Goal: Task Accomplishment & Management: Manage account settings

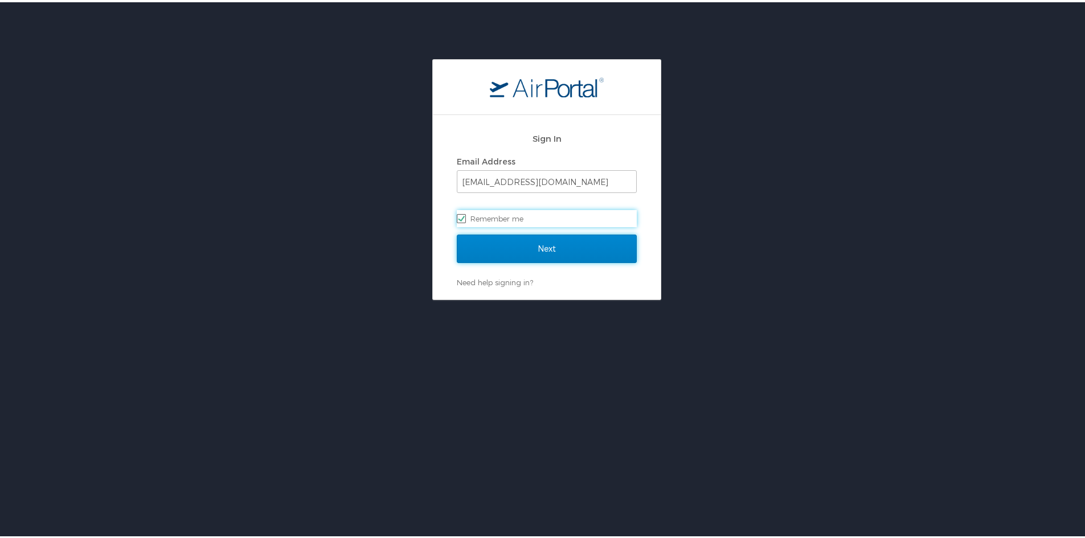
click at [600, 242] on input "Next" at bounding box center [547, 246] width 180 height 28
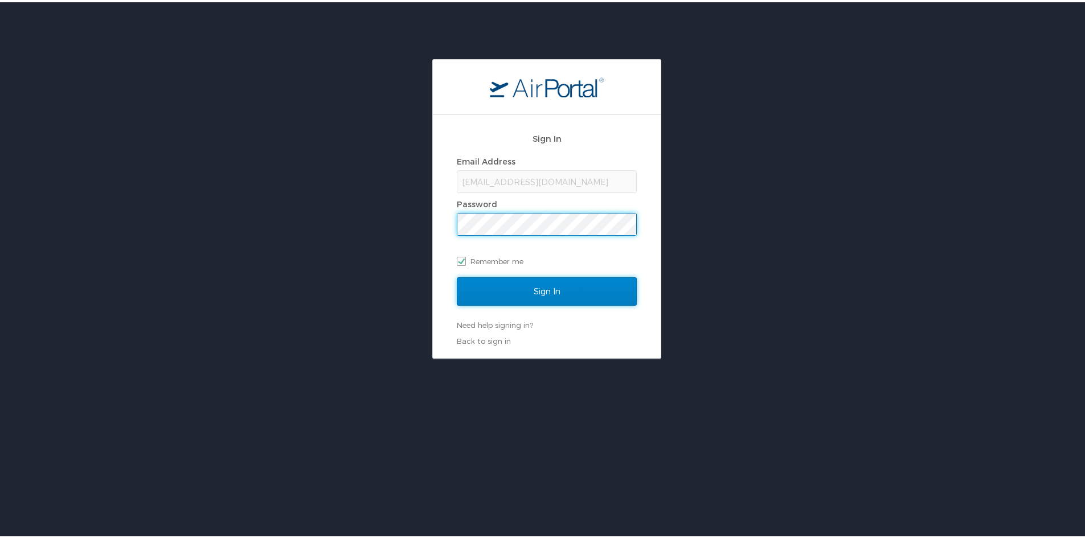
click at [595, 289] on input "Sign In" at bounding box center [547, 289] width 180 height 28
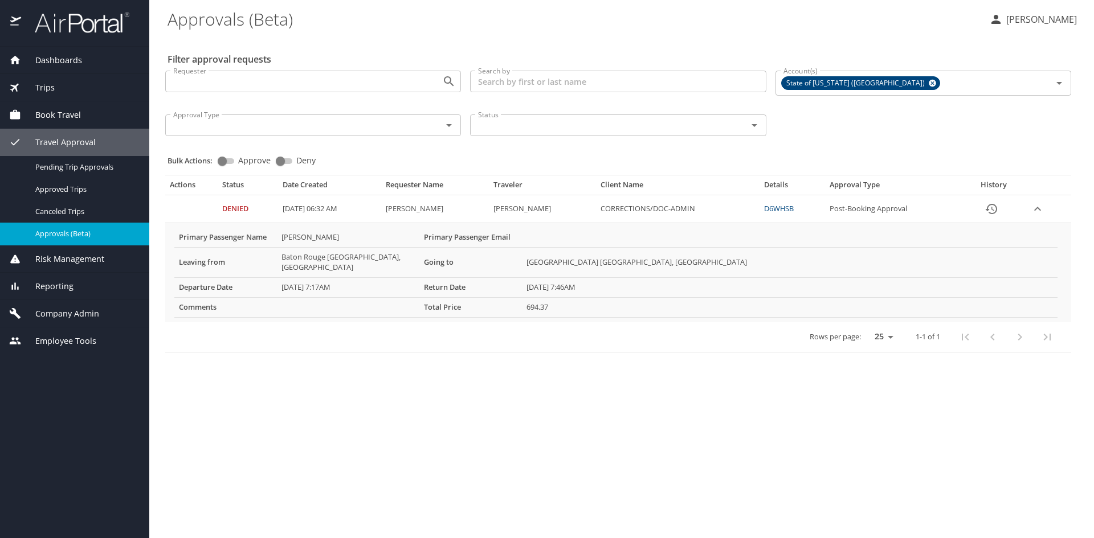
select select "US"
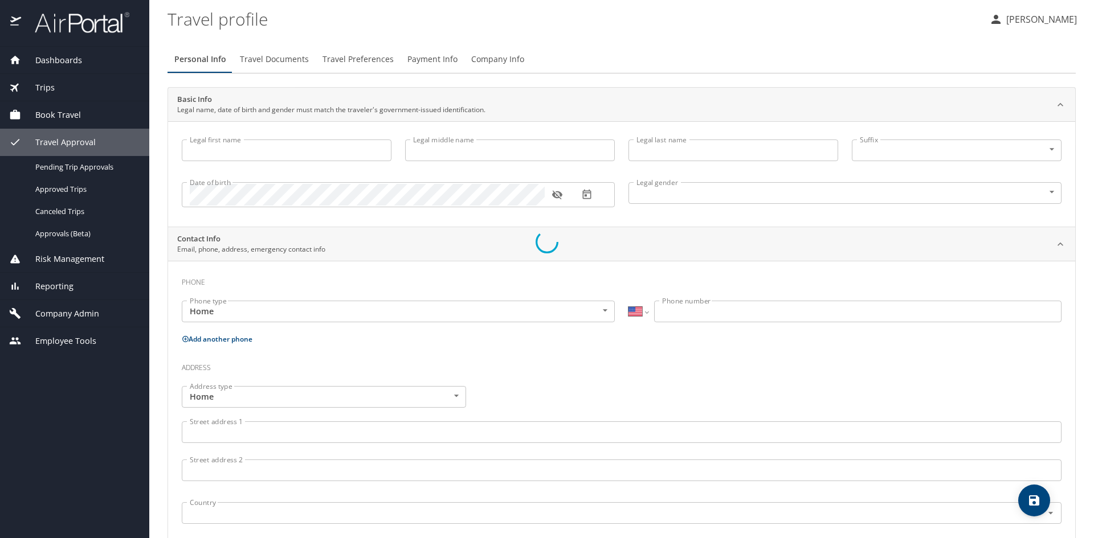
type input "Janette"
type input "Eby"
type input "Female"
select select "US"
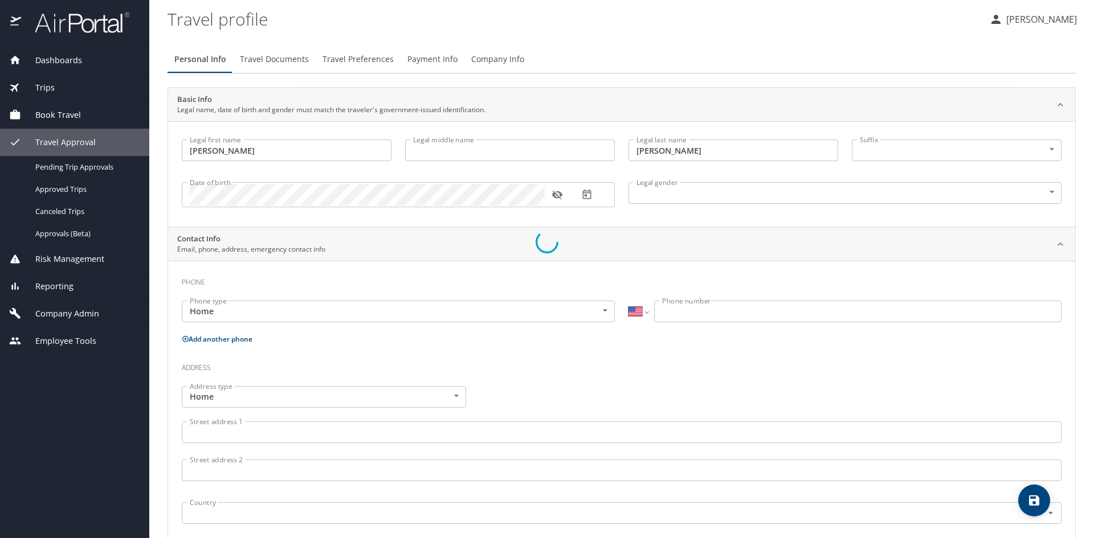
select select "US"
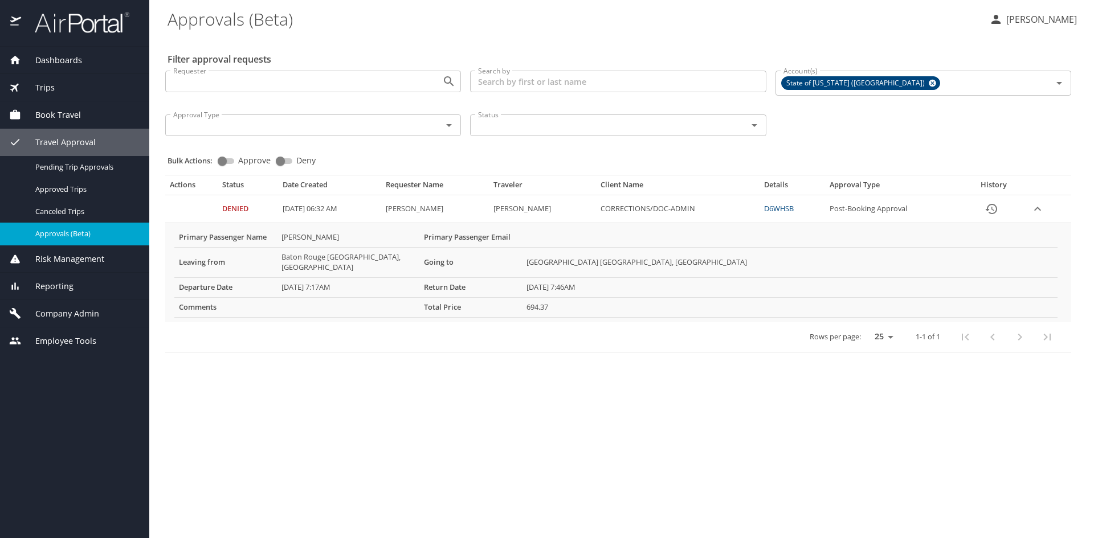
select select "US"
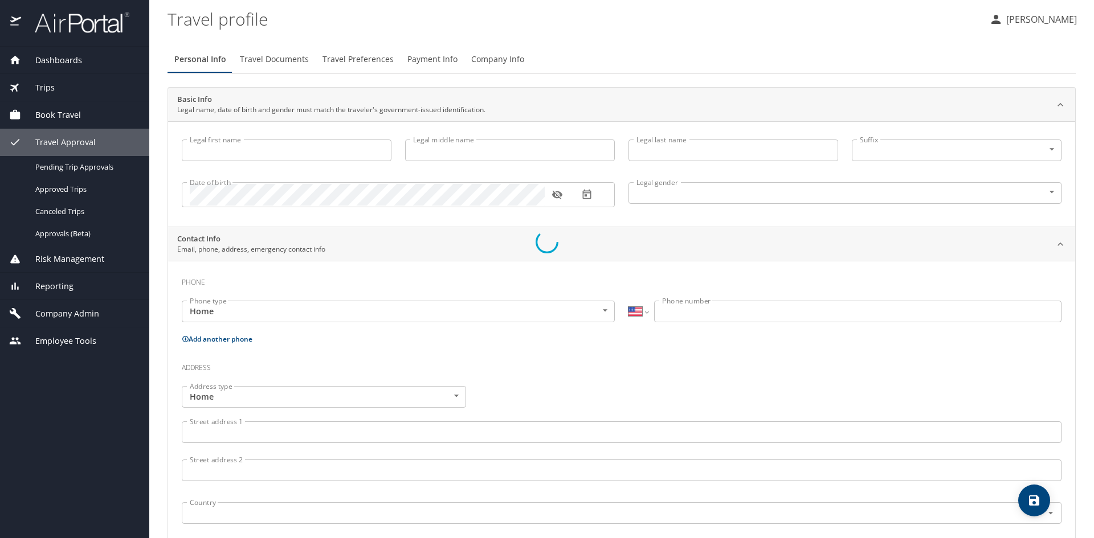
type input "Janette"
type input "Eby"
type input "Female"
select select "US"
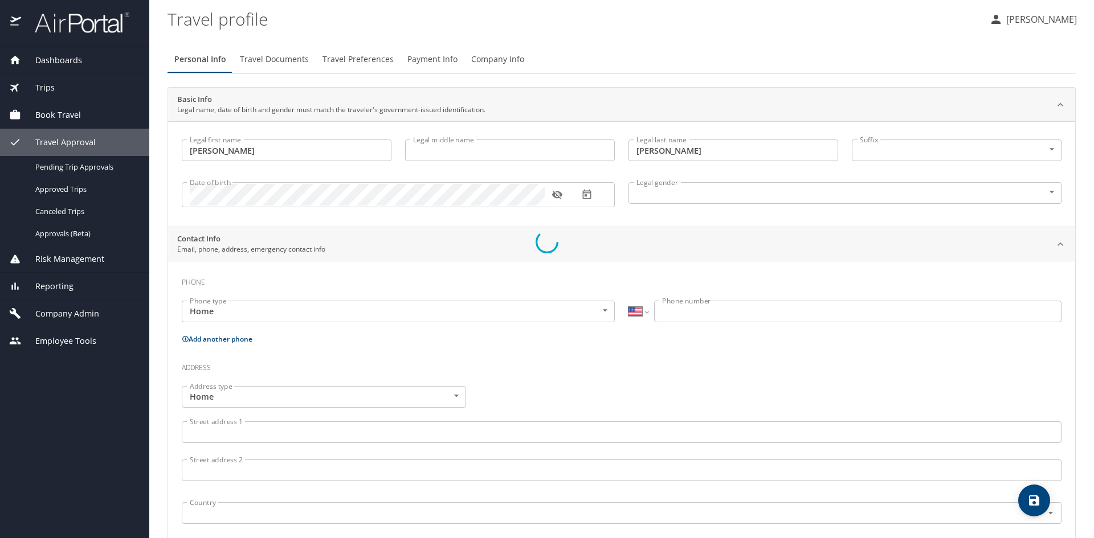
select select "US"
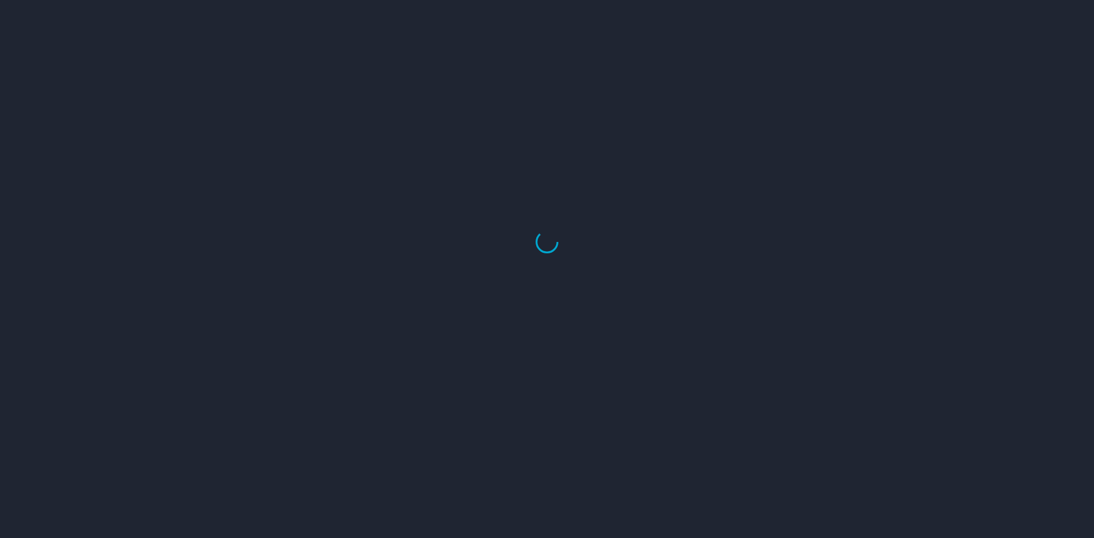
select select "US"
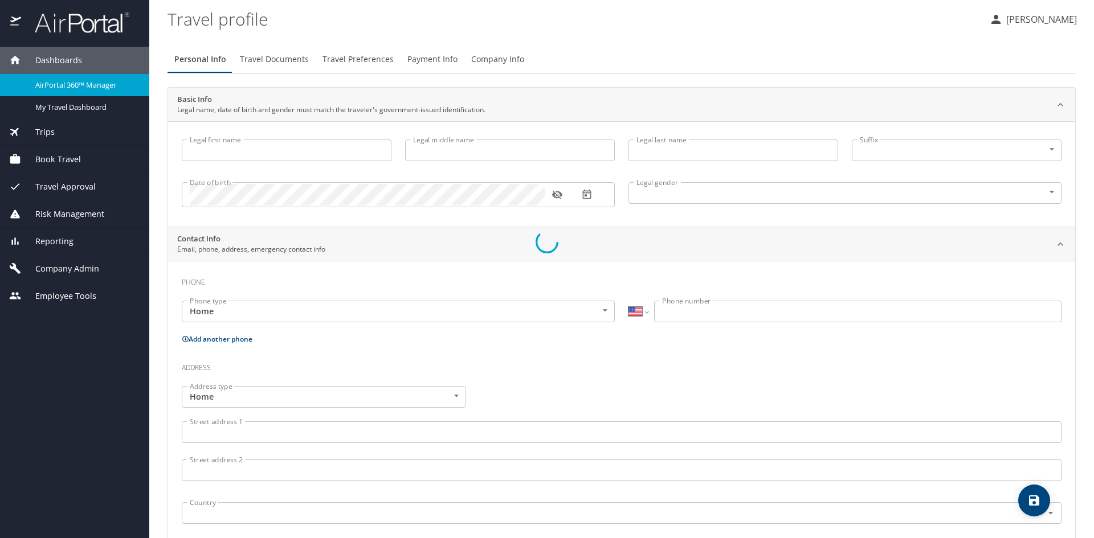
type input "Janette"
type input "Eby"
type input "Female"
select select "US"
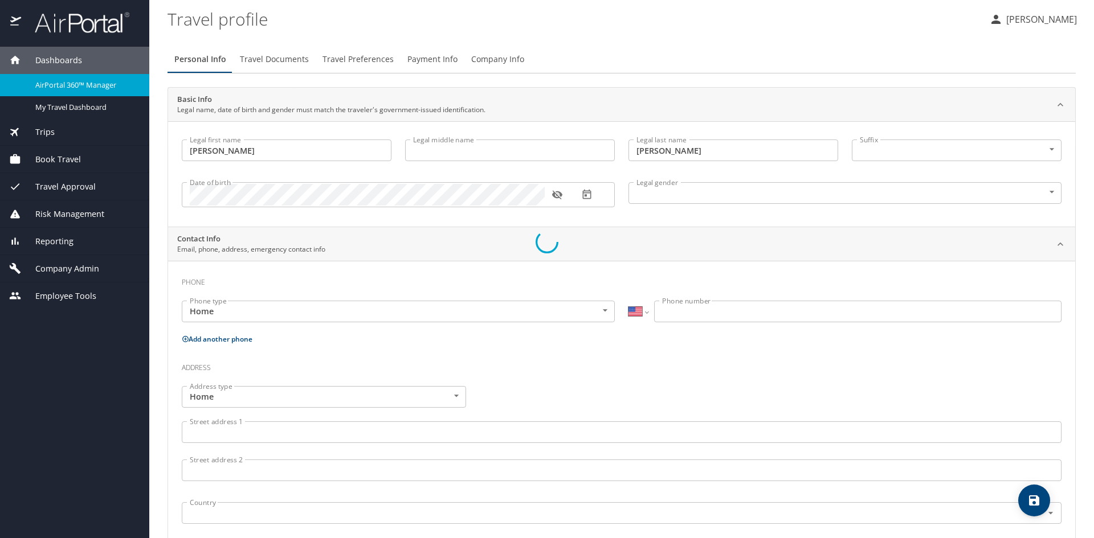
select select "US"
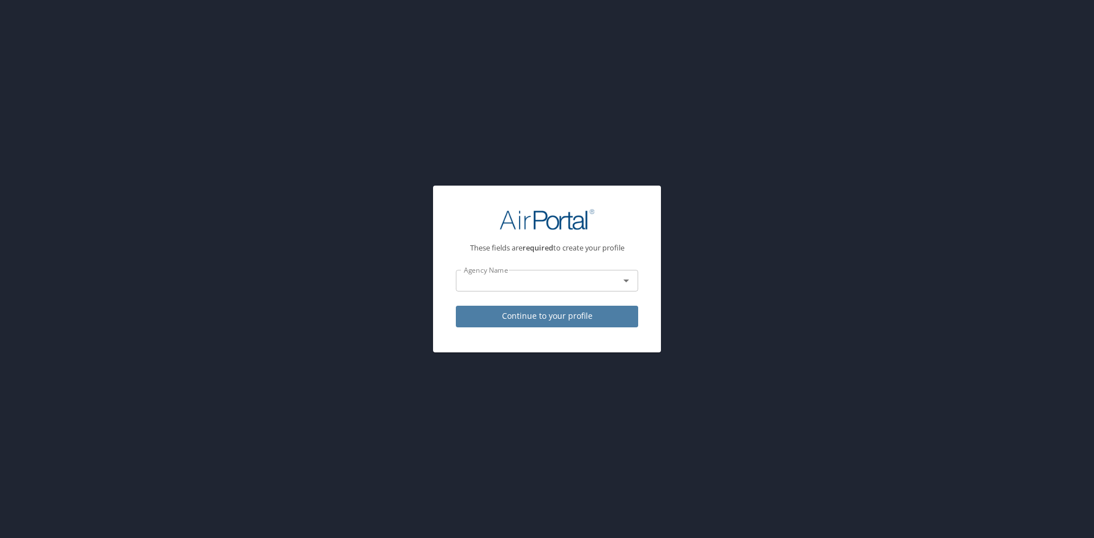
click at [546, 319] on span "Continue to your profile" at bounding box center [547, 316] width 164 height 14
select select "US"
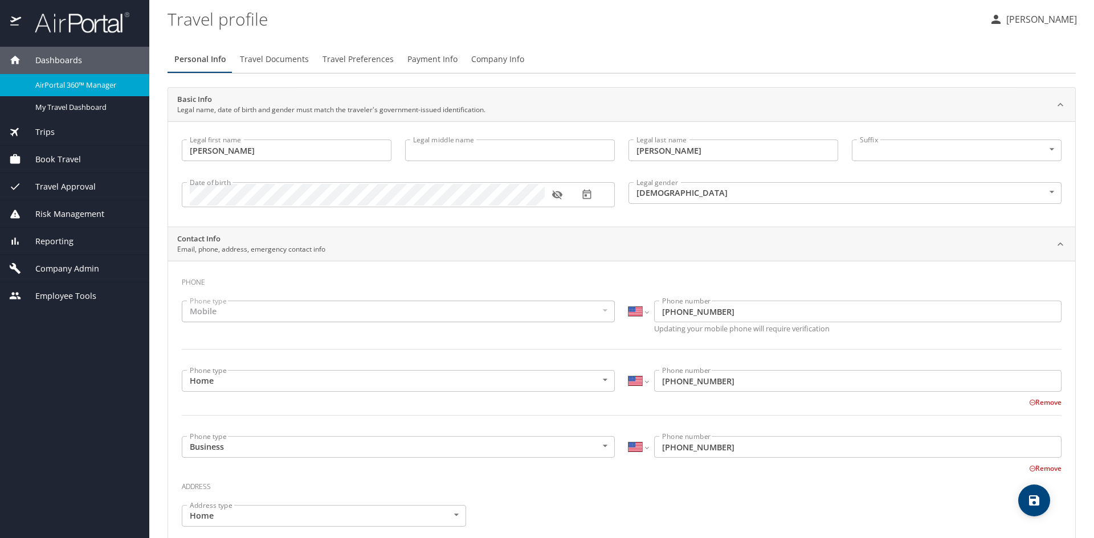
click at [52, 270] on span "Company Admin" at bounding box center [60, 269] width 78 height 13
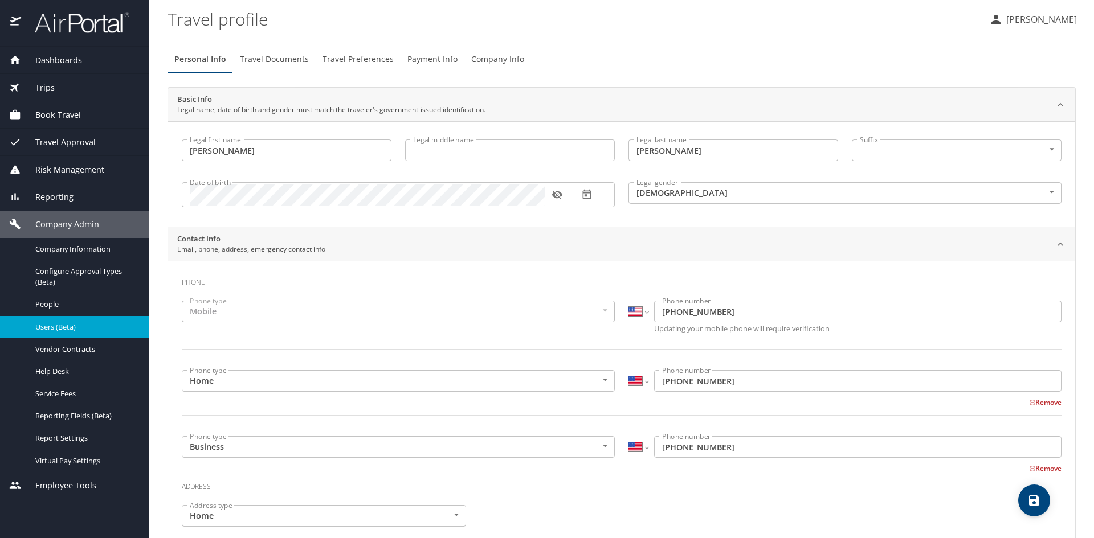
click at [62, 333] on div "Users (Beta)" at bounding box center [74, 327] width 131 height 13
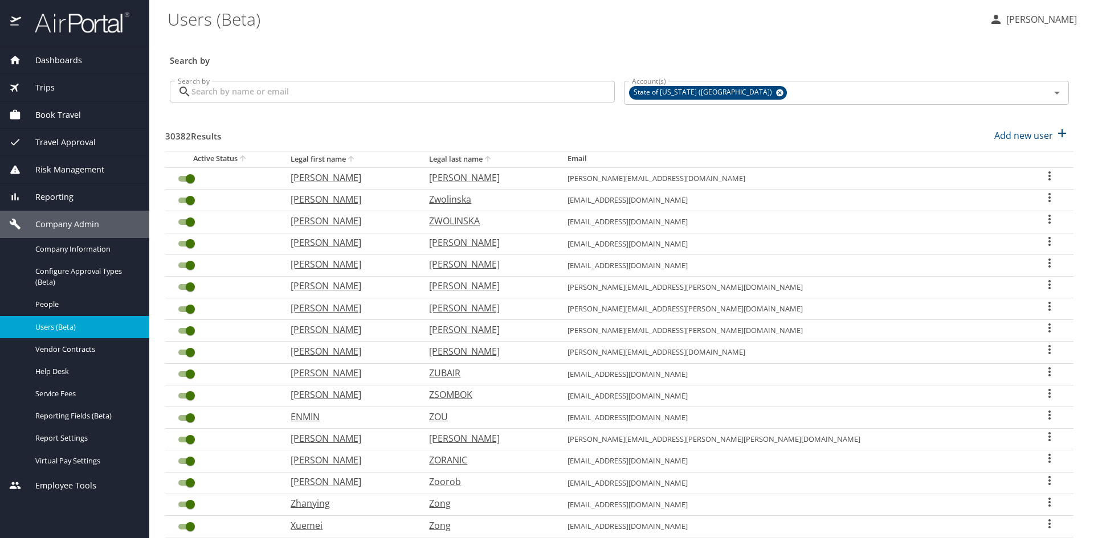
click at [330, 92] on input "Search by" at bounding box center [402, 92] width 423 height 22
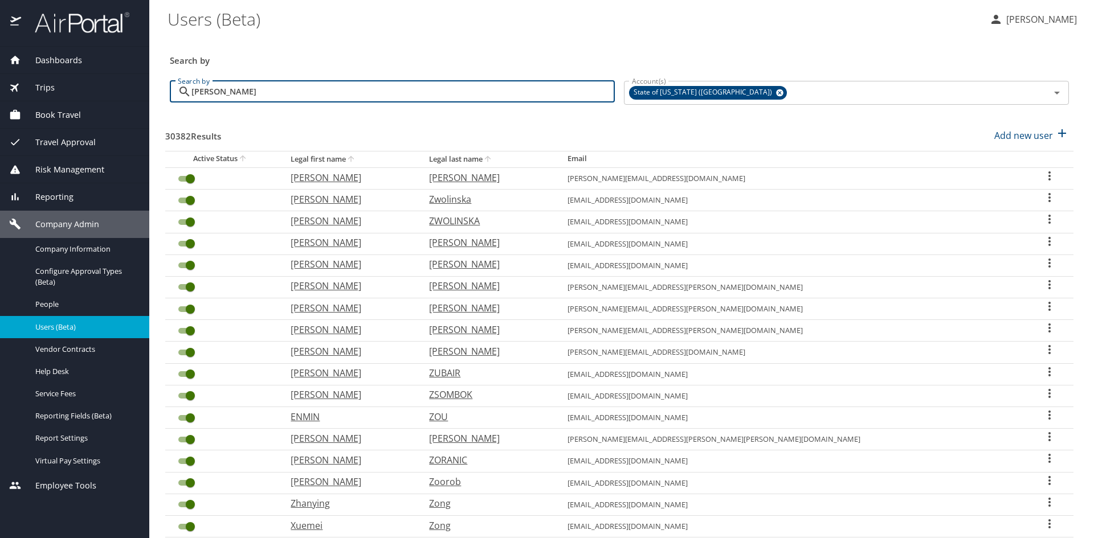
type input "jamie"
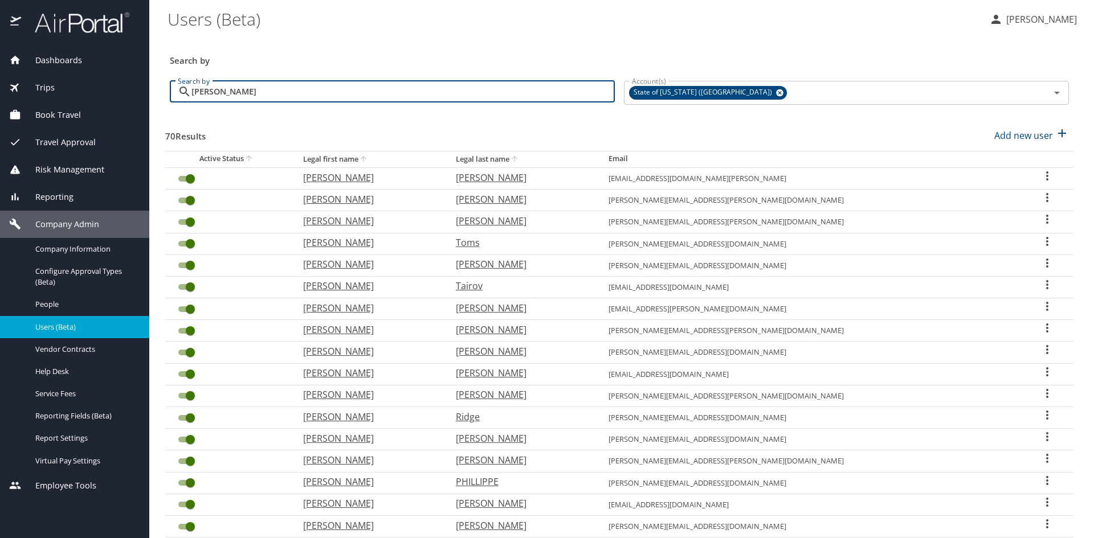
click at [569, 162] on th "Legal last name" at bounding box center [523, 159] width 153 height 17
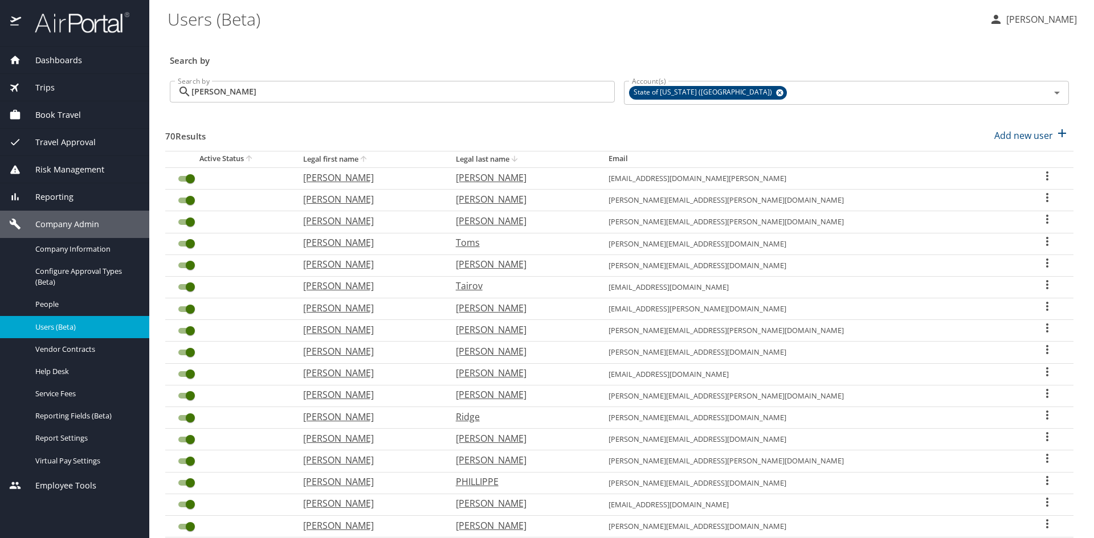
click at [595, 159] on th "Legal last name" at bounding box center [523, 159] width 153 height 17
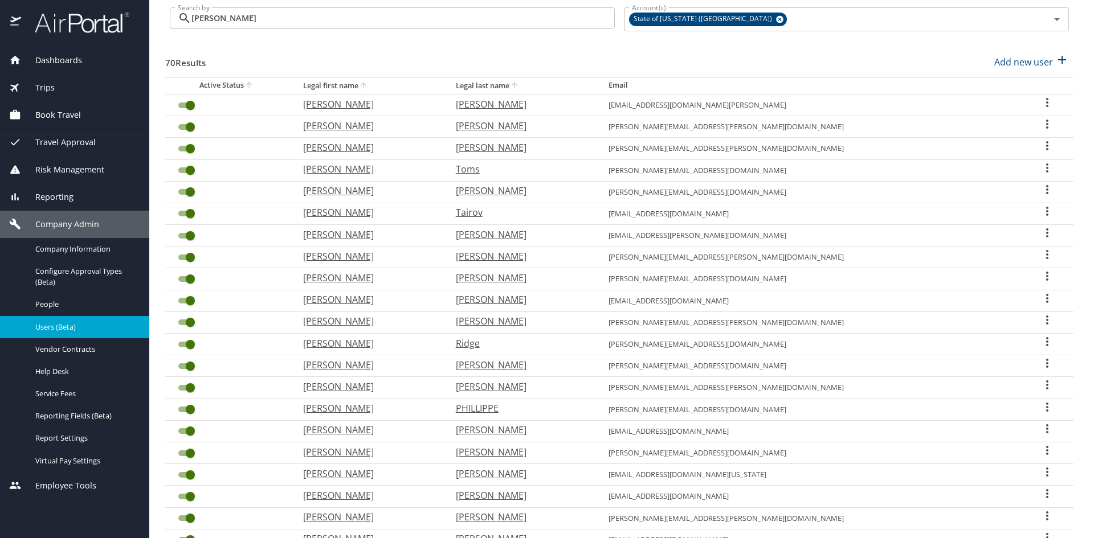
scroll to position [62, 0]
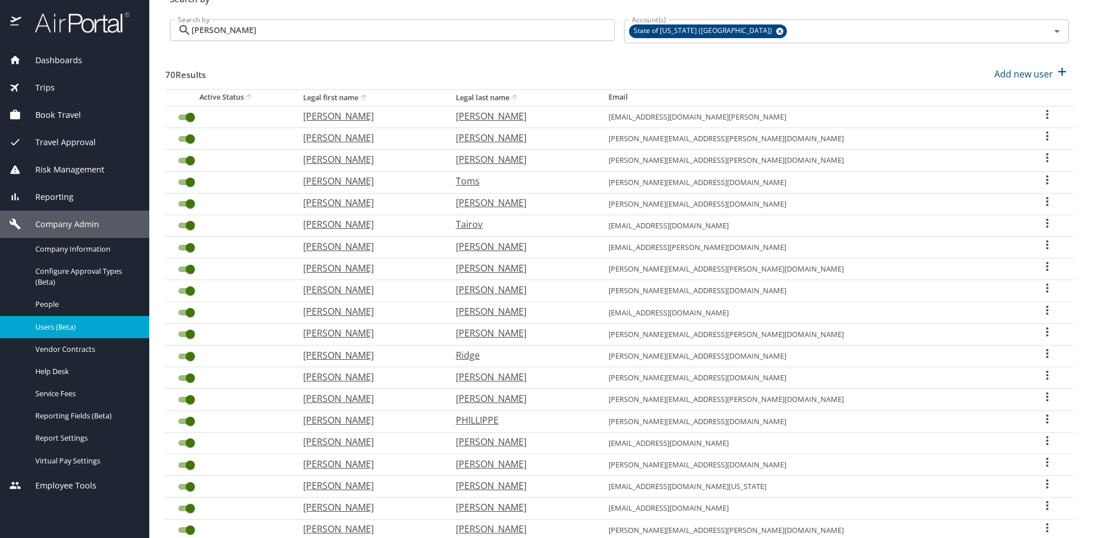
click at [519, 97] on icon "sort" at bounding box center [514, 97] width 9 height 9
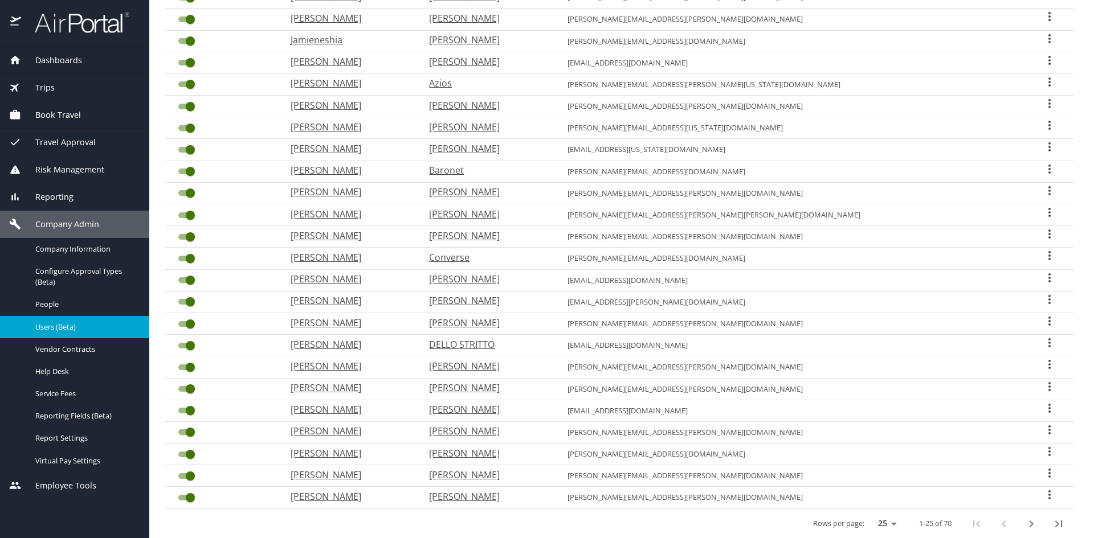
scroll to position [232, 0]
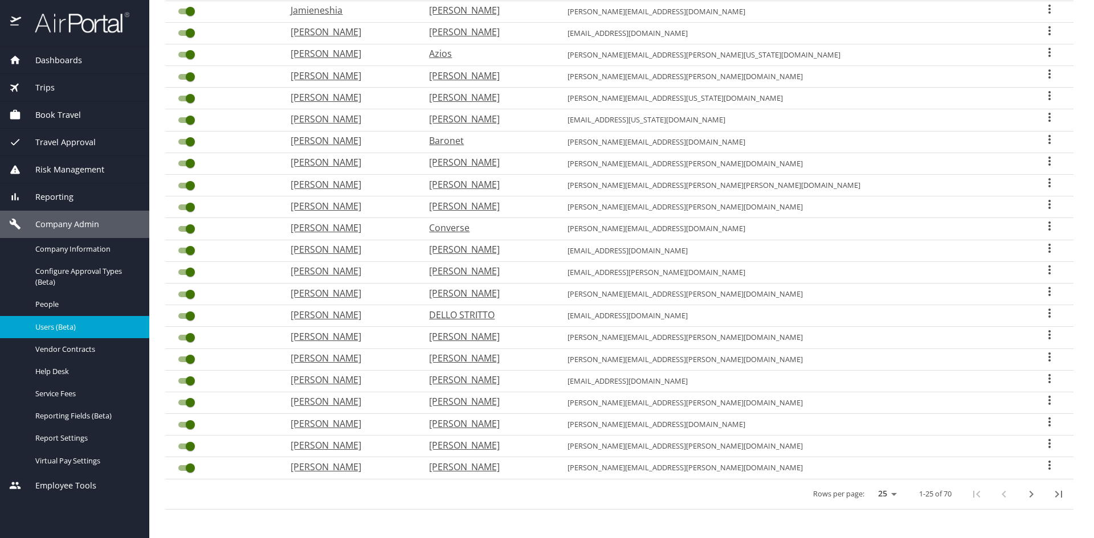
click at [1024, 495] on icon "next page" at bounding box center [1031, 495] width 14 height 14
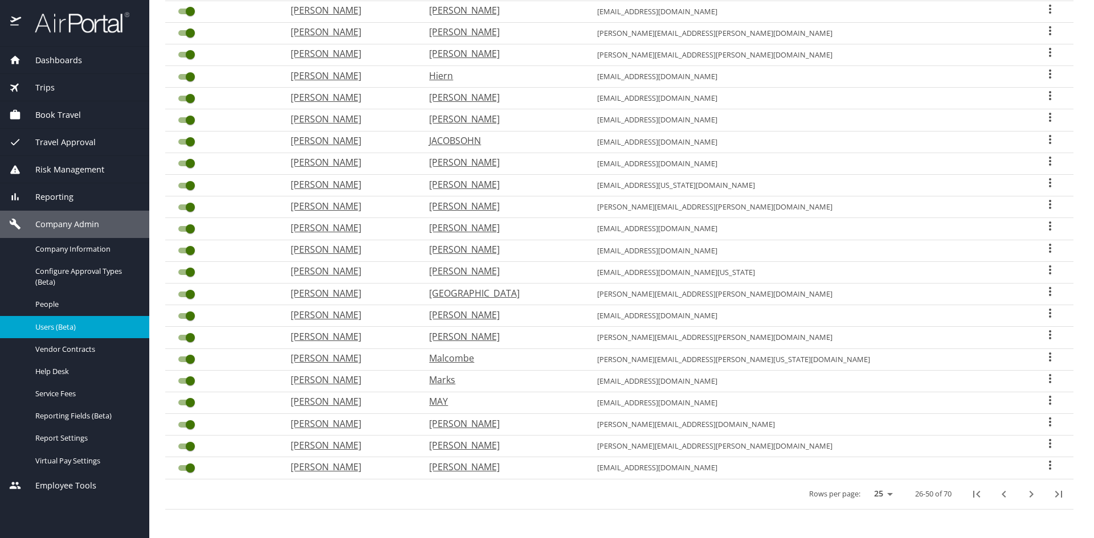
click at [351, 334] on p "Bobby" at bounding box center [349, 337] width 116 height 14
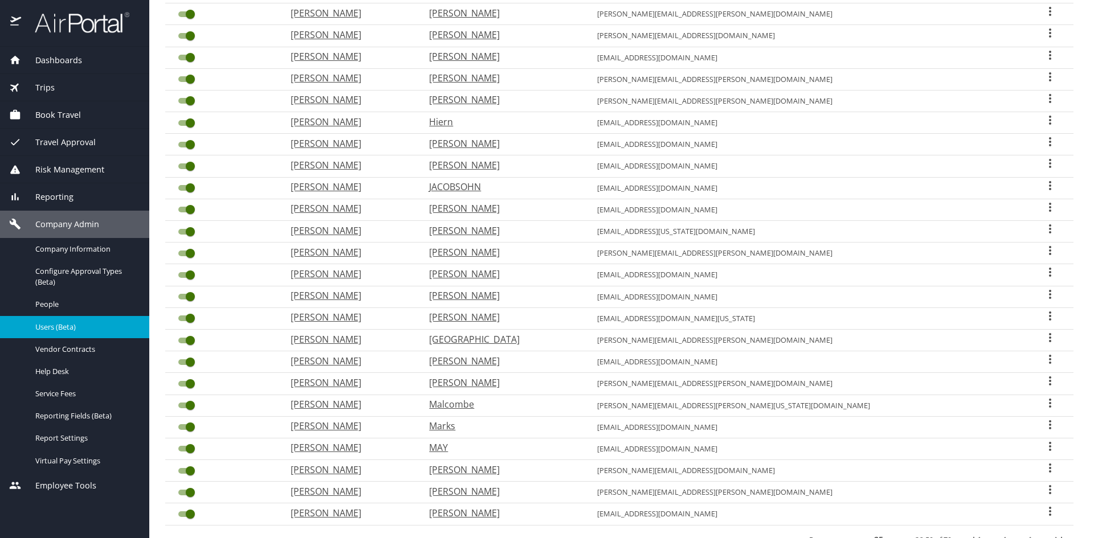
select select "US"
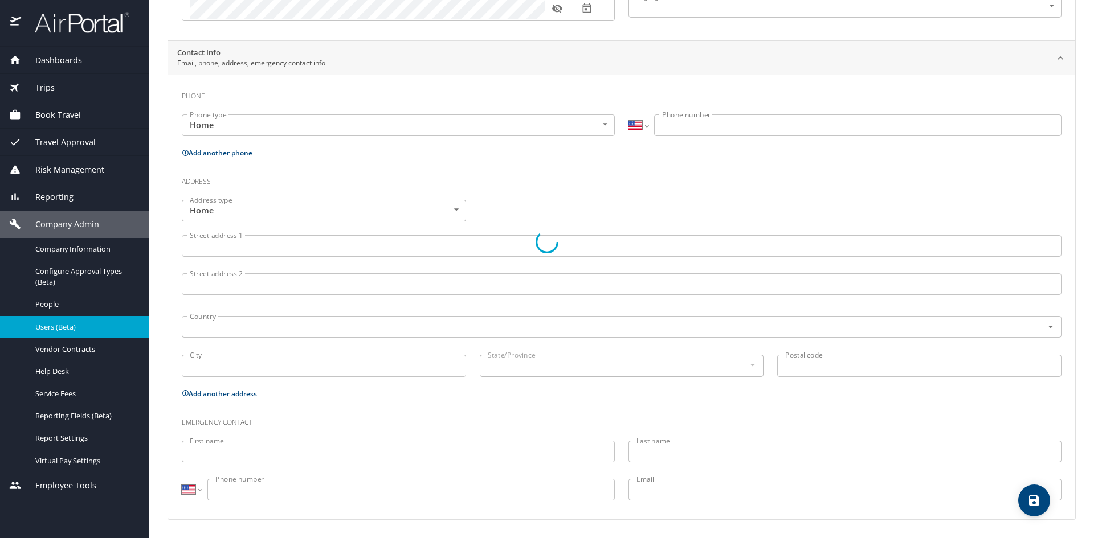
scroll to position [215, 0]
type input "Bobby"
type input "Lee"
type input "Male"
select select "US"
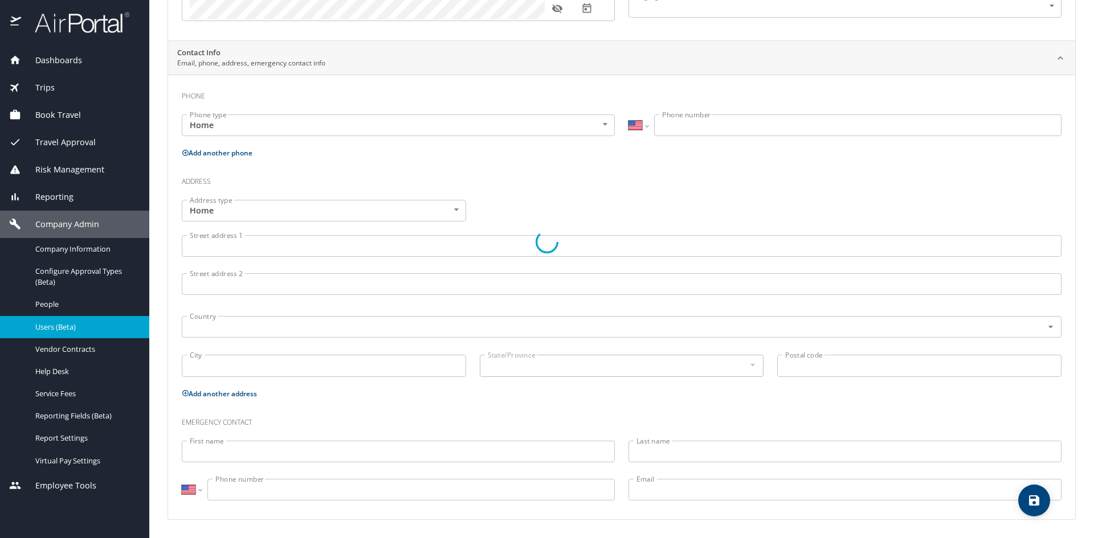
select select "US"
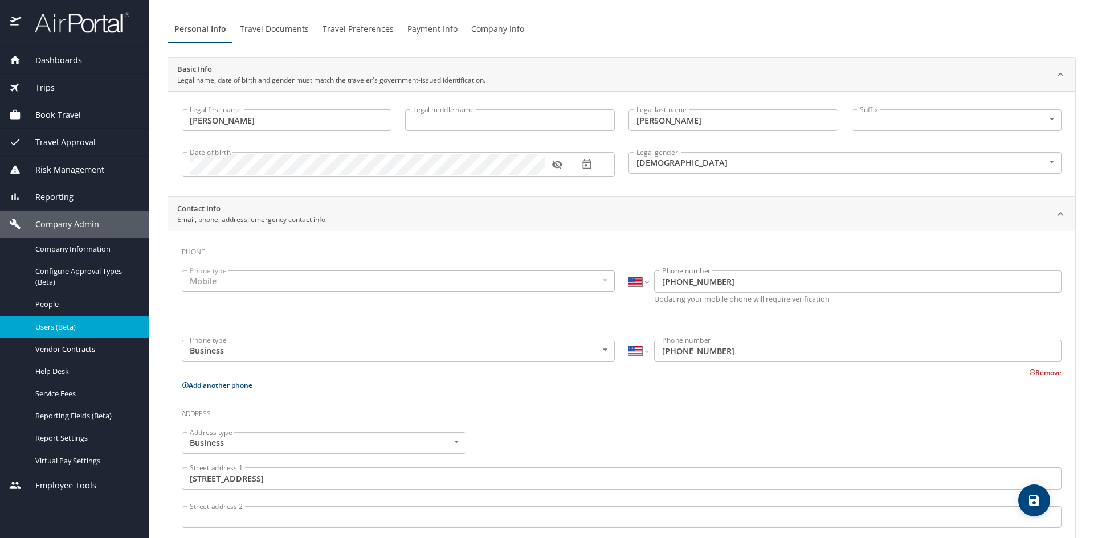
scroll to position [0, 0]
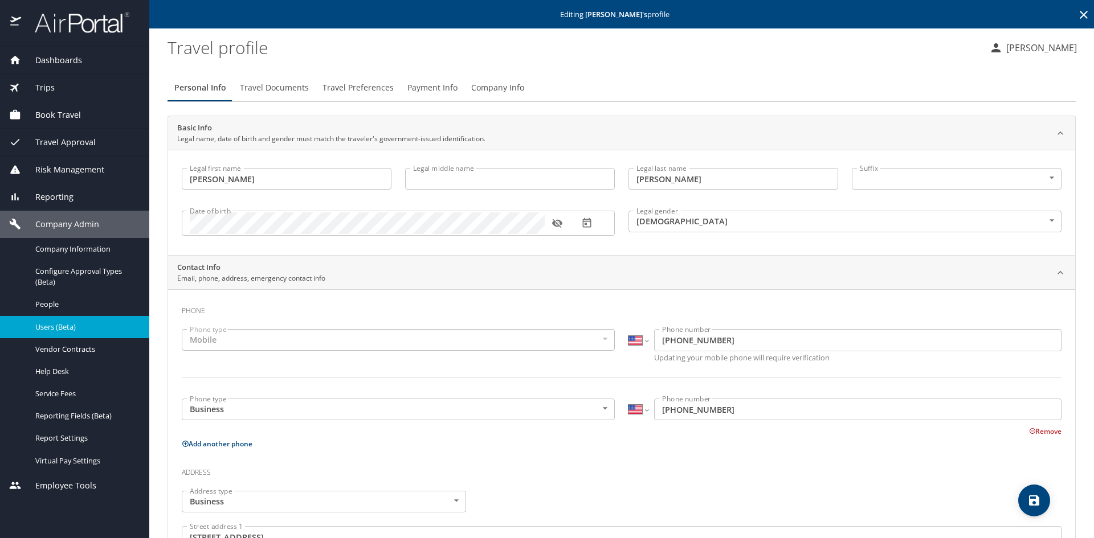
click at [507, 91] on span "Company Info" at bounding box center [497, 88] width 53 height 14
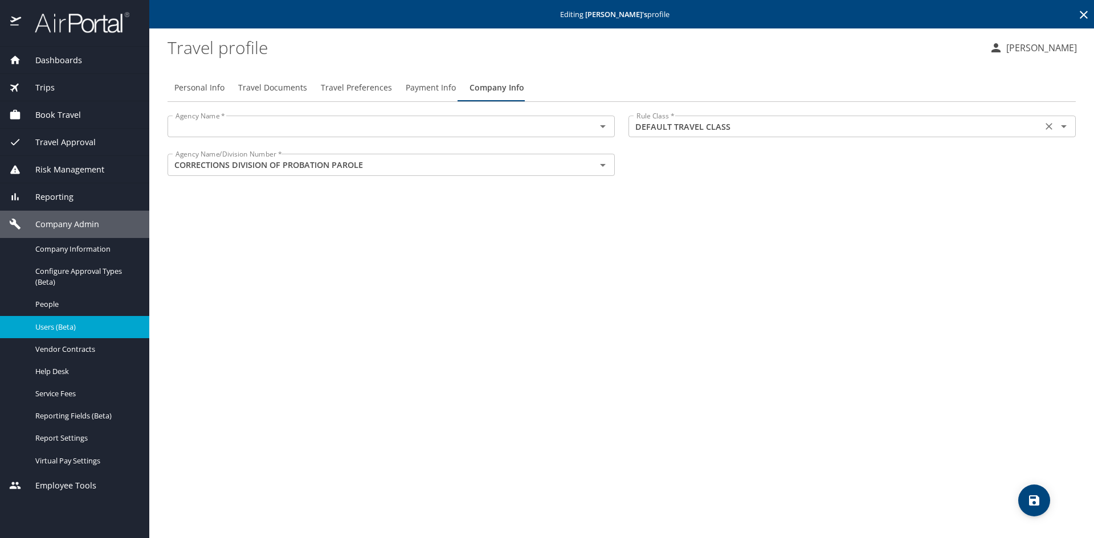
click at [1073, 129] on div "DEFAULT TRAVEL CLASS Rule Class *" at bounding box center [851, 127] width 447 height 22
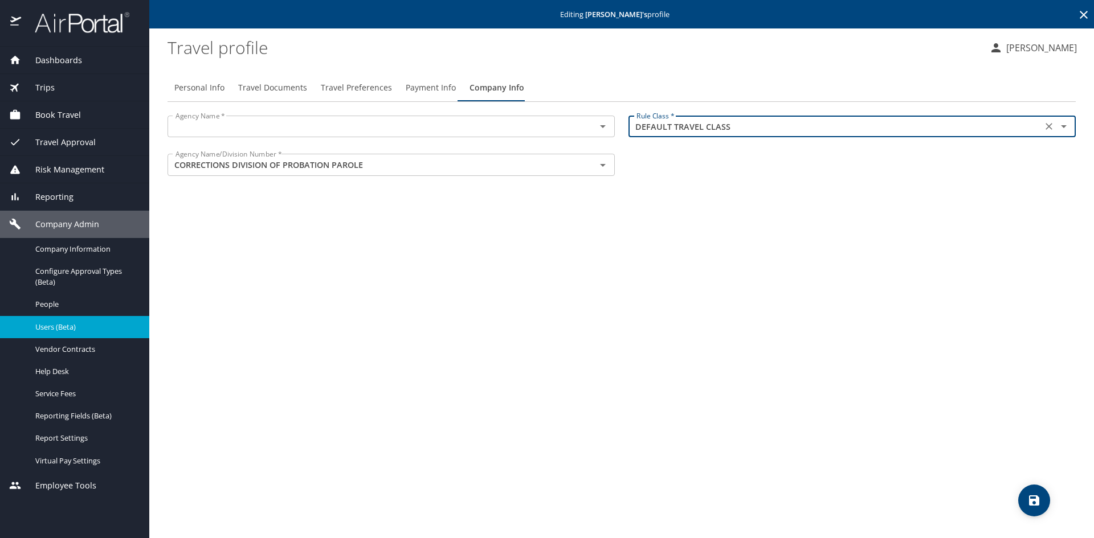
click at [1066, 129] on icon "Open" at bounding box center [1064, 127] width 14 height 14
click at [832, 130] on input "DEFAULT TRAVEL CLASS" at bounding box center [835, 126] width 407 height 15
drag, startPoint x: 833, startPoint y: 129, endPoint x: 726, endPoint y: 136, distance: 106.7
click at [726, 136] on div "DEFAULT TRAVEL CLASS Rule Class *" at bounding box center [851, 127] width 447 height 22
click at [542, 136] on div "Agency Name *" at bounding box center [391, 127] width 447 height 22
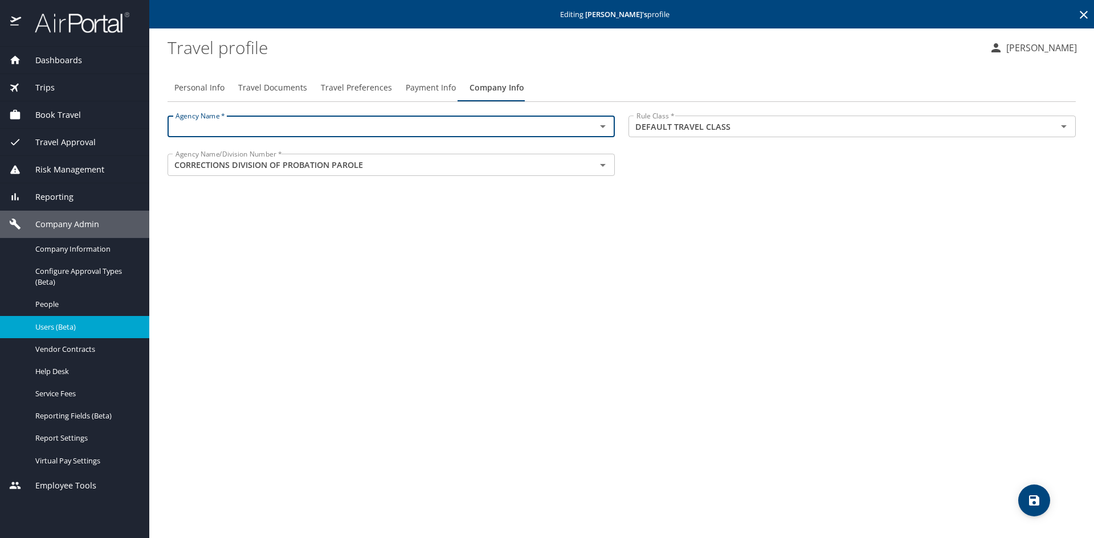
click at [606, 130] on icon "Open" at bounding box center [603, 127] width 14 height 14
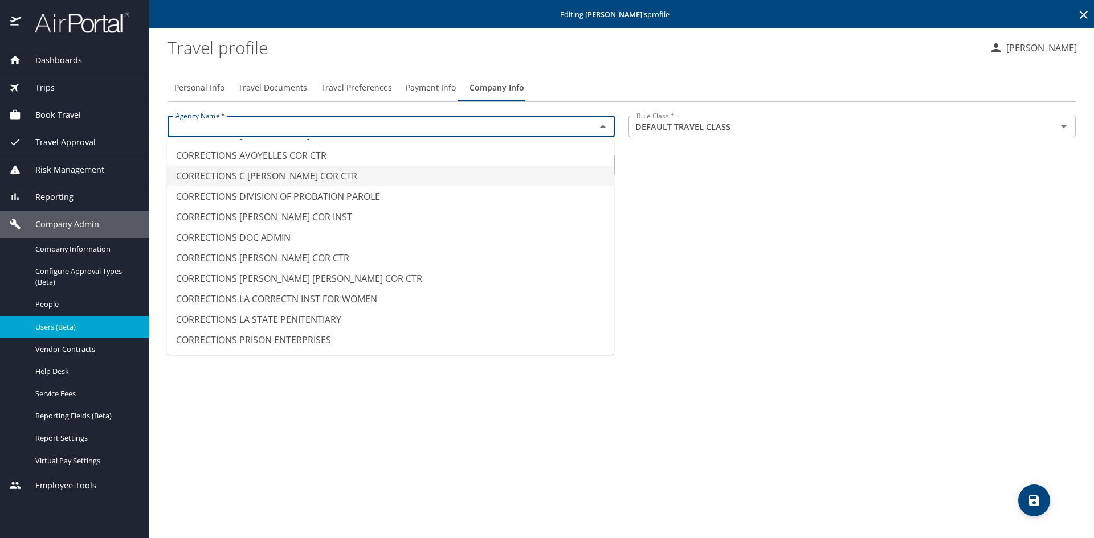
scroll to position [1140, 0]
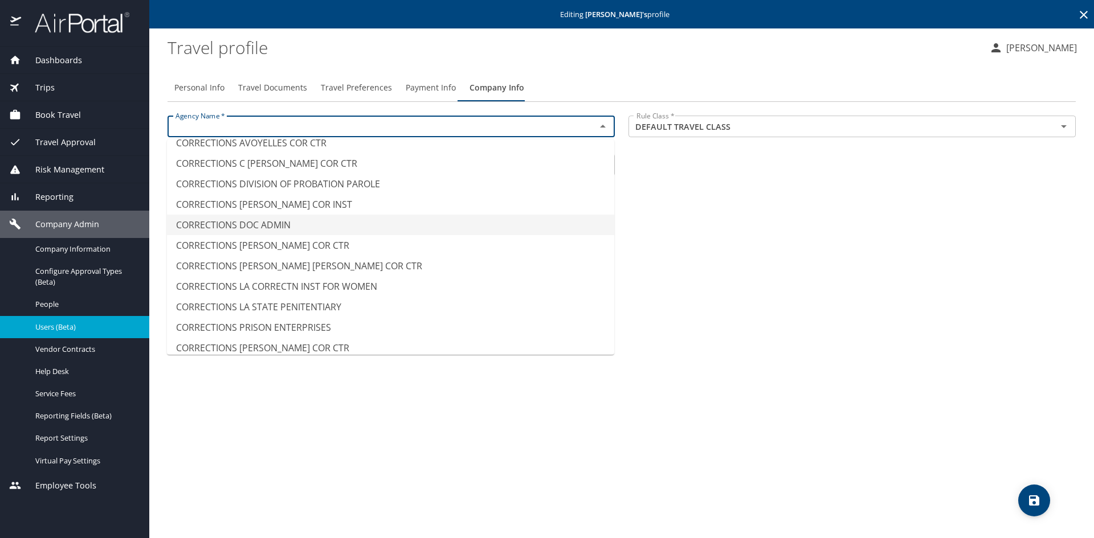
click at [327, 227] on li "CORRECTIONS DOC ADMIN" at bounding box center [390, 225] width 447 height 21
type input "CORRECTIONS DOC ADMIN"
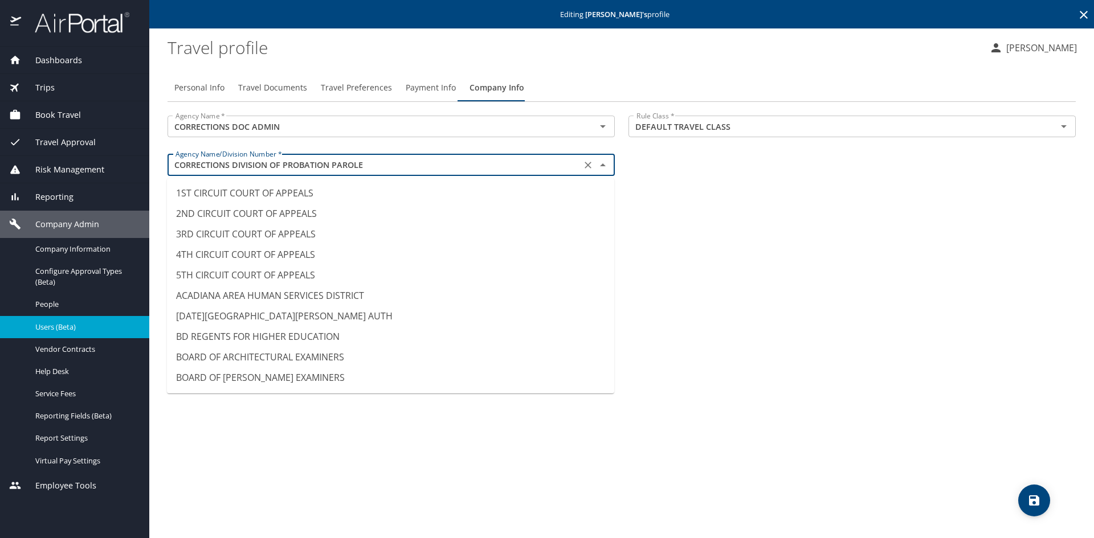
click at [485, 170] on input "CORRECTIONS DIVISION OF PROBATION PAROLE" at bounding box center [374, 164] width 407 height 15
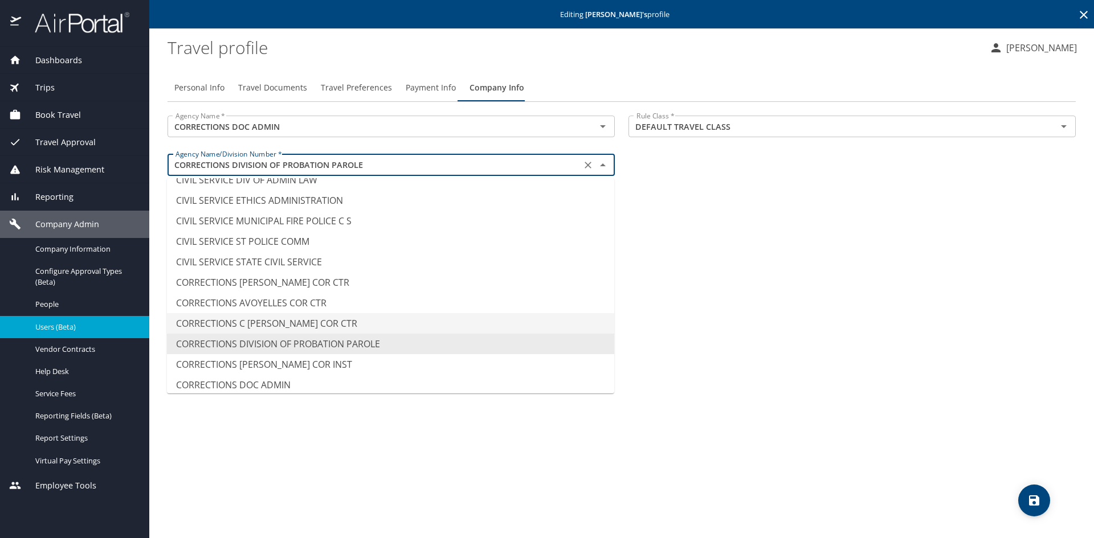
scroll to position [1038, 0]
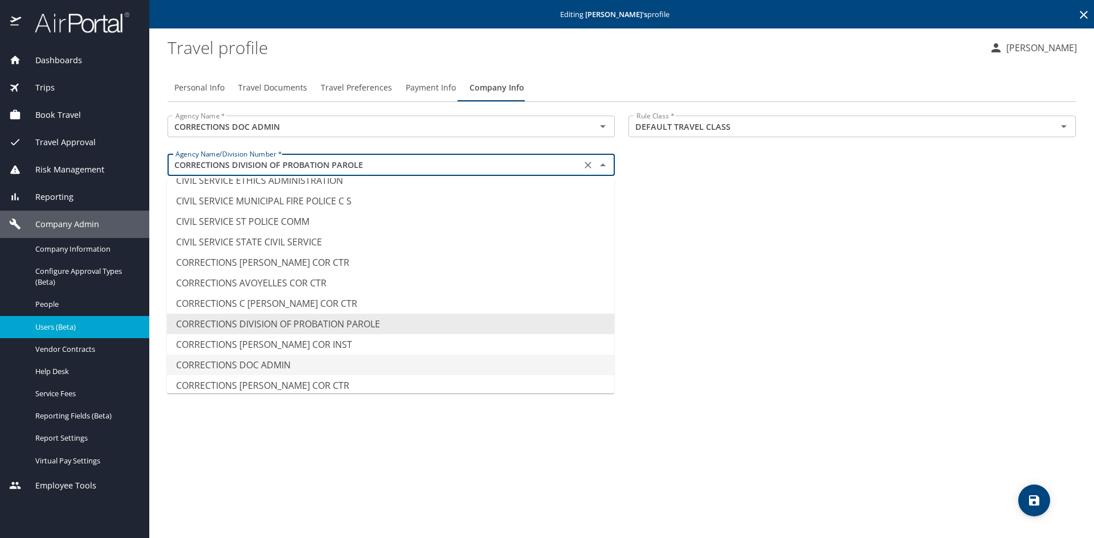
click at [440, 362] on li "CORRECTIONS DOC ADMIN" at bounding box center [390, 365] width 447 height 21
type input "CORRECTIONS DOC ADMIN"
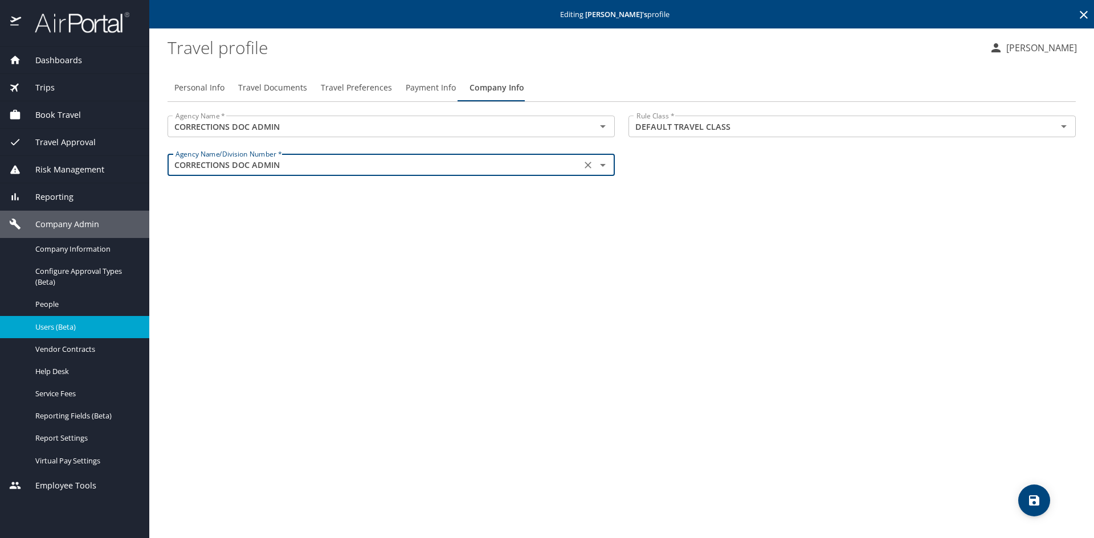
click at [586, 315] on div "Personal Info Travel Documents Travel Preferences Payment Info Company Info Age…" at bounding box center [622, 301] width 908 height 473
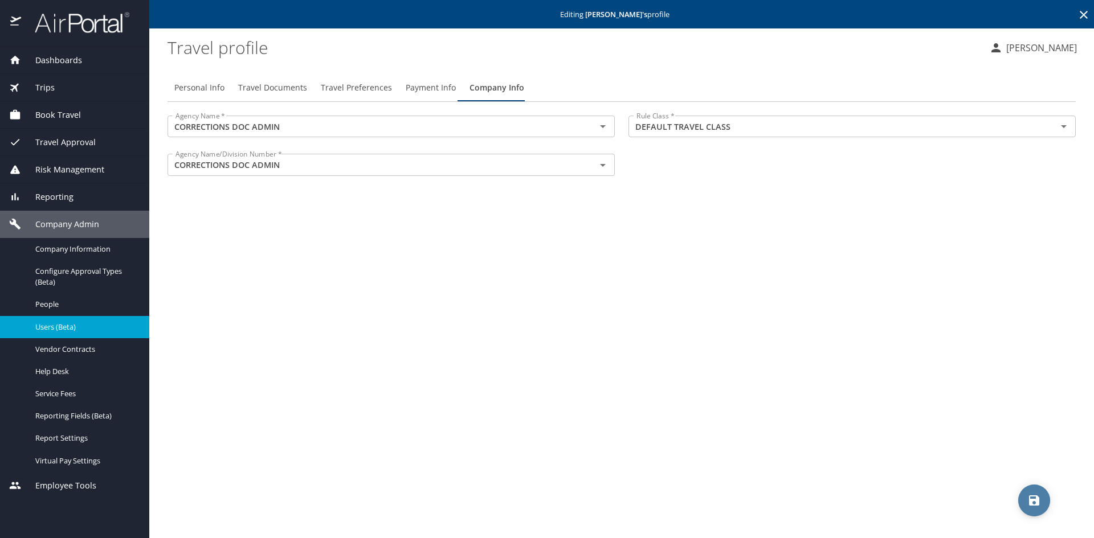
click at [1038, 500] on icon "save" at bounding box center [1034, 501] width 10 height 10
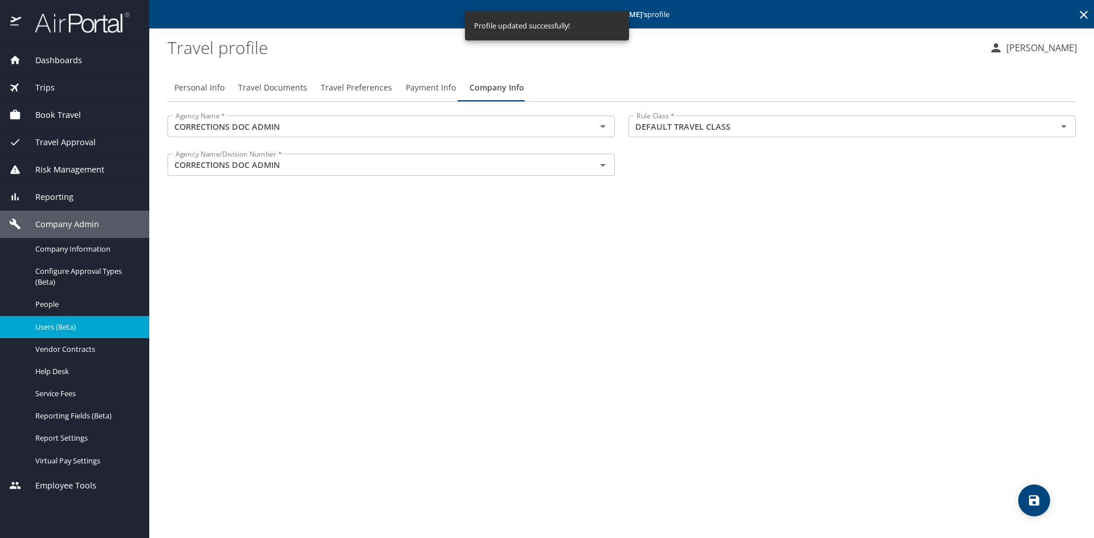
click at [201, 91] on span "Personal Info" at bounding box center [199, 88] width 50 height 14
select select "US"
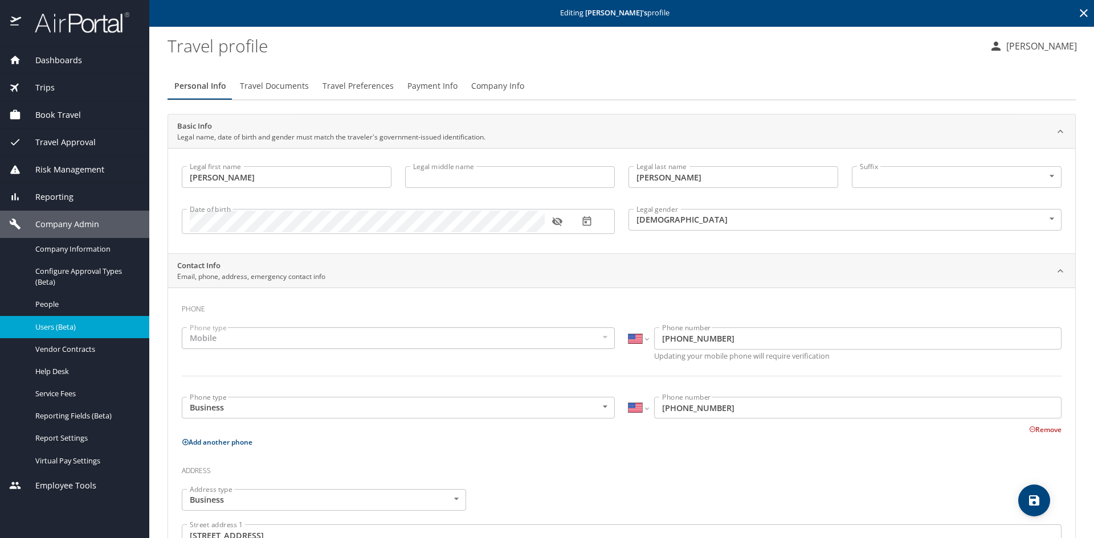
scroll to position [0, 0]
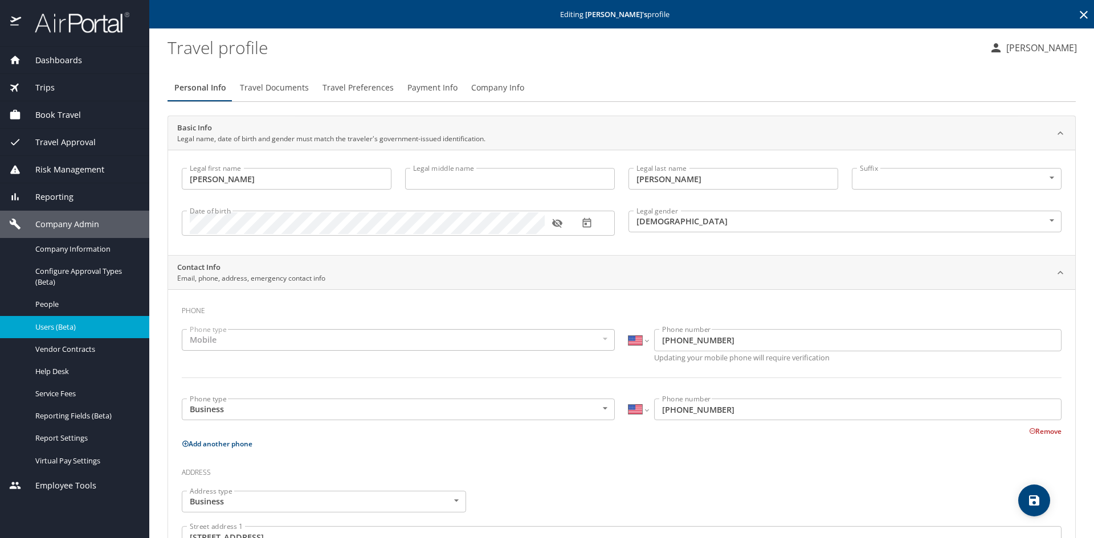
click at [287, 87] on span "Travel Documents" at bounding box center [274, 88] width 69 height 14
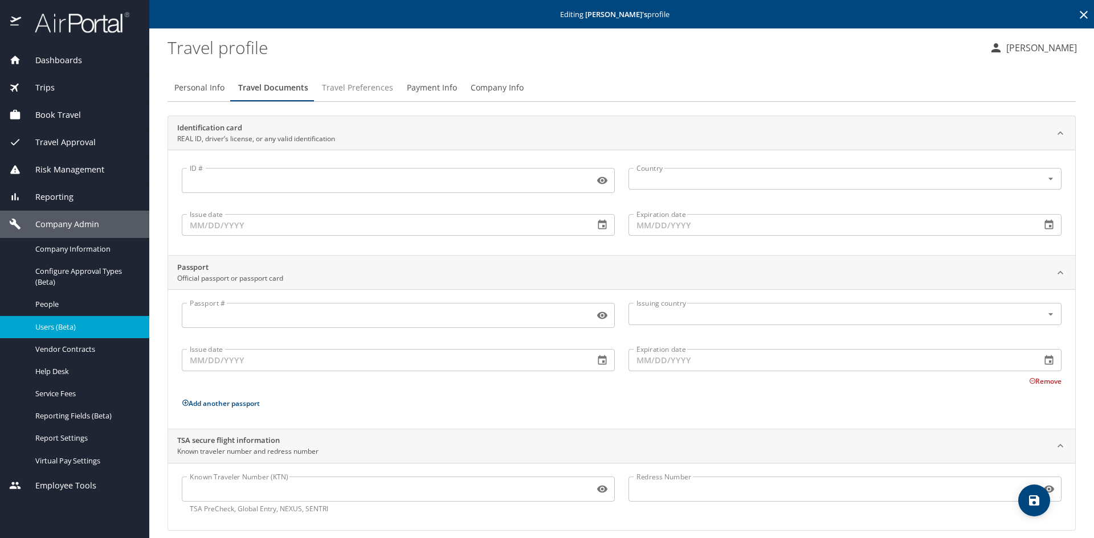
click at [374, 91] on span "Travel Preferences" at bounding box center [357, 88] width 71 height 14
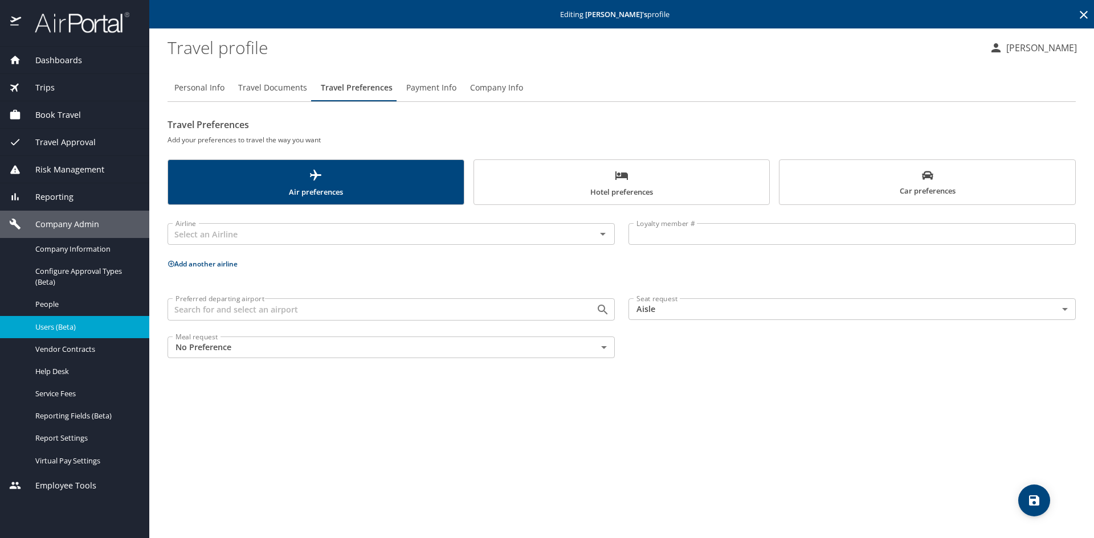
click at [438, 89] on span "Payment Info" at bounding box center [431, 88] width 50 height 14
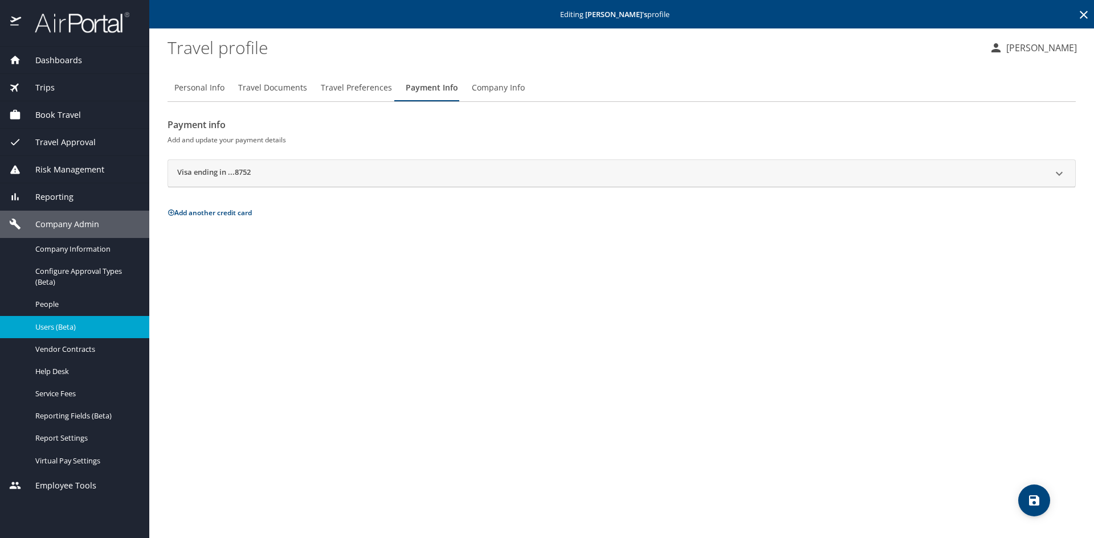
click at [465, 165] on div "Visa ending in ...8752" at bounding box center [621, 173] width 907 height 27
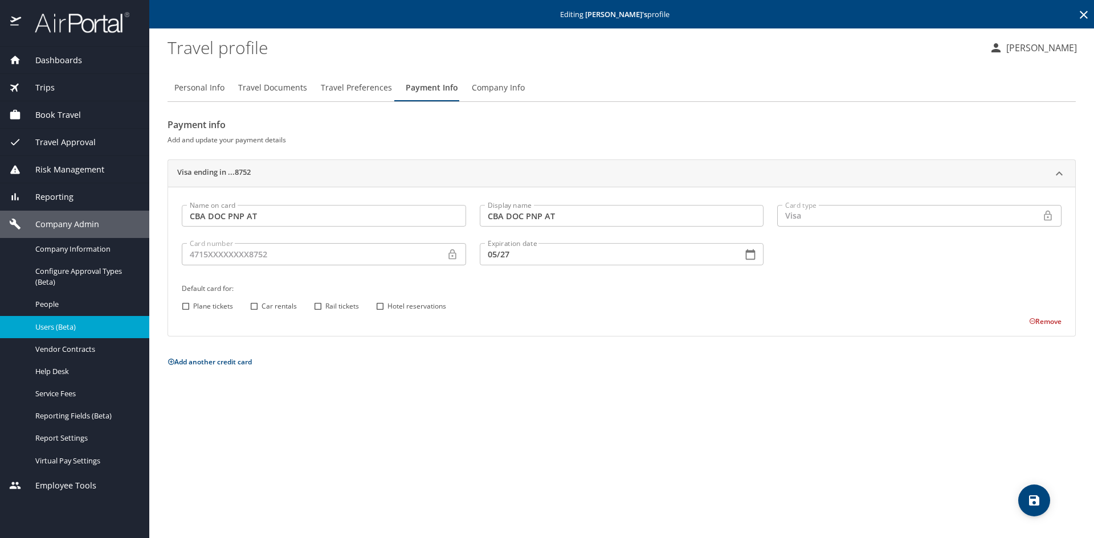
click at [465, 165] on div "Visa ending in ...8752" at bounding box center [621, 173] width 907 height 27
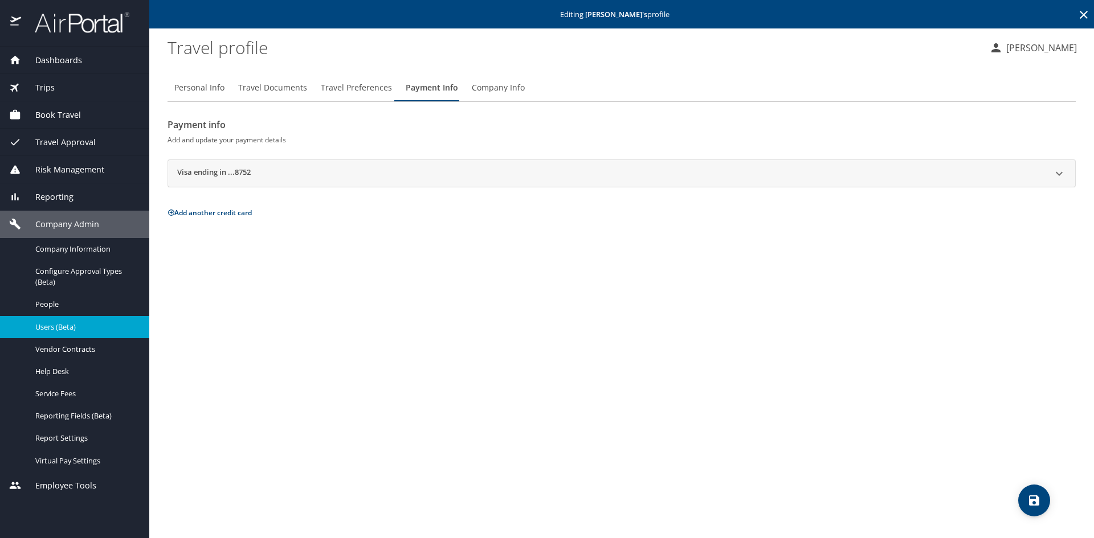
click at [465, 165] on div "Visa ending in ...8752" at bounding box center [621, 173] width 907 height 27
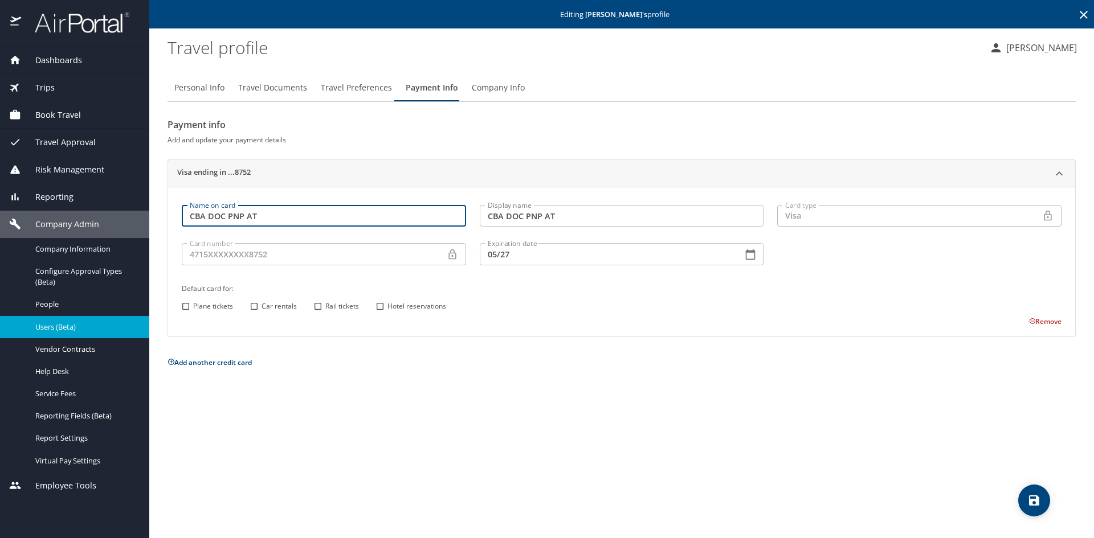
drag, startPoint x: 442, startPoint y: 215, endPoint x: 166, endPoint y: 218, distance: 276.4
click at [166, 218] on main "Editing Bobby Lee 's profile Travel profile Janette Eby Personal Info Travel Do…" at bounding box center [621, 269] width 945 height 538
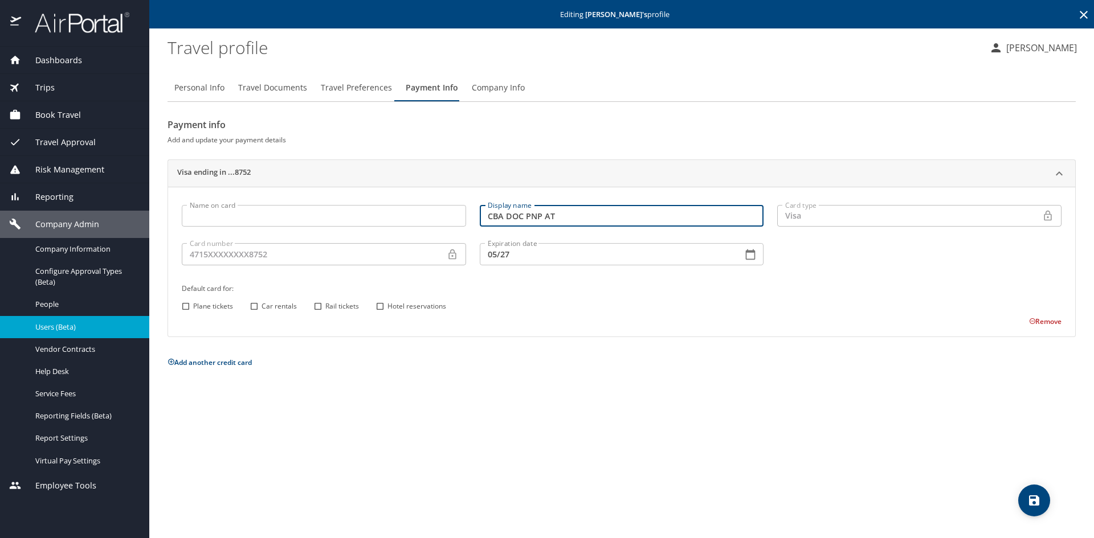
drag, startPoint x: 596, startPoint y: 222, endPoint x: 448, endPoint y: 222, distance: 148.1
click at [448, 222] on div "Name on card Name on card Display name CBA DOC PNP AT Display name Card type Vi…" at bounding box center [621, 262] width 893 height 129
click at [515, 260] on input "05/27" at bounding box center [607, 254] width 254 height 22
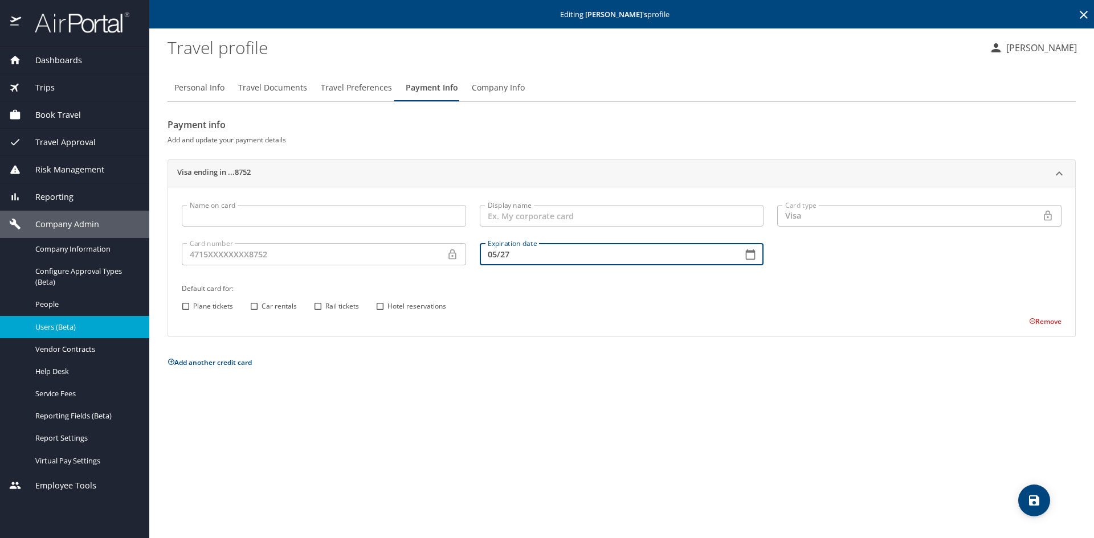
drag, startPoint x: 480, startPoint y: 255, endPoint x: 458, endPoint y: 255, distance: 22.8
click at [458, 255] on div "Name on card Name on card Display name Display name Card type Visa VI Card type…" at bounding box center [621, 262] width 893 height 129
click at [579, 340] on div "Payment info Add and update your payment details Visa ending in ...8752 Name on…" at bounding box center [622, 243] width 908 height 254
click at [1042, 328] on div "Name on card Name on card Display name Display name Card type Visa VI Card type…" at bounding box center [621, 261] width 907 height 149
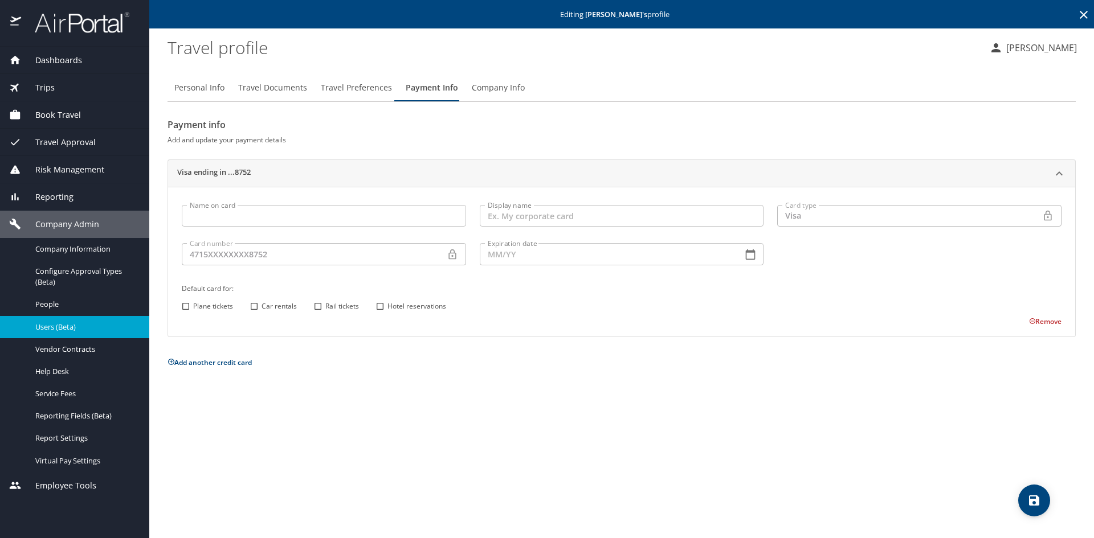
click at [1040, 324] on button "Remove" at bounding box center [1045, 322] width 32 height 10
click at [1032, 324] on icon at bounding box center [1033, 322] width 6 height 6
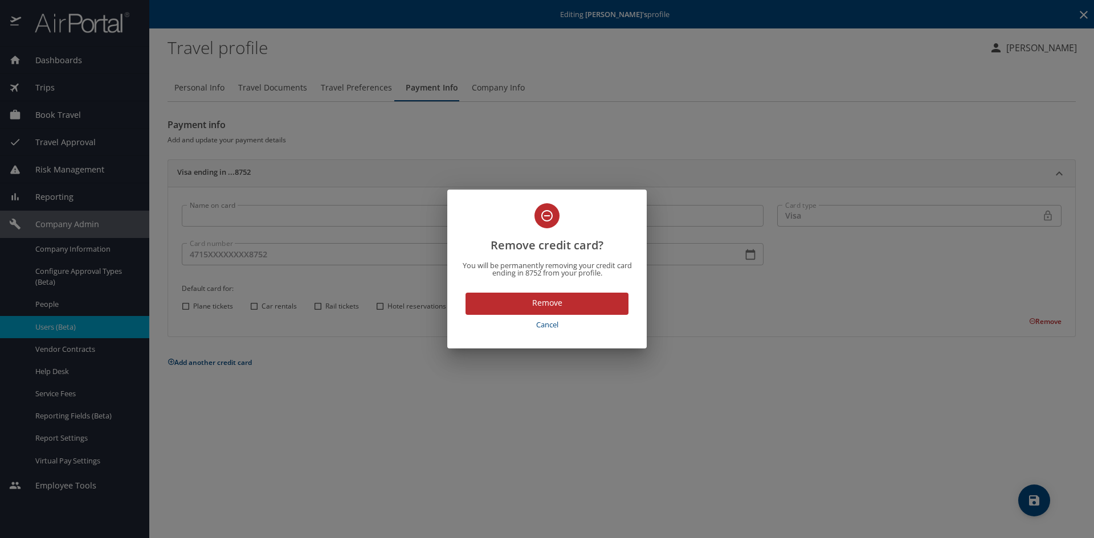
click at [1032, 324] on div "Remove credit card? You will be permanently removing your credit card ending in…" at bounding box center [547, 269] width 1094 height 538
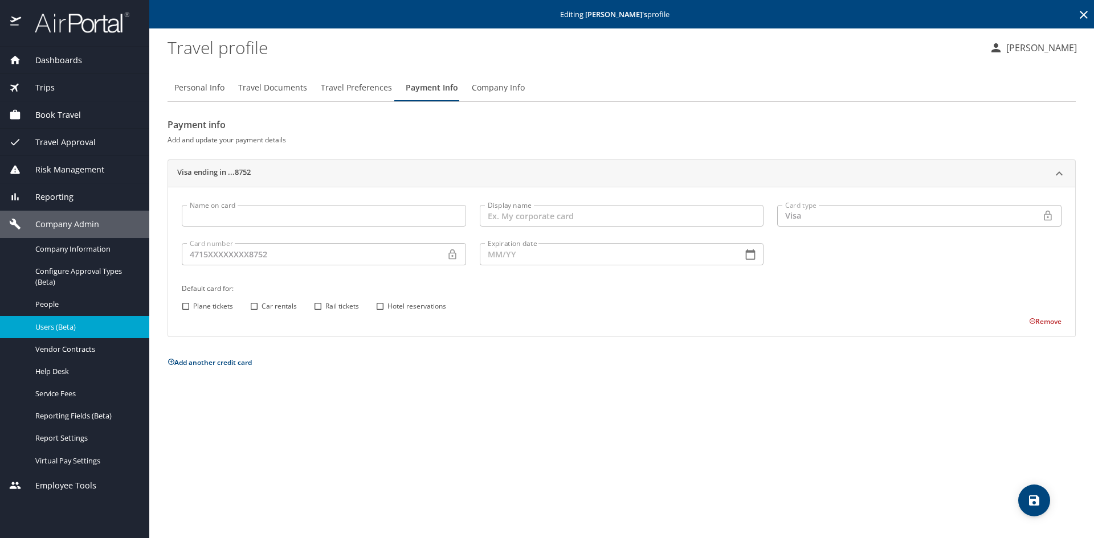
click at [1032, 324] on icon at bounding box center [1033, 322] width 6 height 6
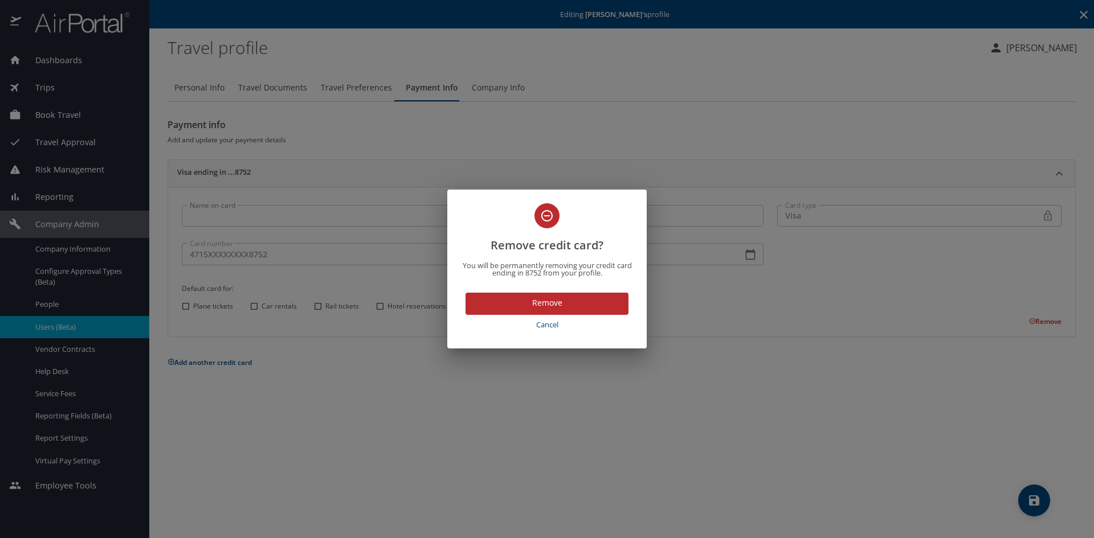
click at [1031, 324] on div "Remove credit card? You will be permanently removing your credit card ending in…" at bounding box center [547, 269] width 1094 height 538
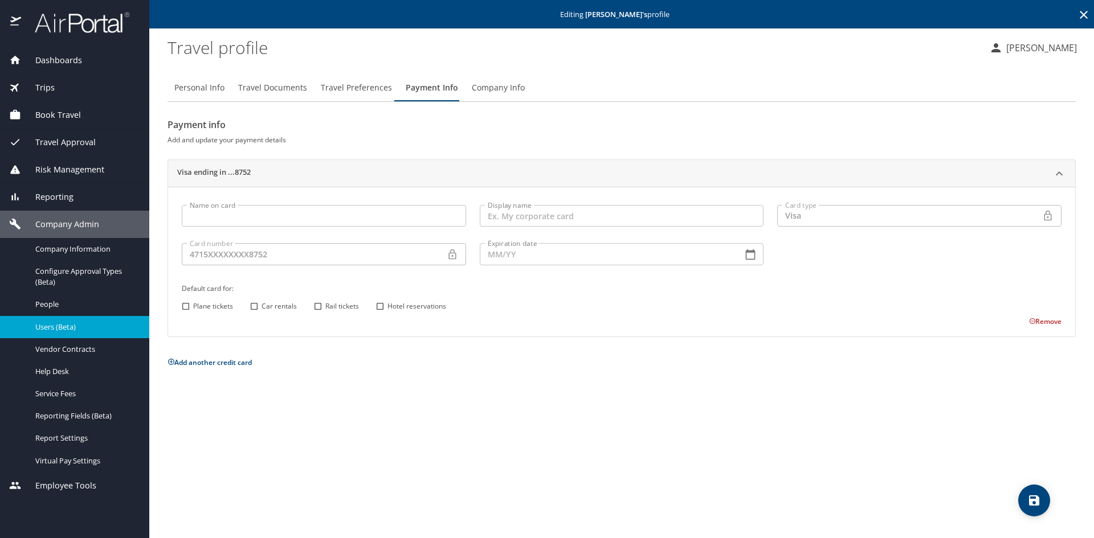
click at [1031, 324] on icon at bounding box center [1033, 322] width 6 height 6
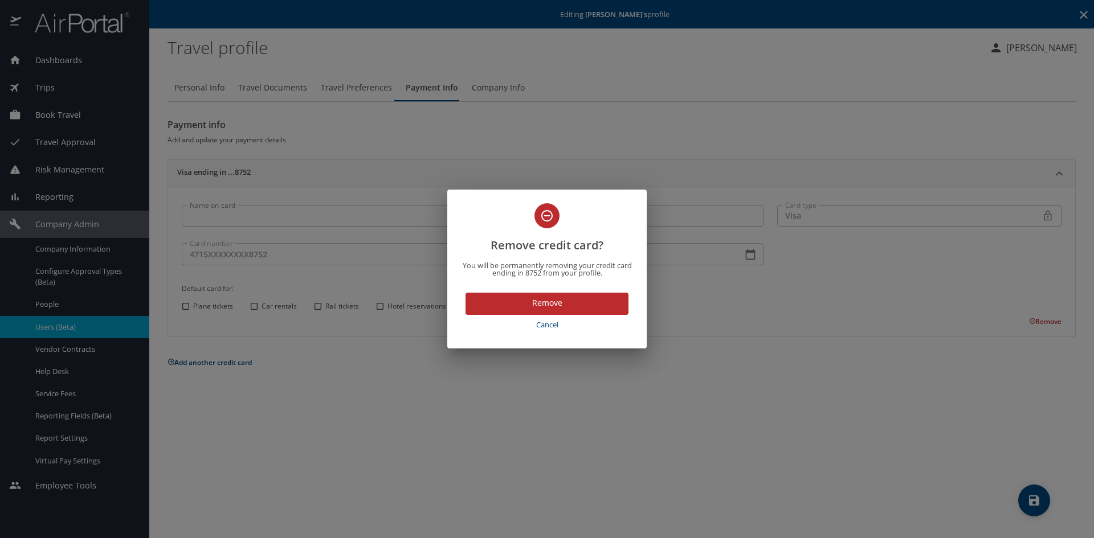
click at [1031, 324] on div "Remove credit card? You will be permanently removing your credit card ending in…" at bounding box center [547, 269] width 1094 height 538
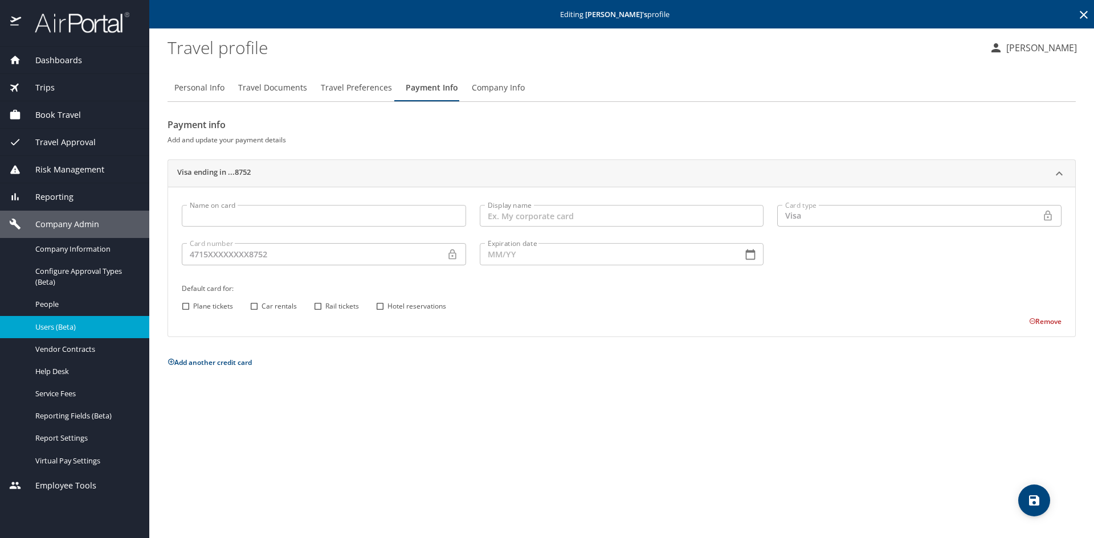
click at [1031, 324] on div "Remove credit card? You will be permanently removing your credit card ending in…" at bounding box center [547, 269] width 1094 height 538
click at [1039, 324] on button "Remove" at bounding box center [1045, 322] width 32 height 10
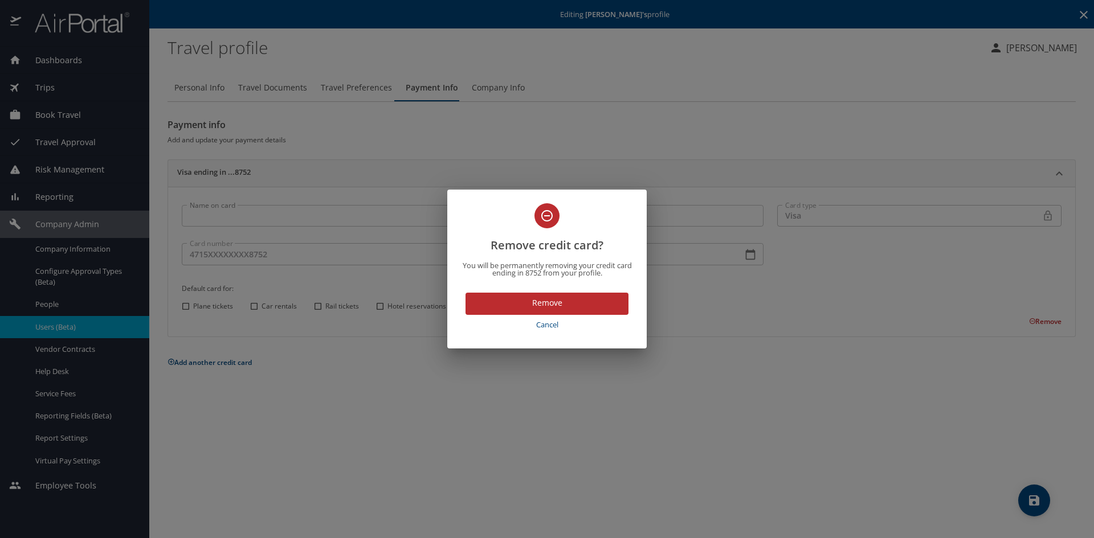
click at [1040, 325] on div "Remove credit card? You will be permanently removing your credit card ending in…" at bounding box center [547, 269] width 1094 height 538
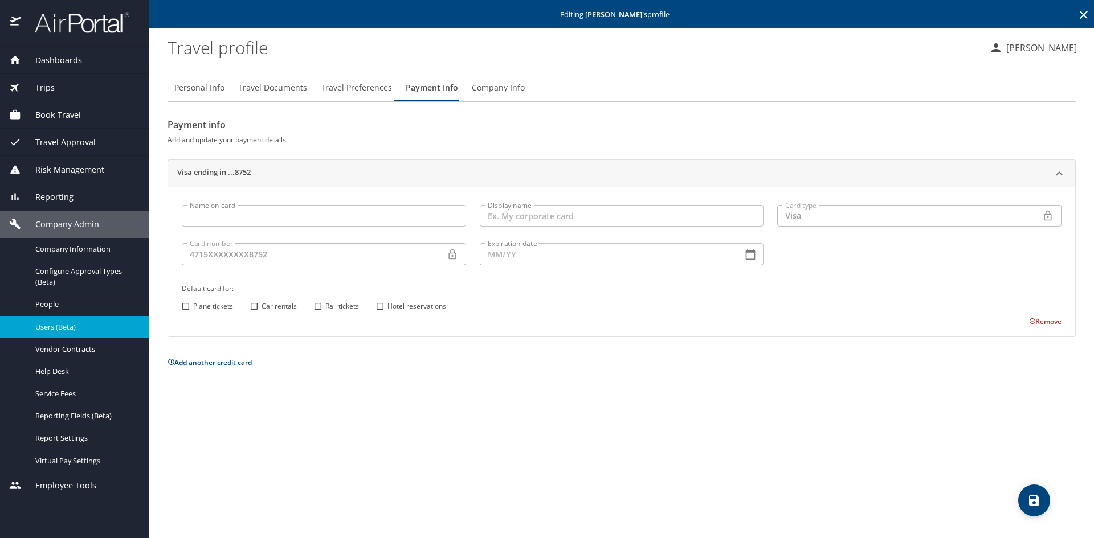
click at [1040, 325] on button "Remove" at bounding box center [1045, 322] width 32 height 10
click at [1032, 323] on icon at bounding box center [1033, 322] width 6 height 6
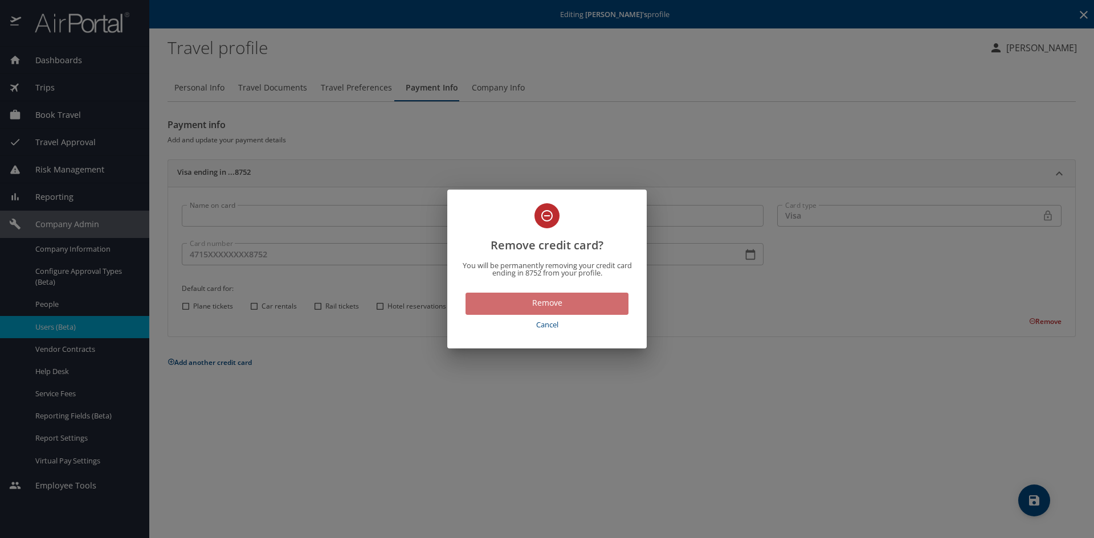
click at [597, 312] on button "Remove" at bounding box center [547, 304] width 163 height 22
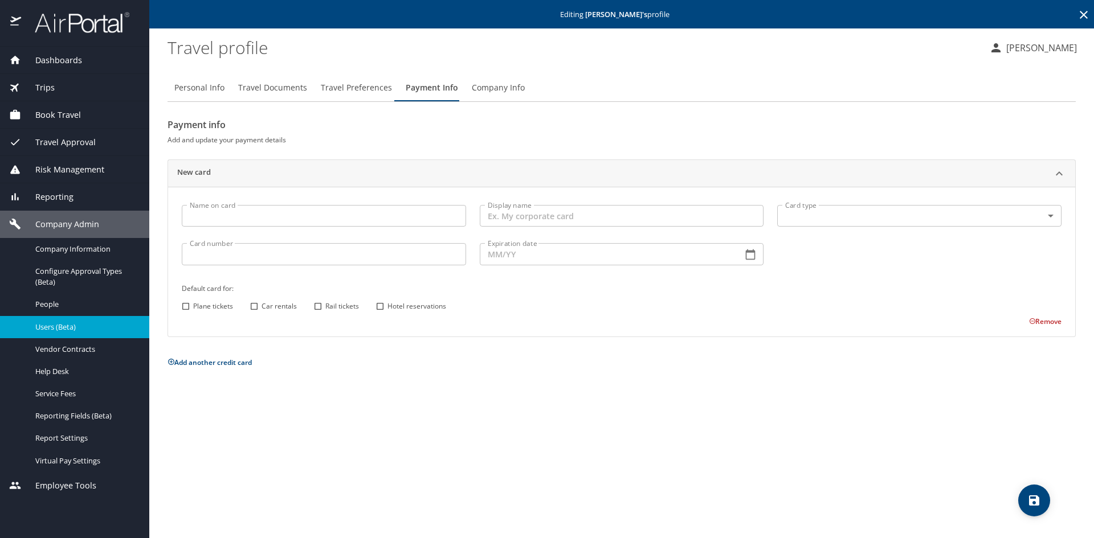
click at [214, 87] on span "Personal Info" at bounding box center [199, 88] width 50 height 14
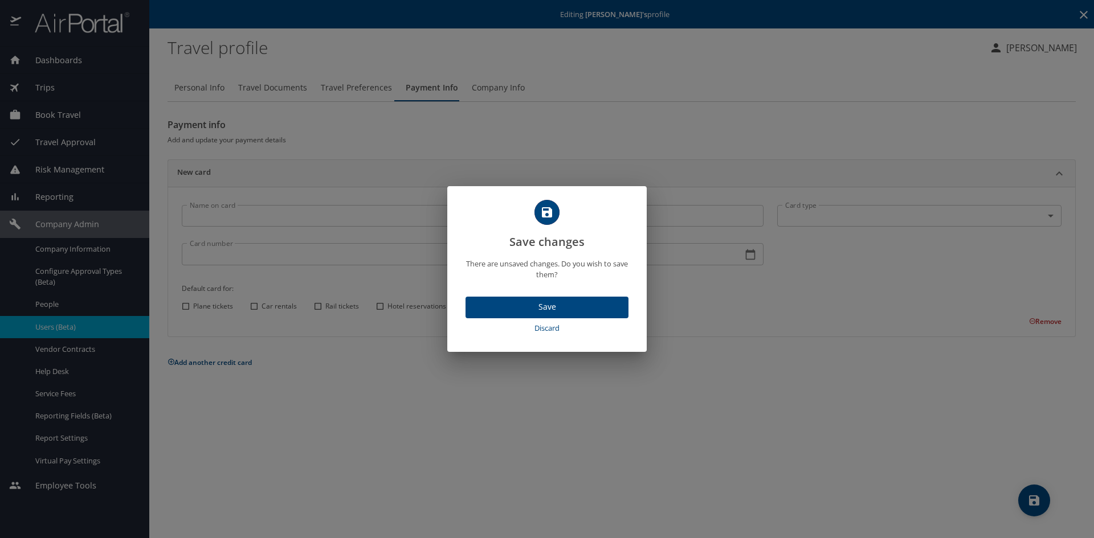
click at [568, 304] on span "Save" at bounding box center [547, 307] width 145 height 14
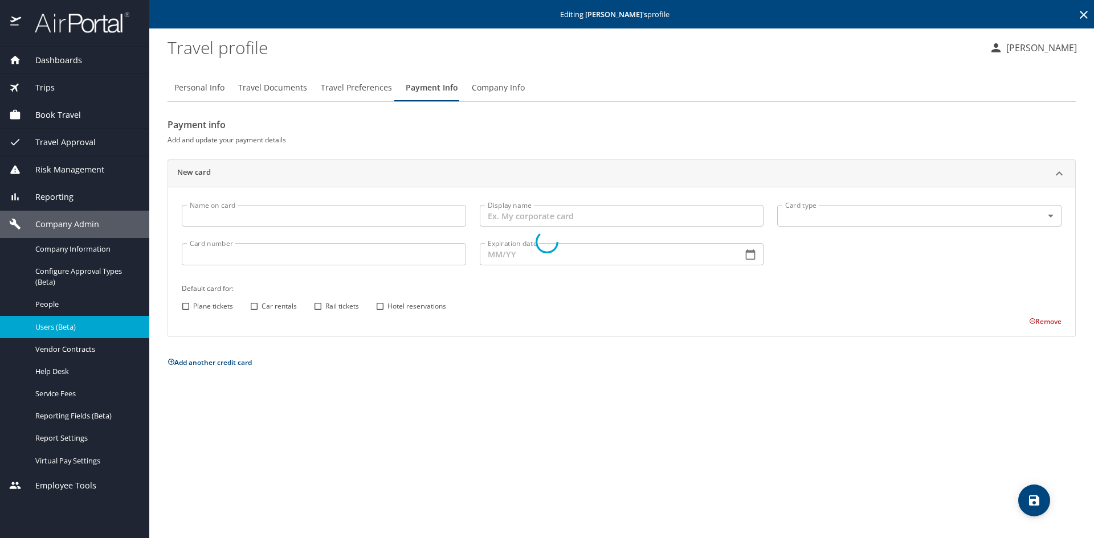
select select "US"
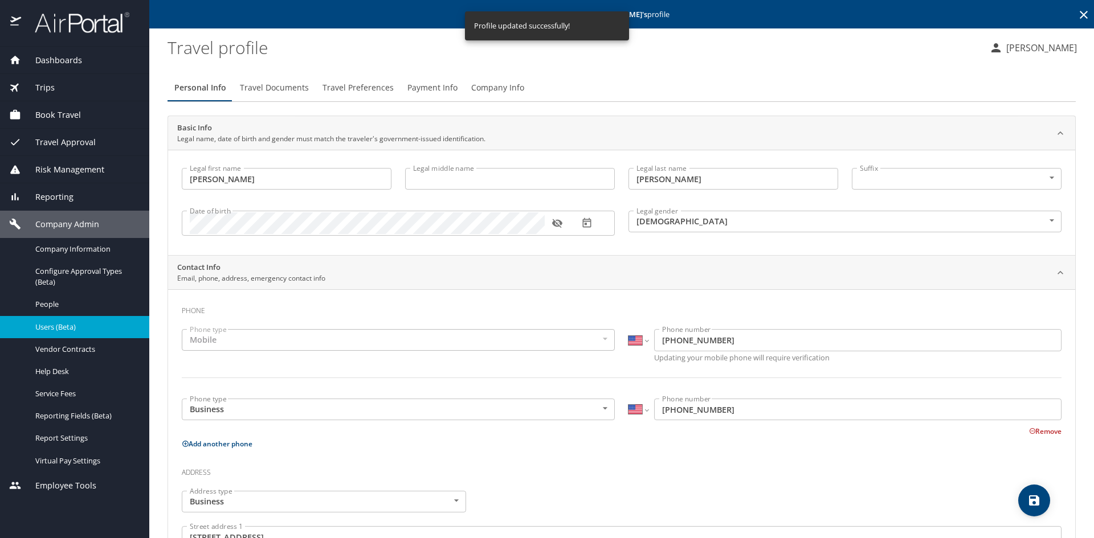
select select "US"
click at [487, 87] on span "Company Info" at bounding box center [497, 88] width 53 height 14
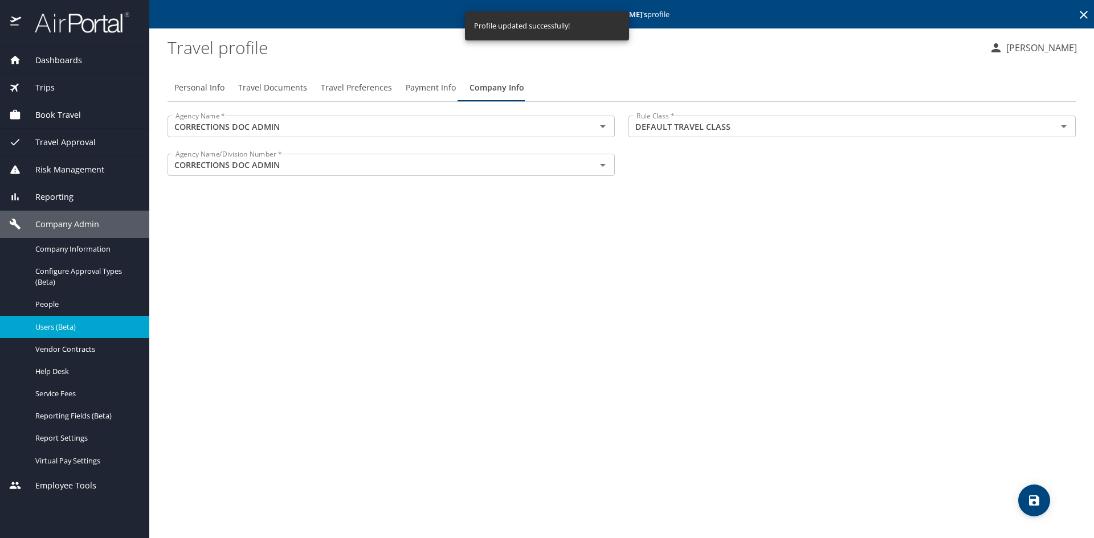
click at [406, 85] on span "Payment Info" at bounding box center [431, 88] width 50 height 14
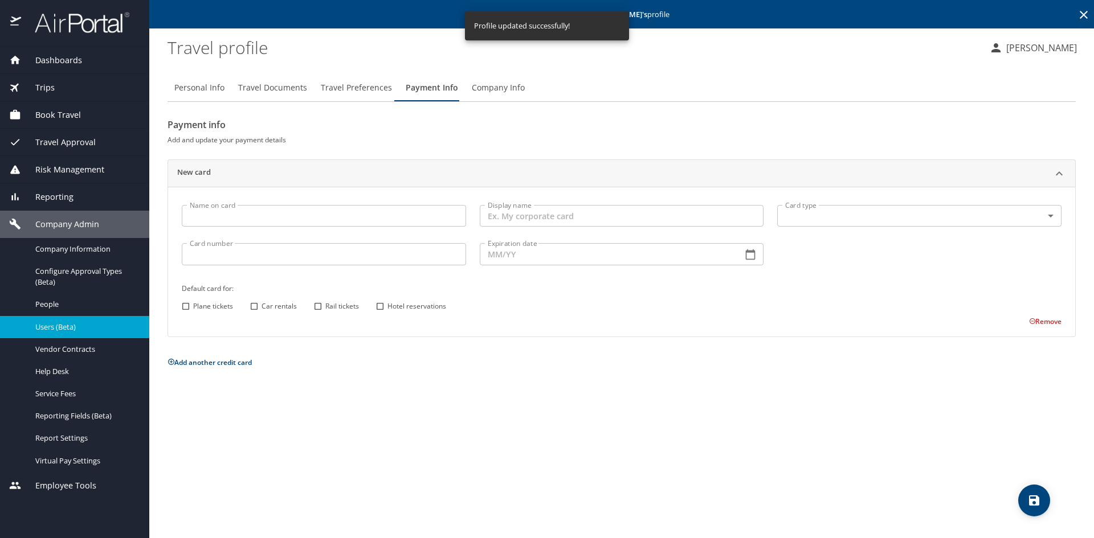
click at [487, 86] on span "Company Info" at bounding box center [498, 88] width 53 height 14
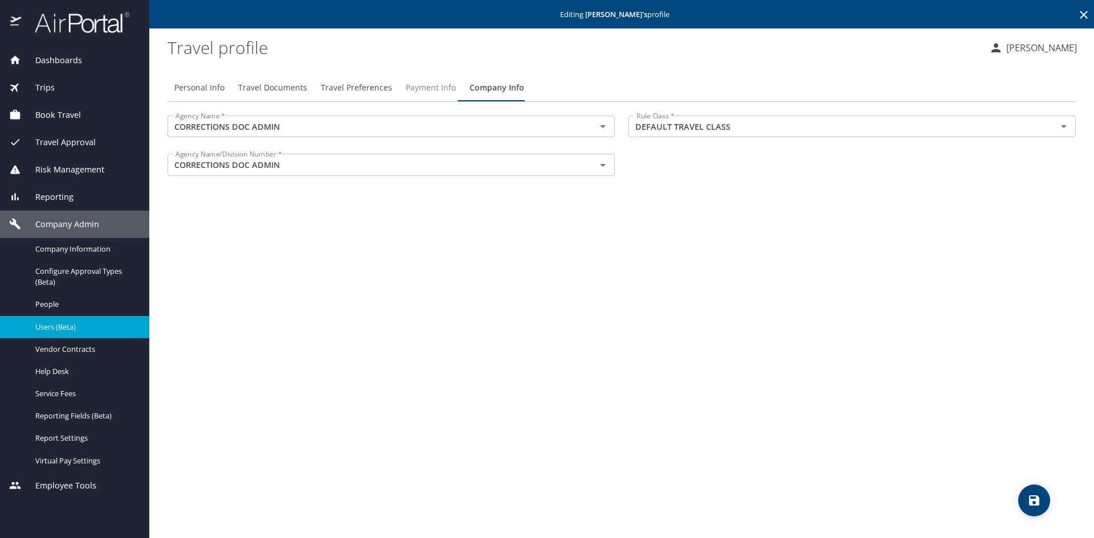
click at [410, 86] on span "Payment Info" at bounding box center [431, 88] width 50 height 14
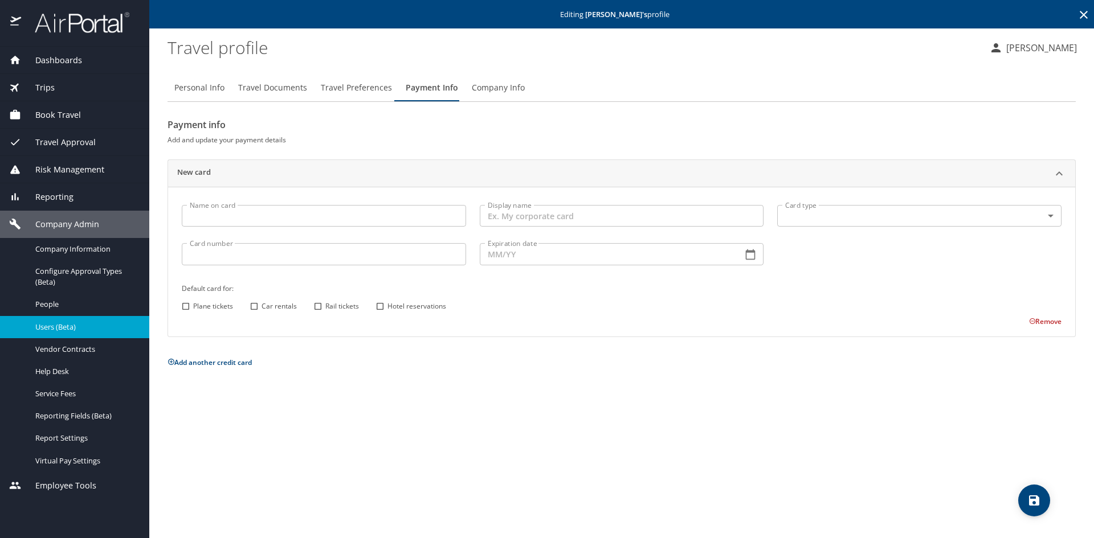
click at [350, 89] on span "Travel Preferences" at bounding box center [356, 88] width 71 height 14
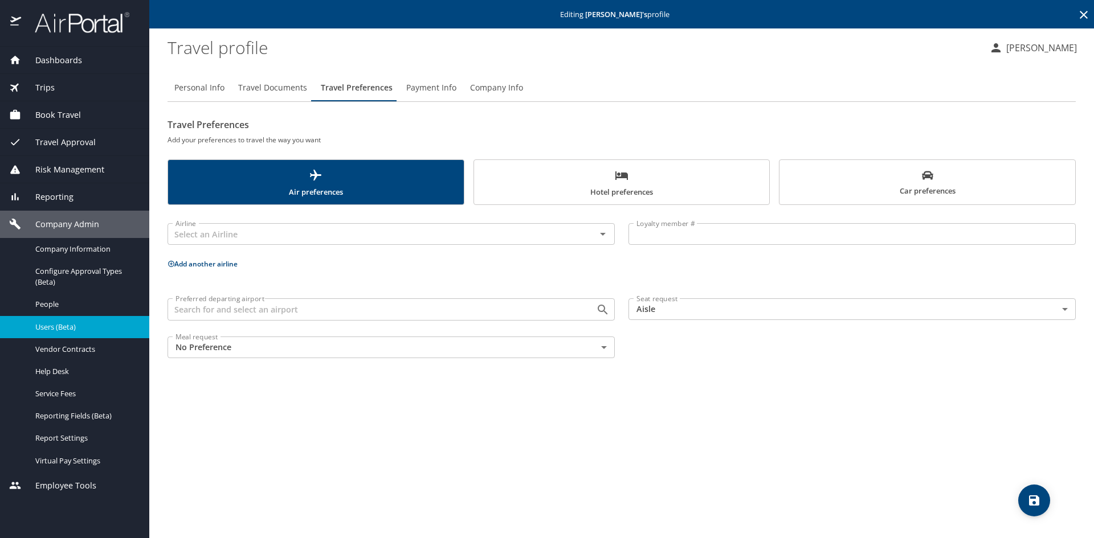
click at [268, 84] on span "Travel Documents" at bounding box center [272, 88] width 69 height 14
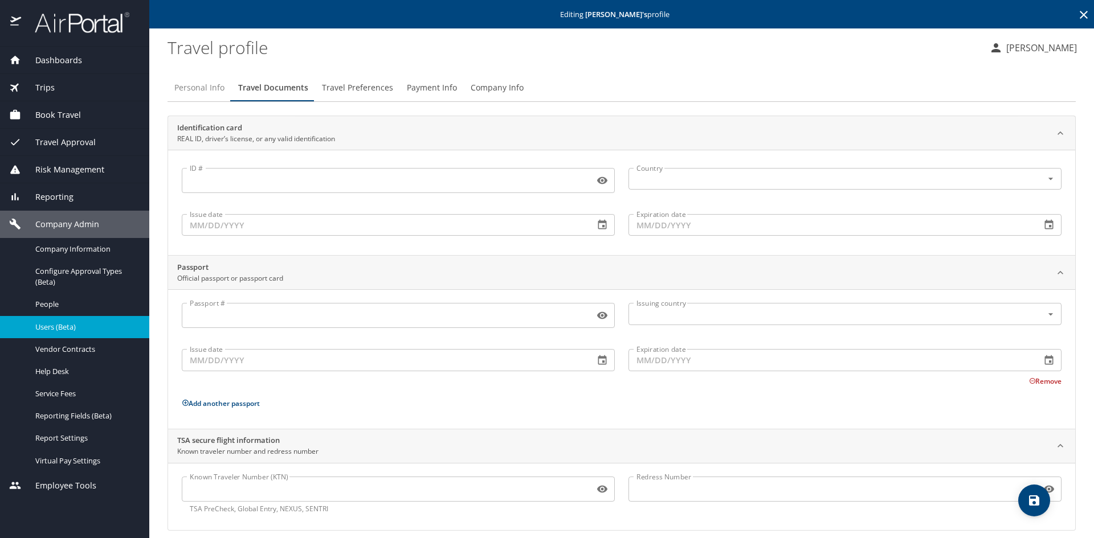
click at [219, 84] on span "Personal Info" at bounding box center [199, 88] width 50 height 14
select select "US"
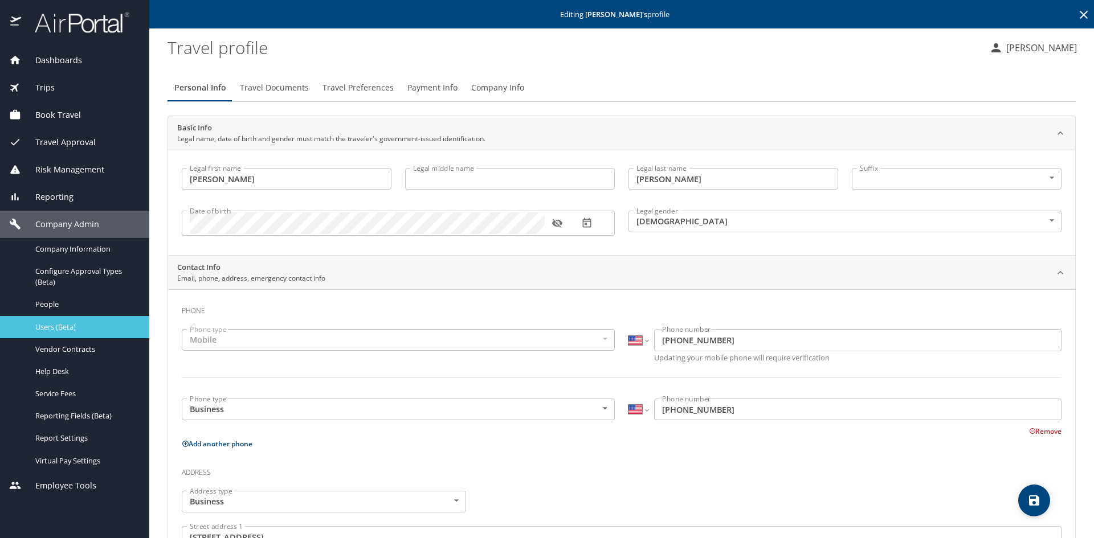
click at [80, 329] on span "Users (Beta)" at bounding box center [85, 327] width 100 height 11
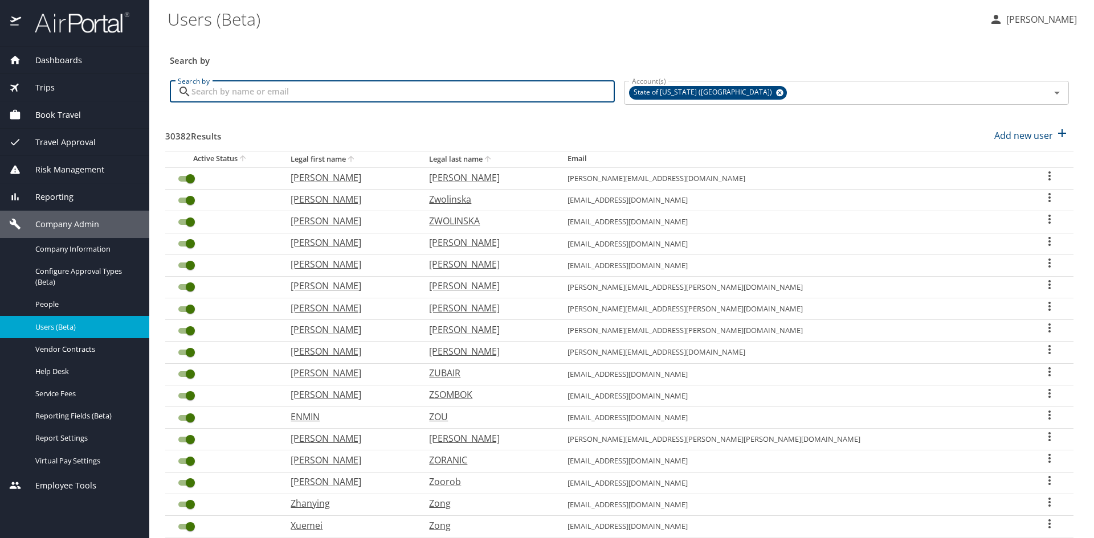
click at [296, 92] on input "Search by" at bounding box center [402, 92] width 423 height 22
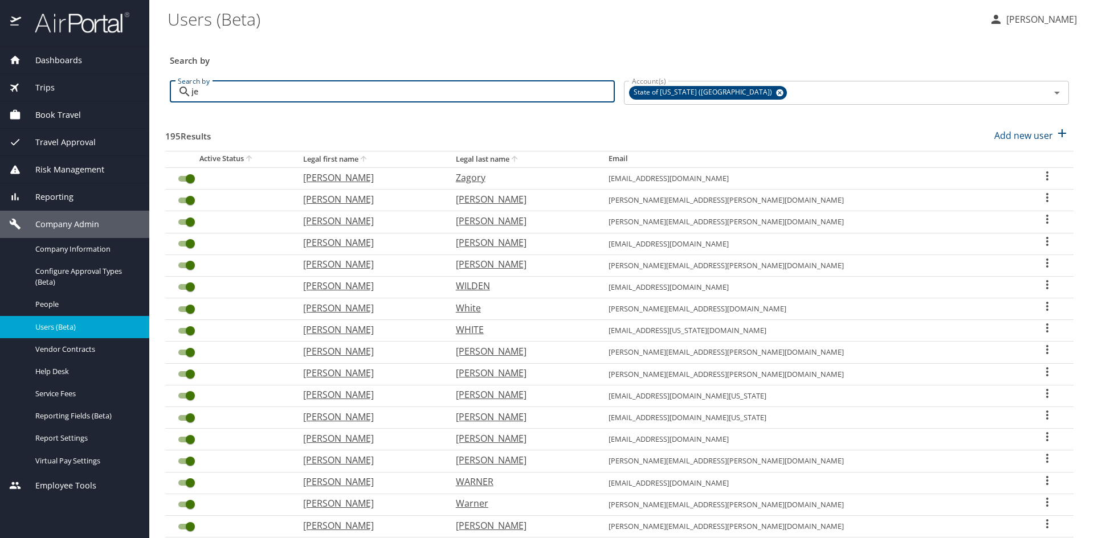
type input "j"
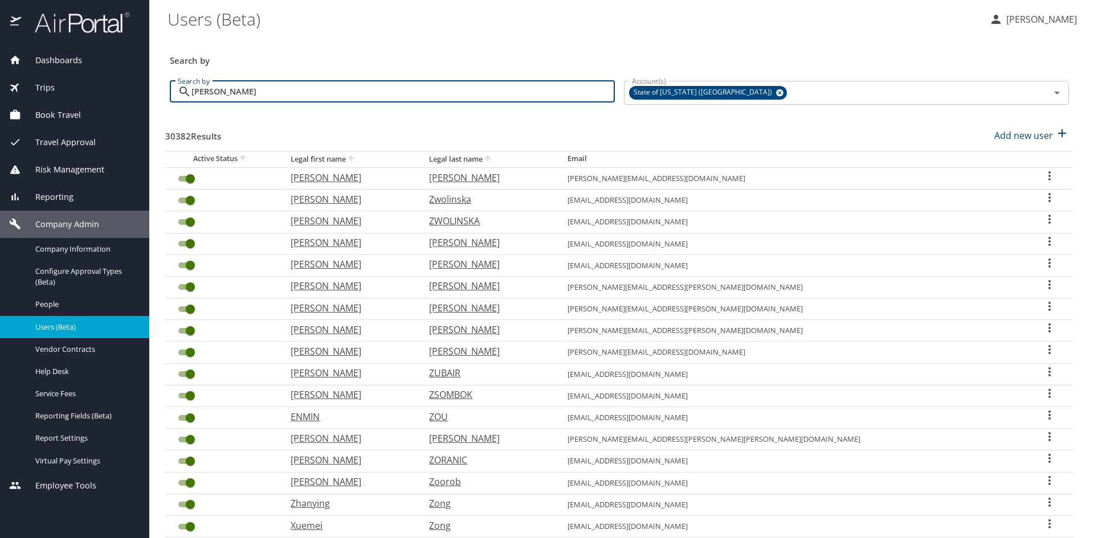
type input "byrd"
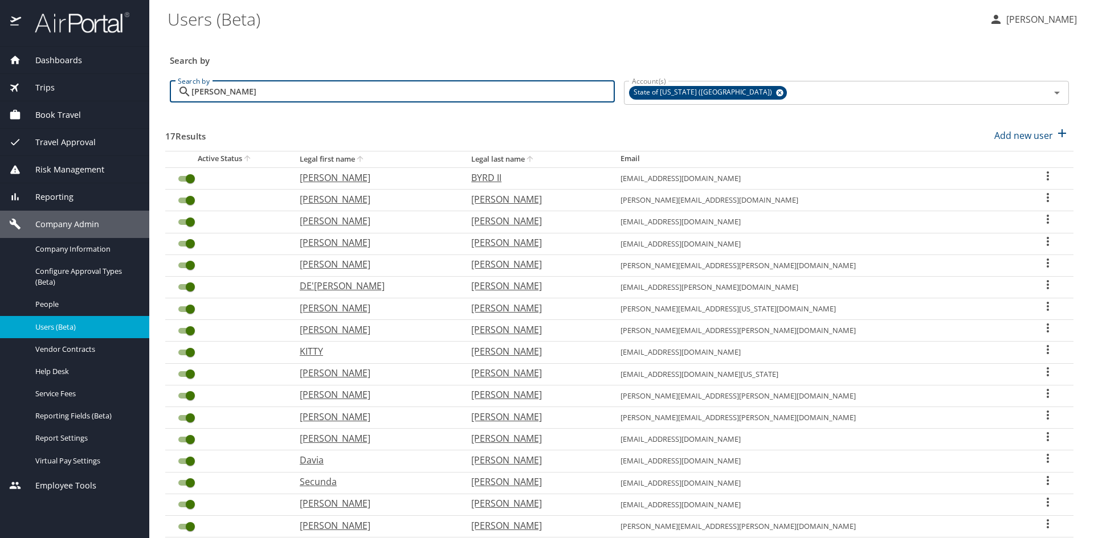
click at [395, 158] on th "Legal first name" at bounding box center [377, 159] width 172 height 17
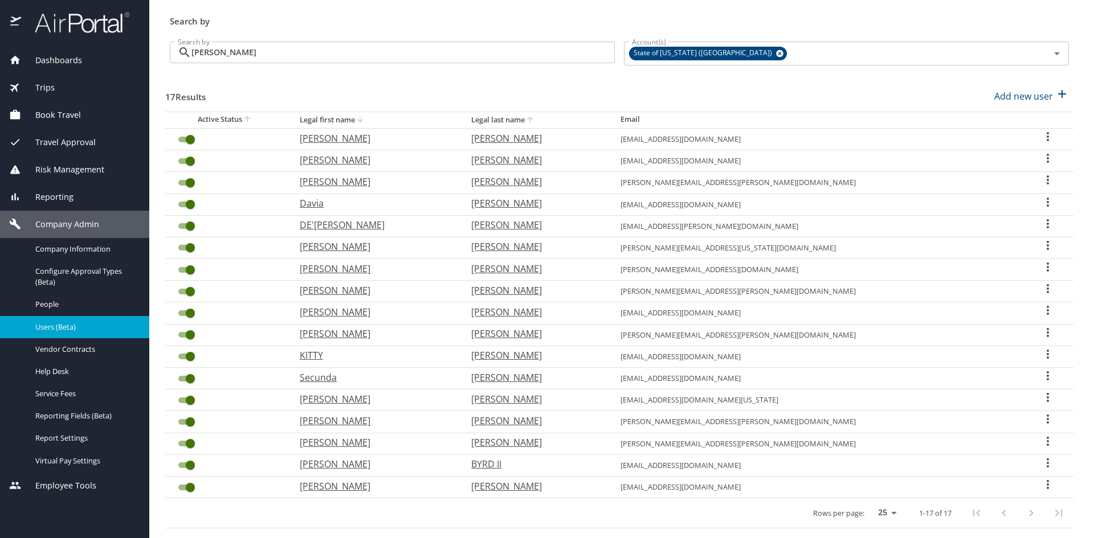
scroll to position [58, 0]
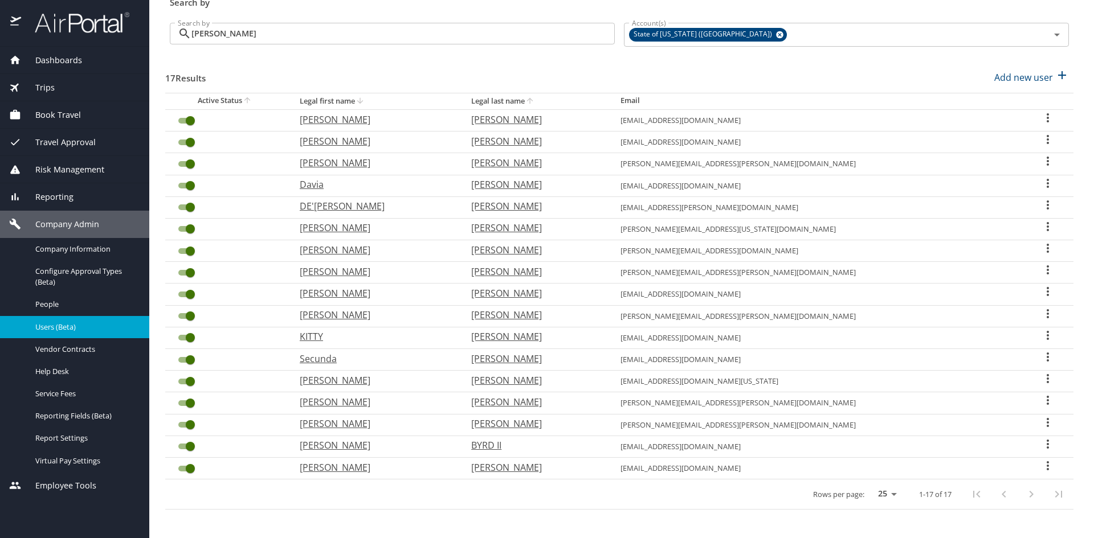
click at [370, 273] on p "Jessica" at bounding box center [374, 272] width 149 height 14
select select "US"
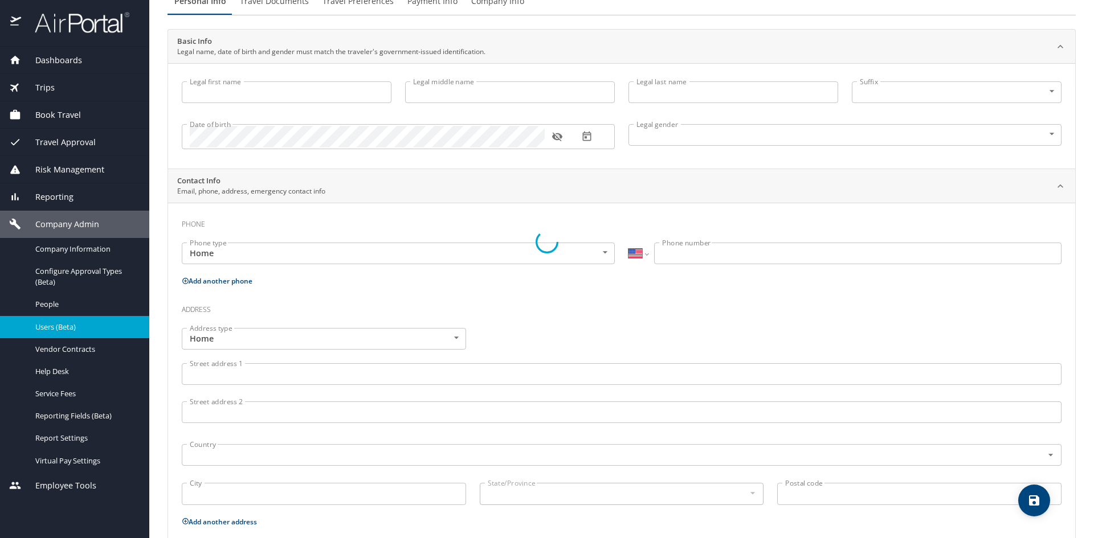
scroll to position [87, 0]
type input "Jessica"
type input "Suzanne"
type input "Byrd"
type input "[DEMOGRAPHIC_DATA]"
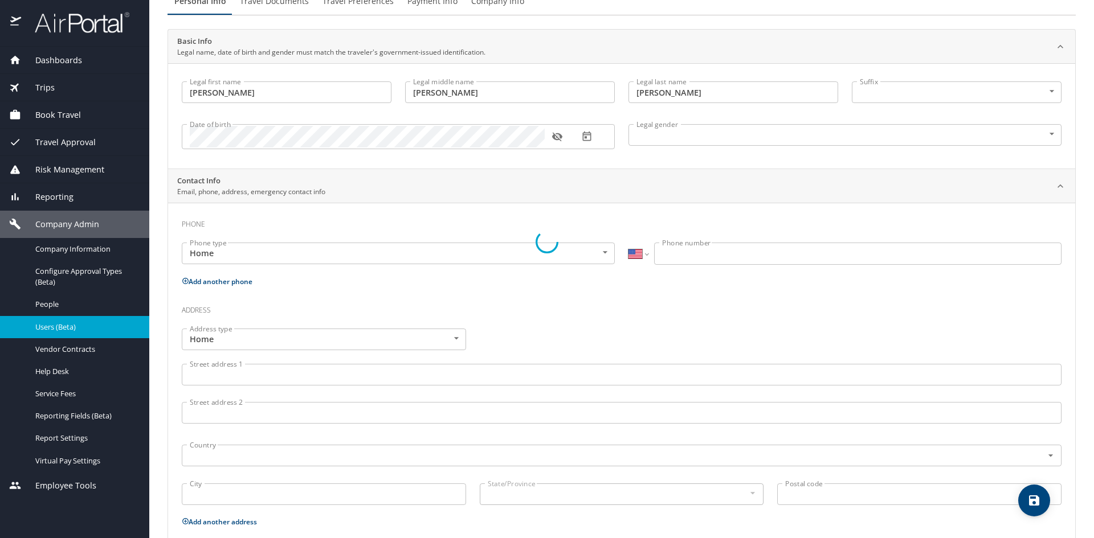
select select "US"
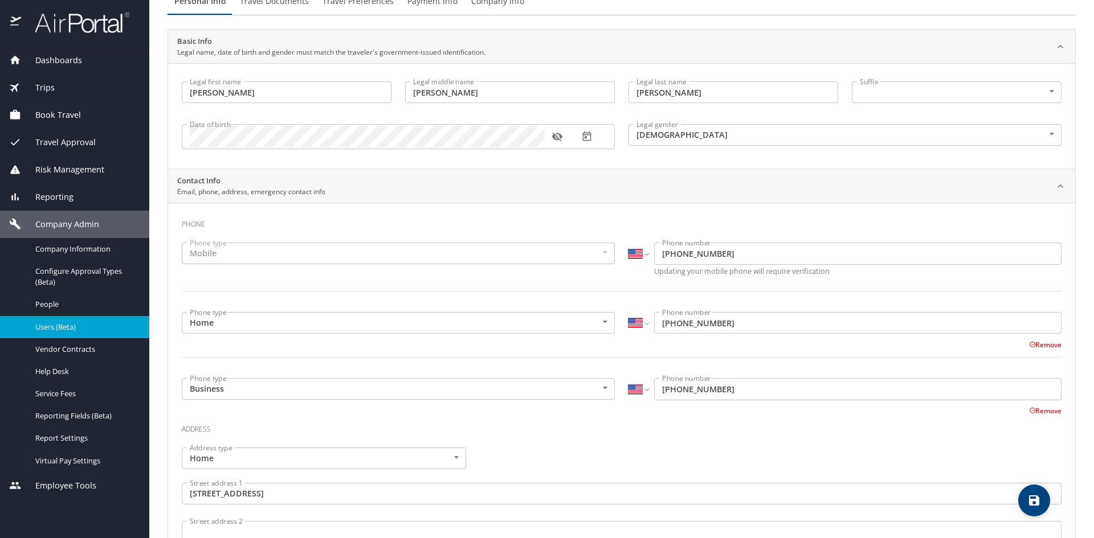
click at [428, 2] on span "Payment Info" at bounding box center [432, 1] width 50 height 14
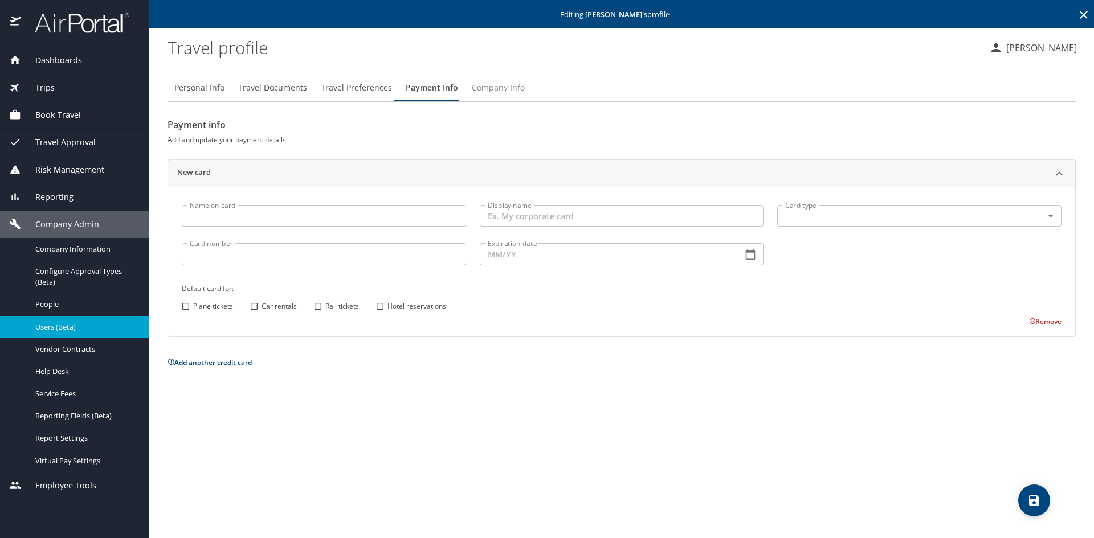
click at [504, 87] on span "Company Info" at bounding box center [498, 88] width 53 height 14
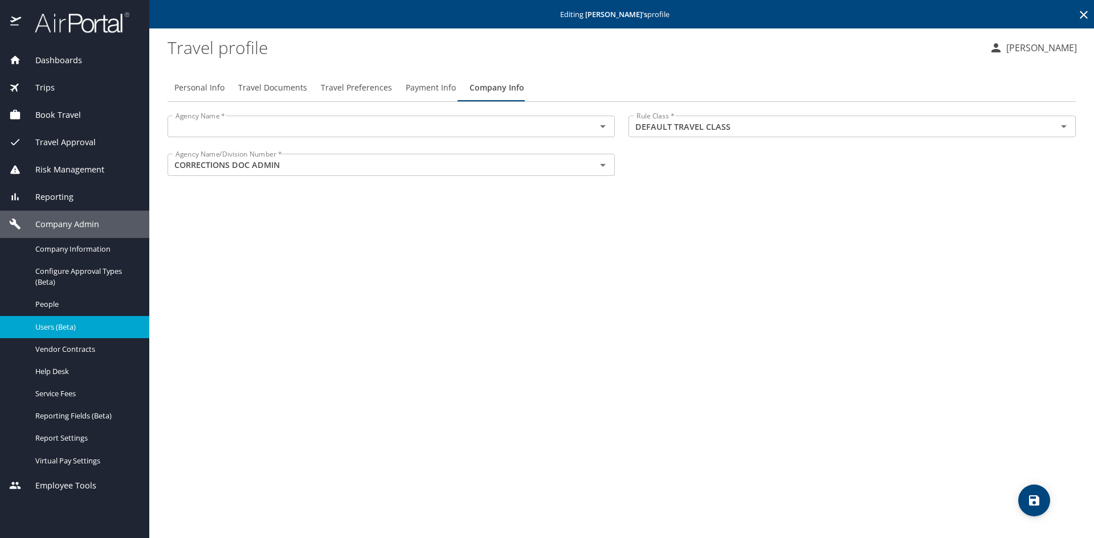
click at [606, 128] on icon "Open" at bounding box center [603, 127] width 14 height 14
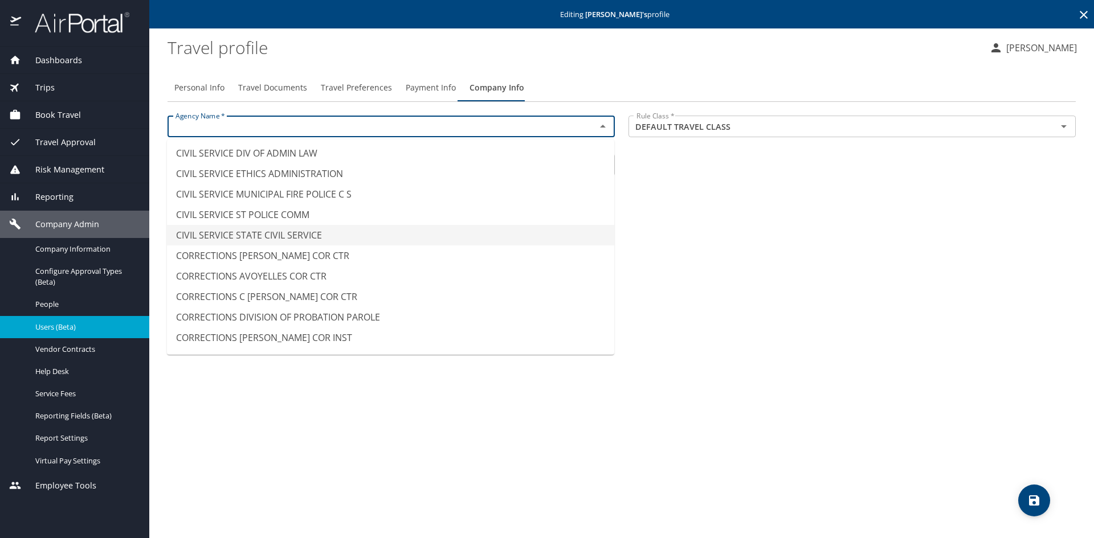
scroll to position [1026, 0]
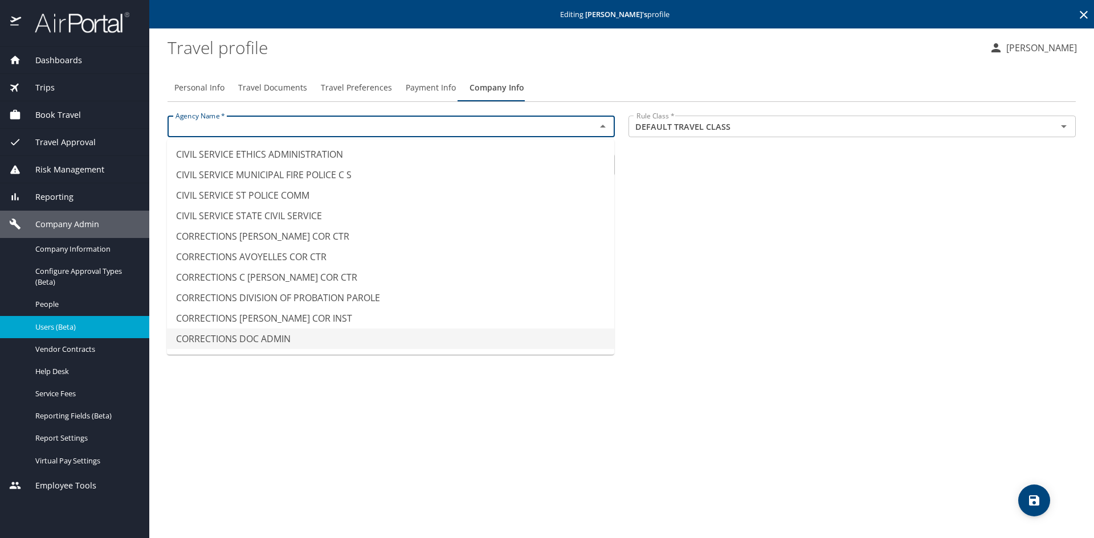
click at [399, 340] on li "CORRECTIONS DOC ADMIN" at bounding box center [390, 339] width 447 height 21
type input "CORRECTIONS DOC ADMIN"
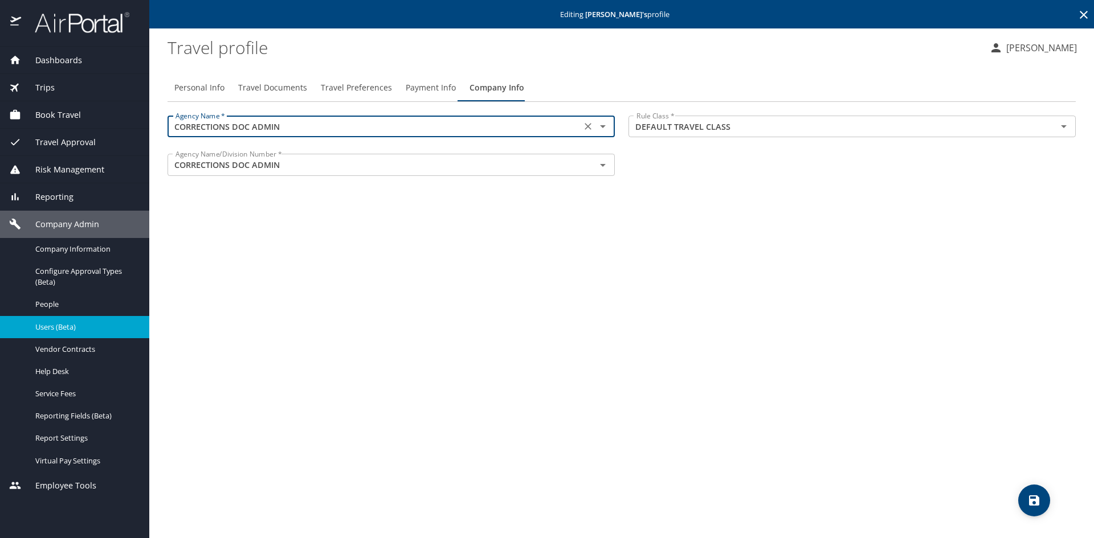
click at [1032, 505] on icon "save" at bounding box center [1034, 501] width 10 height 10
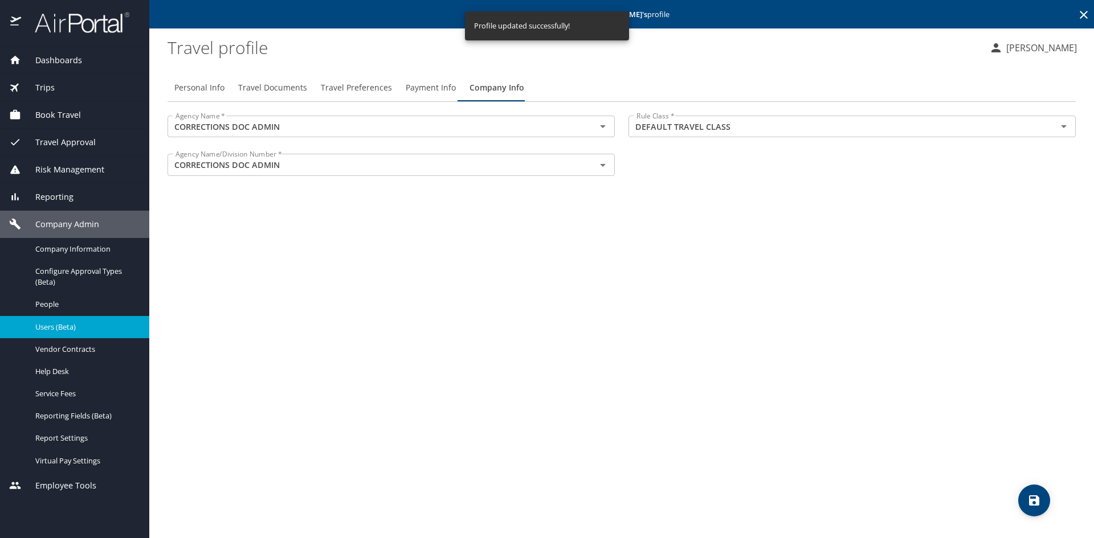
click at [73, 62] on span "Dashboards" at bounding box center [51, 60] width 61 height 13
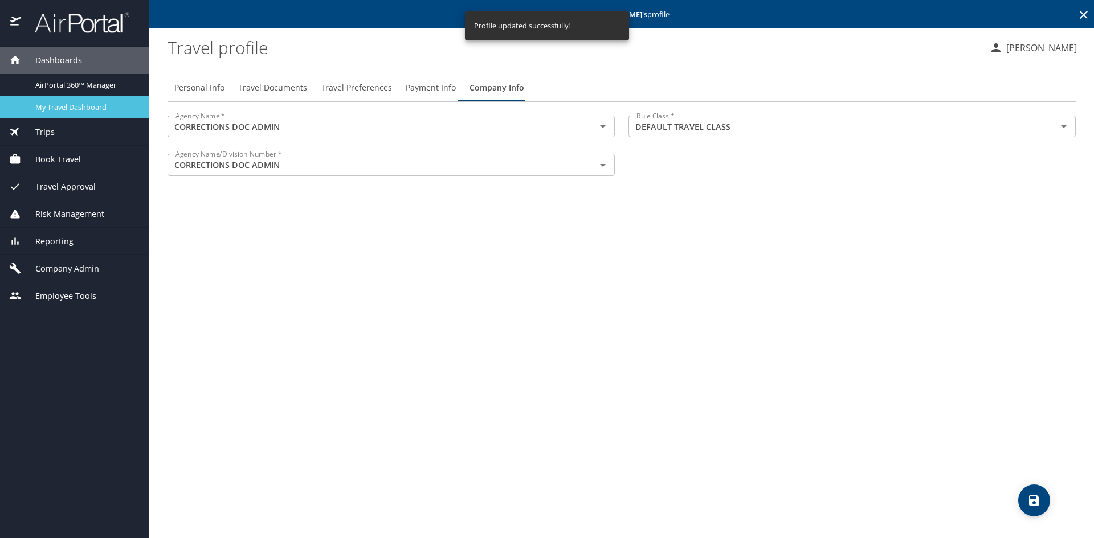
click at [91, 101] on div "My Travel Dashboard" at bounding box center [74, 107] width 131 height 13
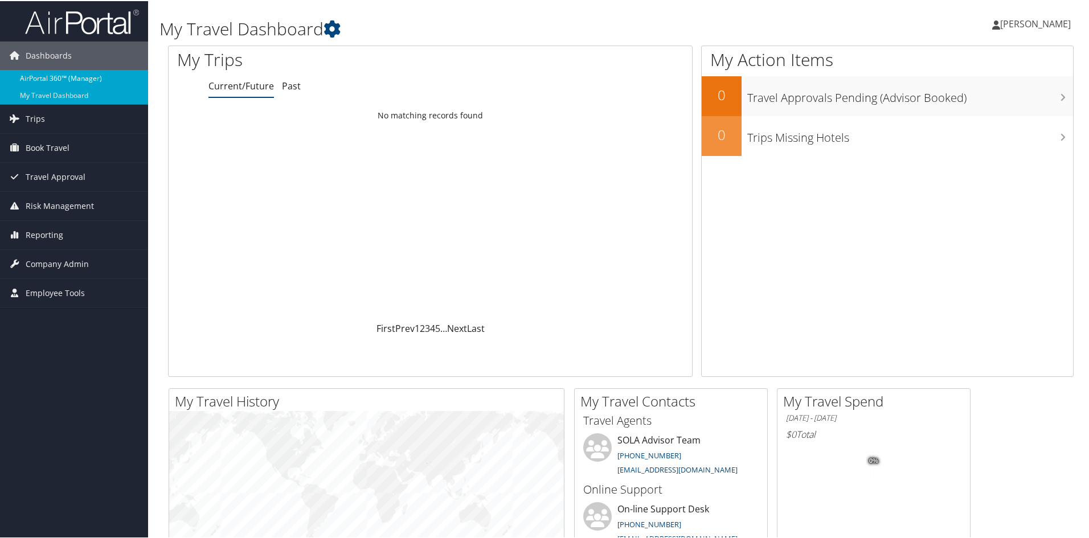
click at [68, 78] on link "AirPortal 360™ (Manager)" at bounding box center [74, 77] width 148 height 17
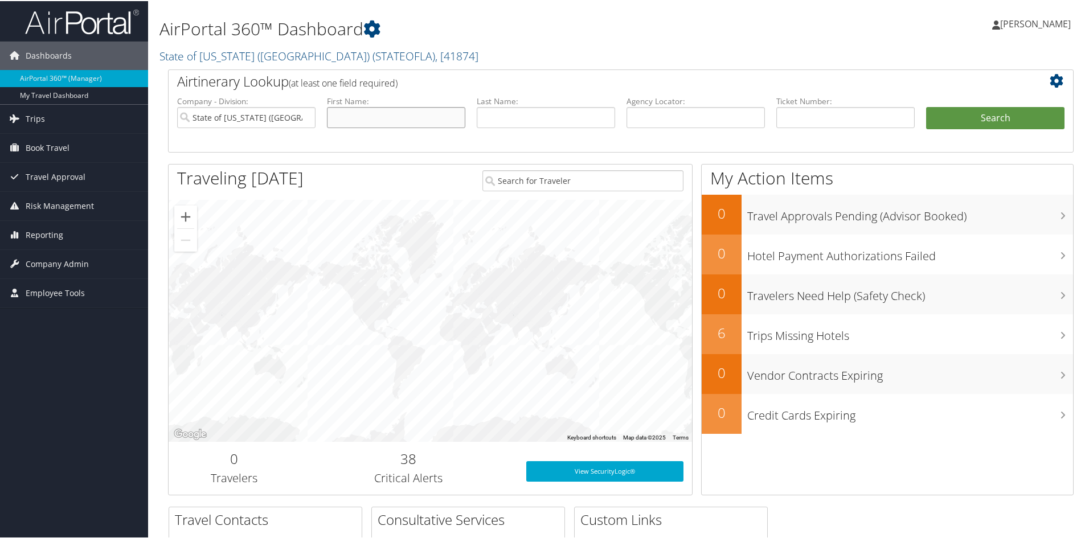
click at [407, 112] on input "text" at bounding box center [396, 116] width 138 height 21
type input "[PERSON_NAME]"
click at [926, 106] on button "Search" at bounding box center [995, 117] width 138 height 23
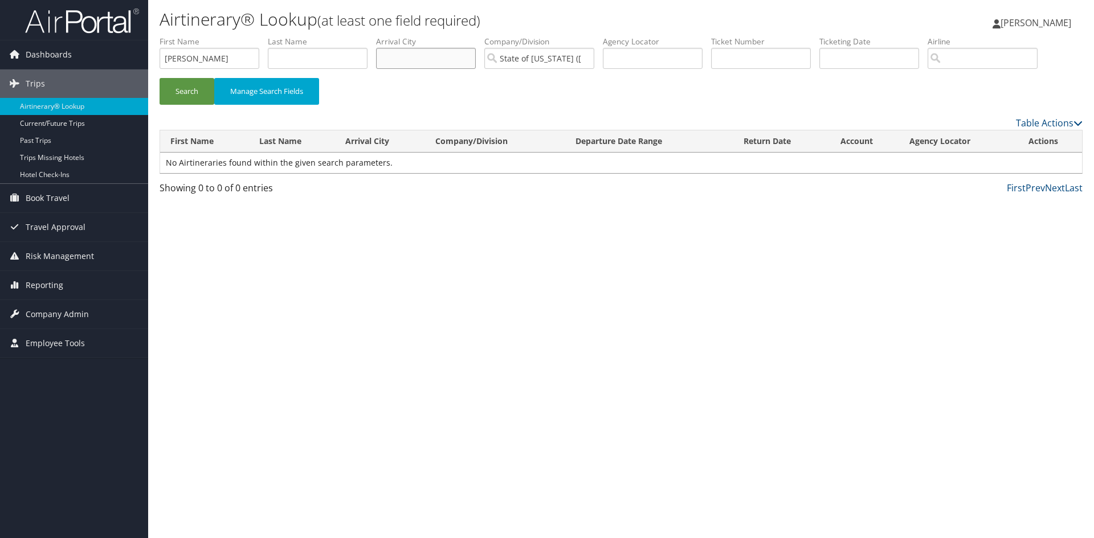
click at [399, 62] on input "text" at bounding box center [426, 58] width 100 height 21
drag, startPoint x: 205, startPoint y: 59, endPoint x: 163, endPoint y: 58, distance: 41.6
click at [189, 58] on input "[PERSON_NAME]" at bounding box center [210, 58] width 100 height 21
drag, startPoint x: 163, startPoint y: 58, endPoint x: 150, endPoint y: 58, distance: 13.1
click at [150, 58] on div "Airtinerary® Lookup (at least one field required) [PERSON_NAME] [PERSON_NAME] M…" at bounding box center [621, 269] width 946 height 538
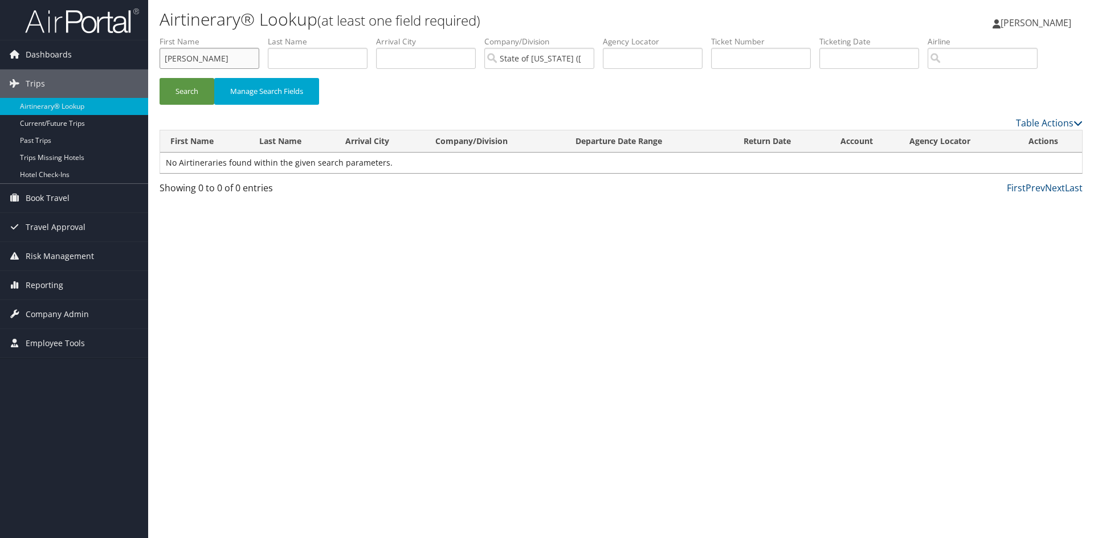
drag, startPoint x: 183, startPoint y: 59, endPoint x: 151, endPoint y: 59, distance: 32.5
click at [160, 59] on form "First Name [PERSON_NAME] Last Name Departure City Arrival City Company/Division…" at bounding box center [621, 76] width 923 height 80
click at [151, 59] on div "Search Manage Search Fields" at bounding box center [621, 76] width 940 height 80
click at [181, 59] on input "lee" at bounding box center [210, 58] width 100 height 21
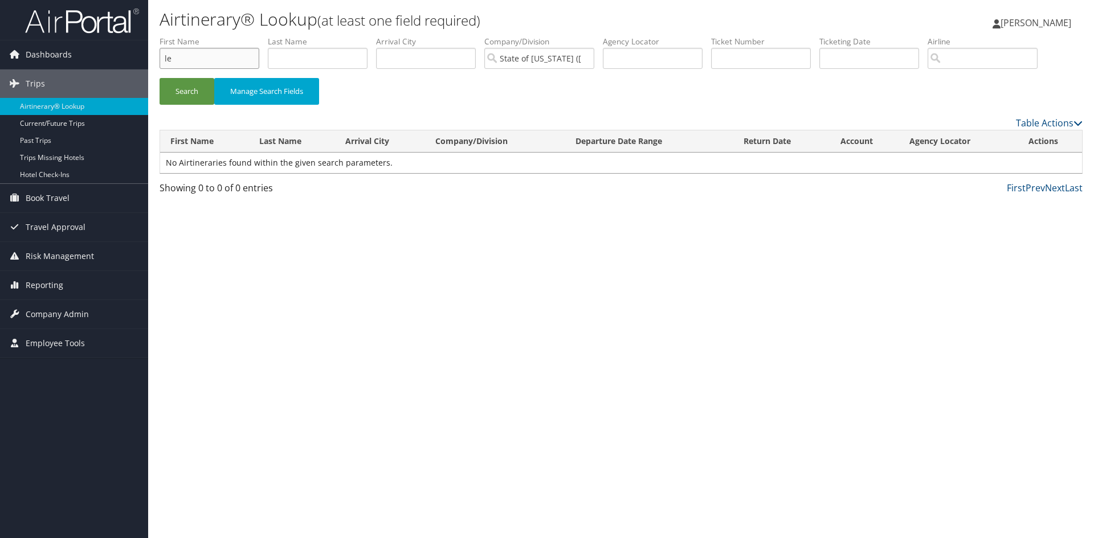
type input "l"
click at [291, 67] on input "text" at bounding box center [318, 58] width 100 height 21
type input "[PERSON_NAME]"
click at [160, 78] on button "Search" at bounding box center [187, 91] width 55 height 27
click at [54, 124] on link "Current/Future Trips" at bounding box center [74, 123] width 148 height 17
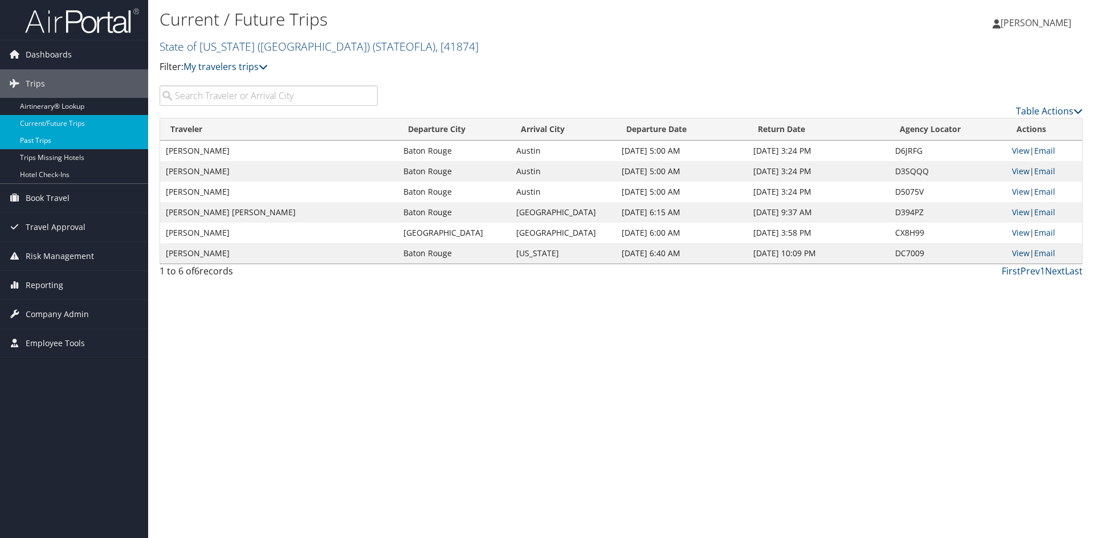
click at [46, 149] on link "Past Trips" at bounding box center [74, 140] width 148 height 17
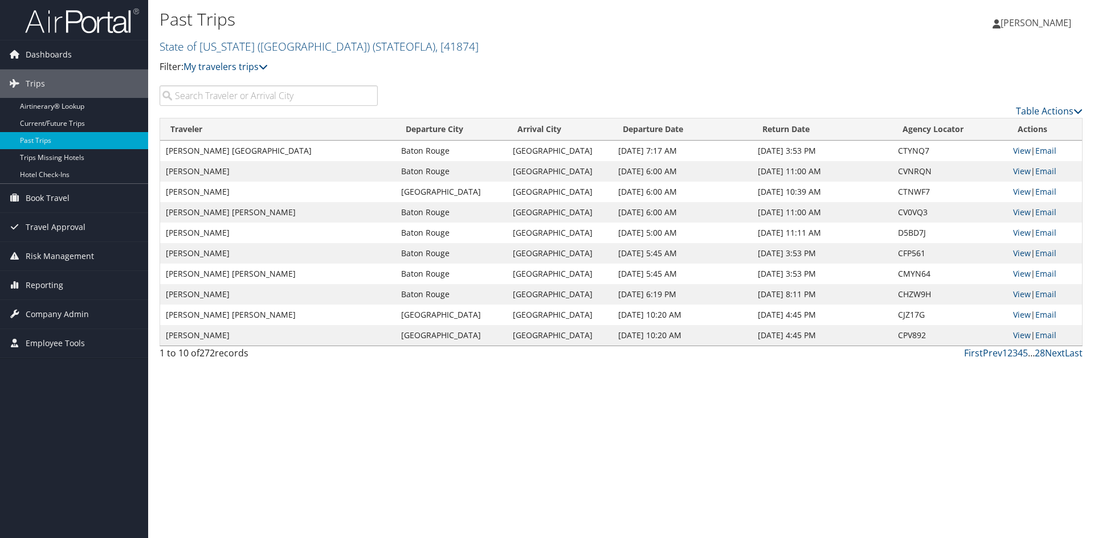
click at [220, 92] on input "search" at bounding box center [269, 95] width 218 height 21
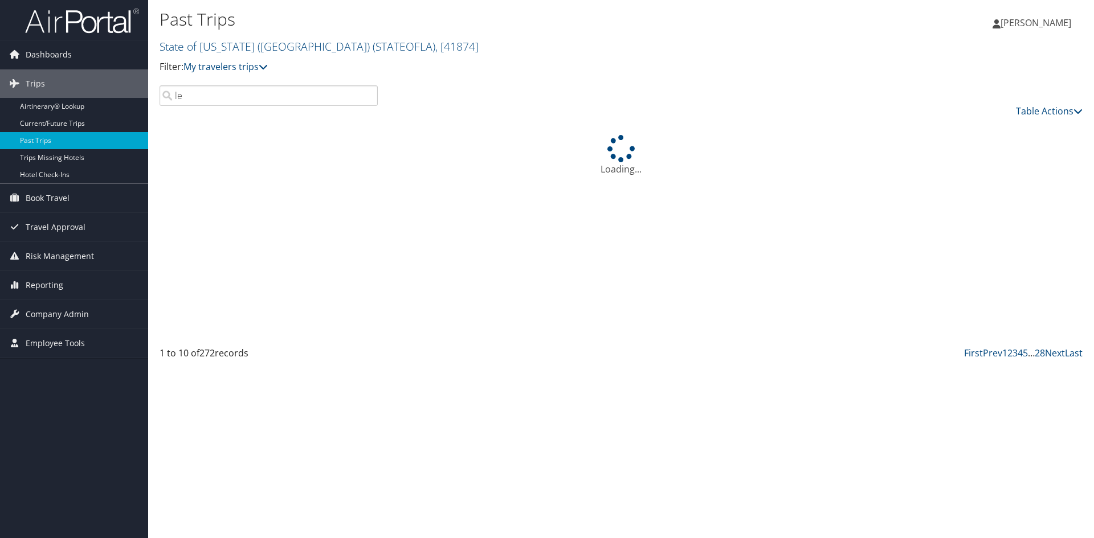
type input "[PERSON_NAME]"
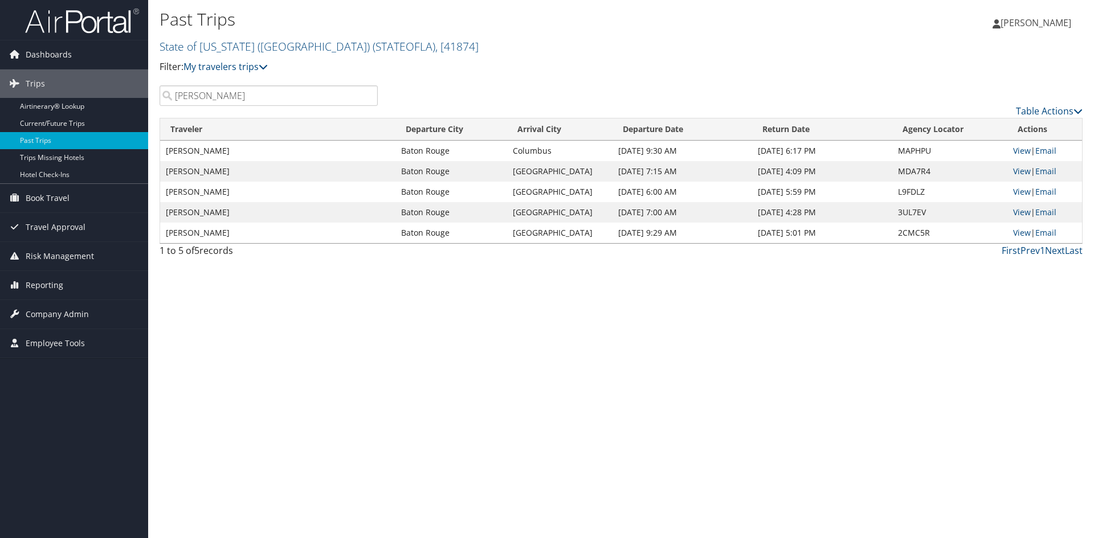
click at [369, 100] on input "[PERSON_NAME]" at bounding box center [269, 95] width 218 height 21
click at [368, 99] on input "[PERSON_NAME]" at bounding box center [269, 95] width 218 height 21
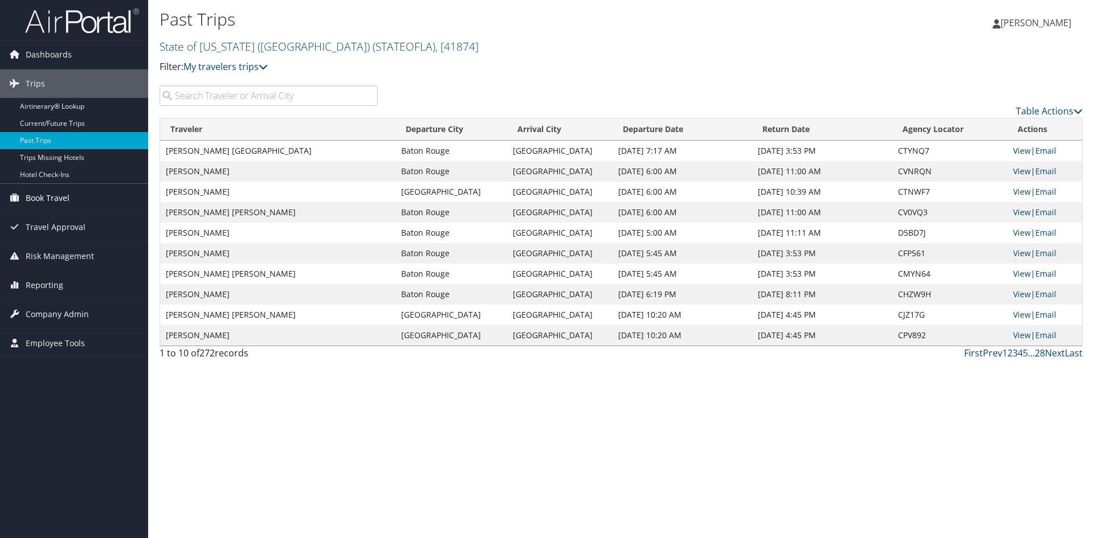
click at [61, 197] on span "Book Travel" at bounding box center [48, 198] width 44 height 28
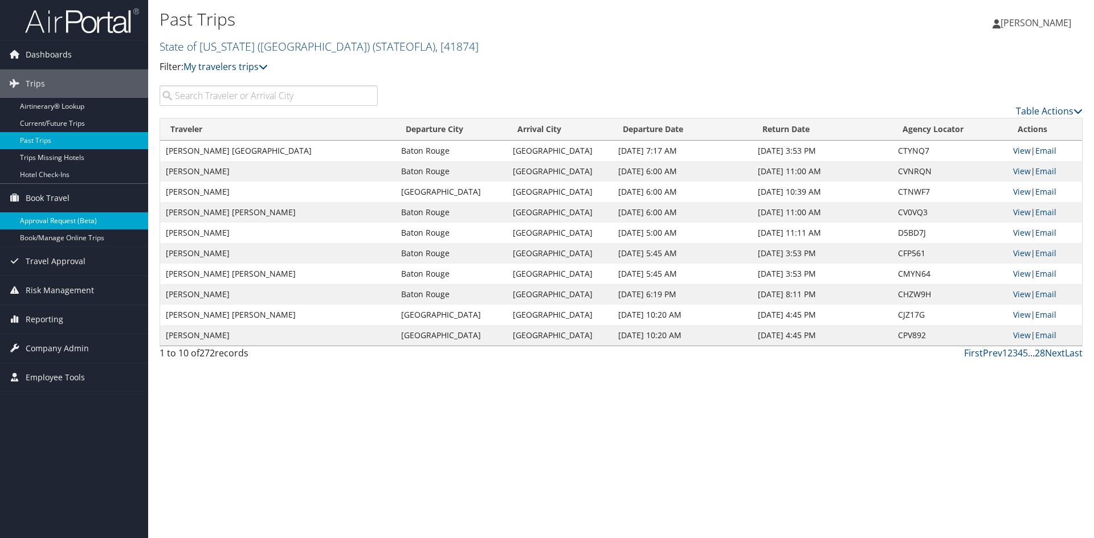
click at [80, 228] on link "Approval Request (Beta)" at bounding box center [74, 221] width 148 height 17
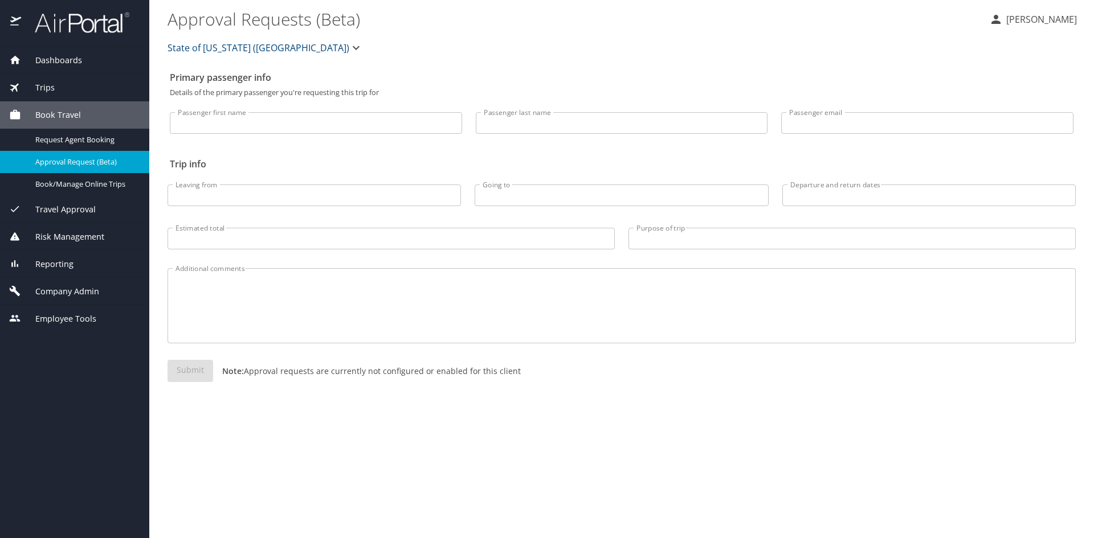
select select "US"
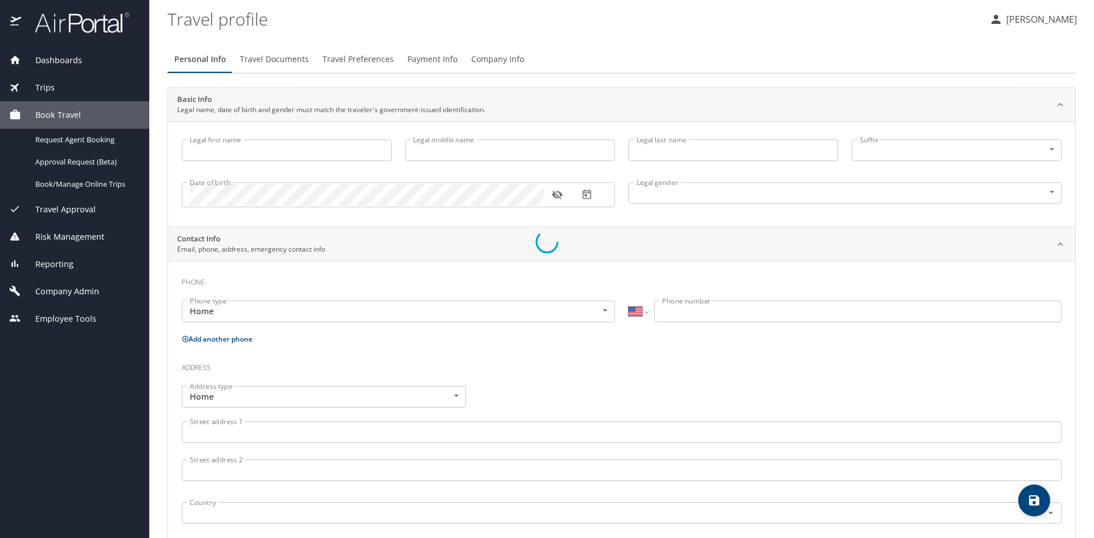
type input "Janette"
type input "Eby"
type input "Female"
select select "US"
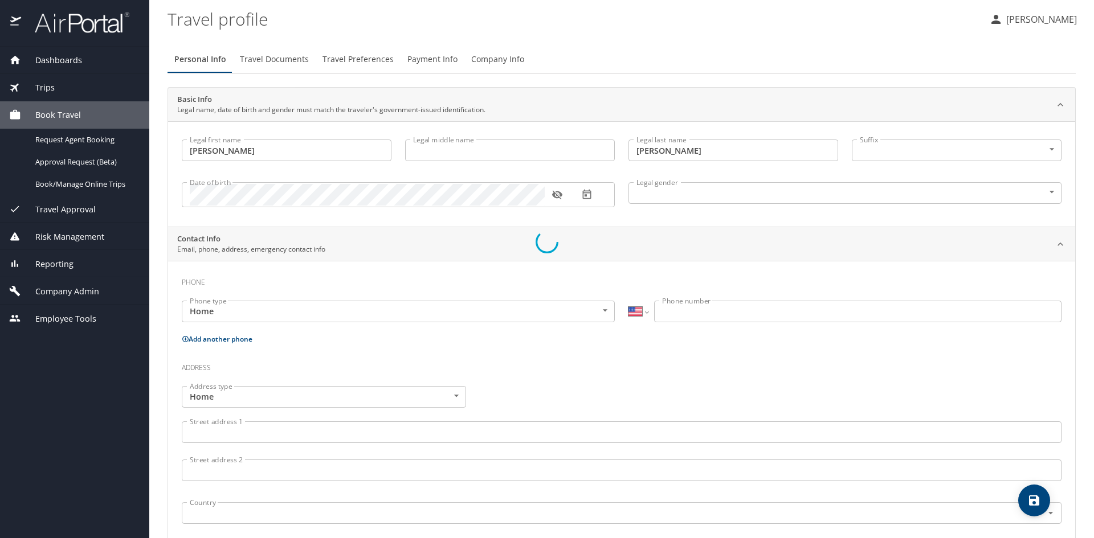
select select "US"
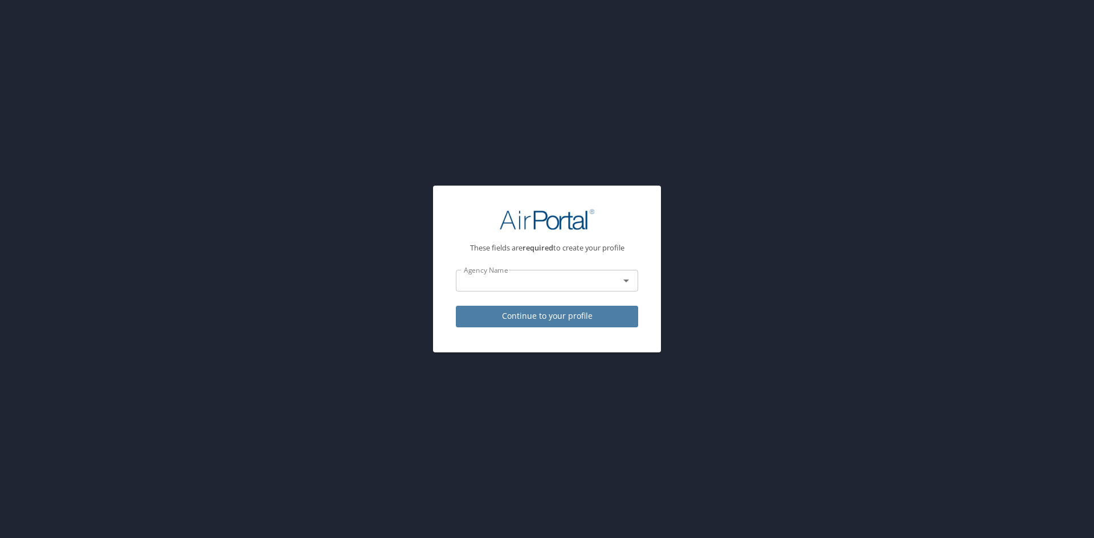
click at [562, 315] on span "Continue to your profile" at bounding box center [547, 316] width 164 height 14
select select "US"
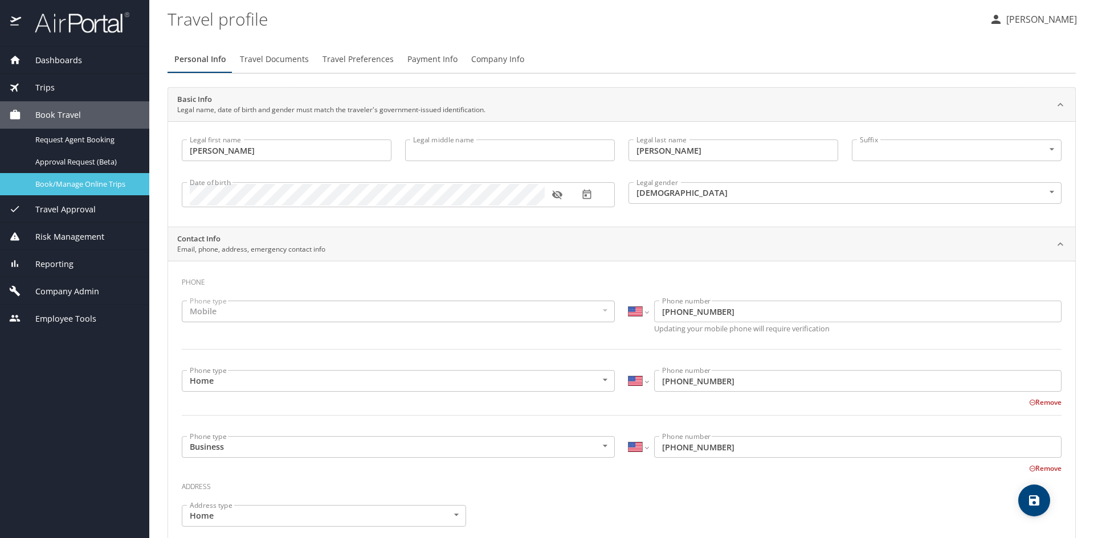
click at [56, 186] on span "Book/Manage Online Trips" at bounding box center [85, 184] width 100 height 11
click at [71, 296] on span "Company Admin" at bounding box center [60, 291] width 78 height 13
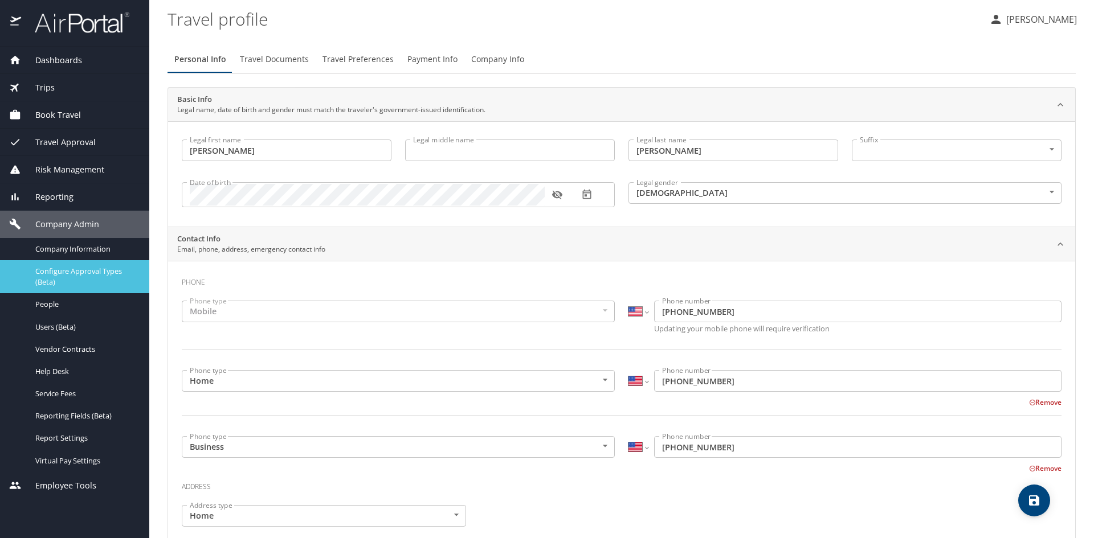
click at [80, 275] on span "Configure Approval Types (Beta)" at bounding box center [85, 277] width 100 height 22
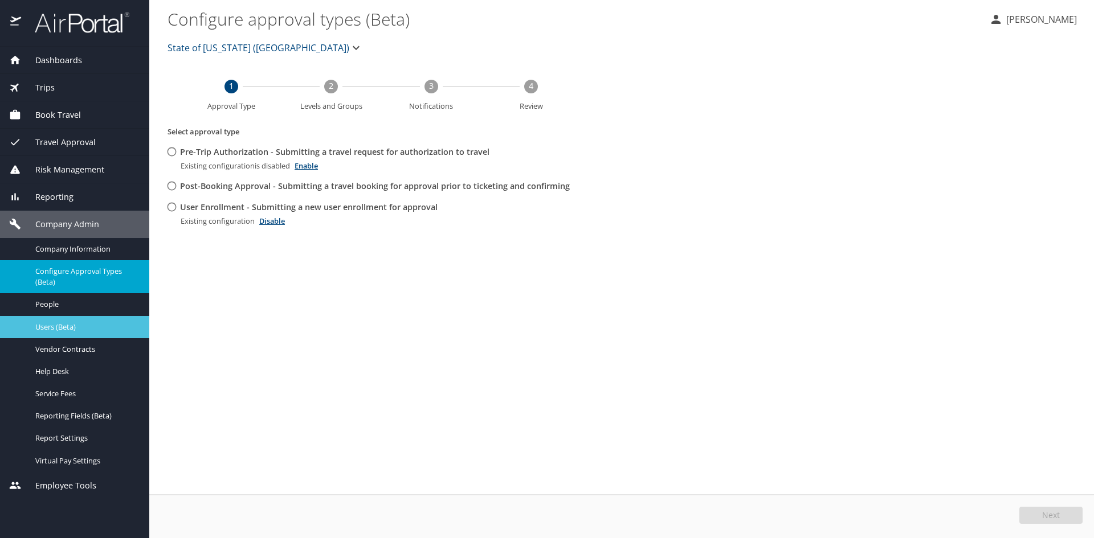
click at [52, 328] on span "Users (Beta)" at bounding box center [85, 327] width 100 height 11
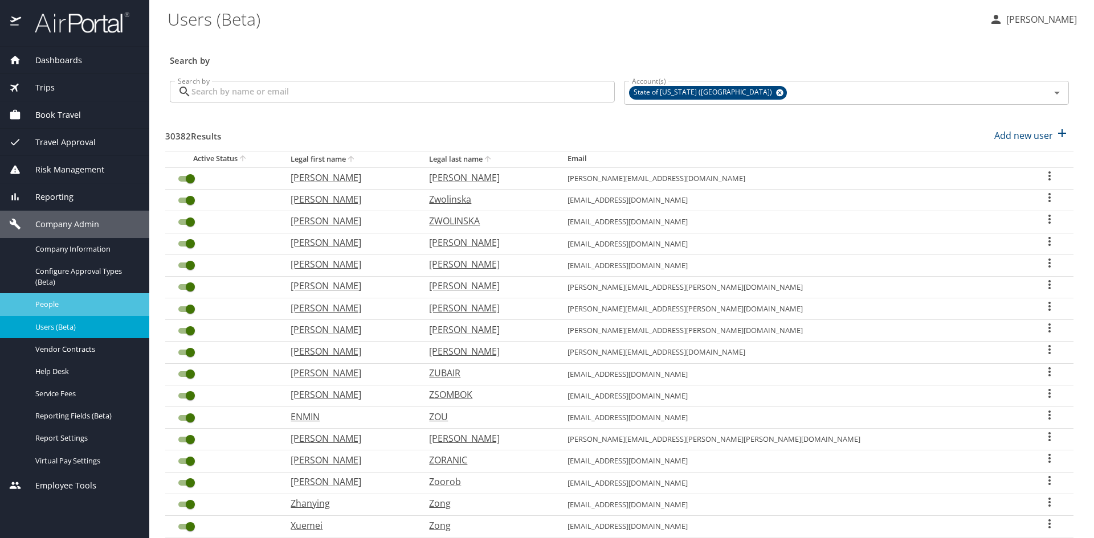
click at [67, 305] on span "People" at bounding box center [85, 304] width 100 height 11
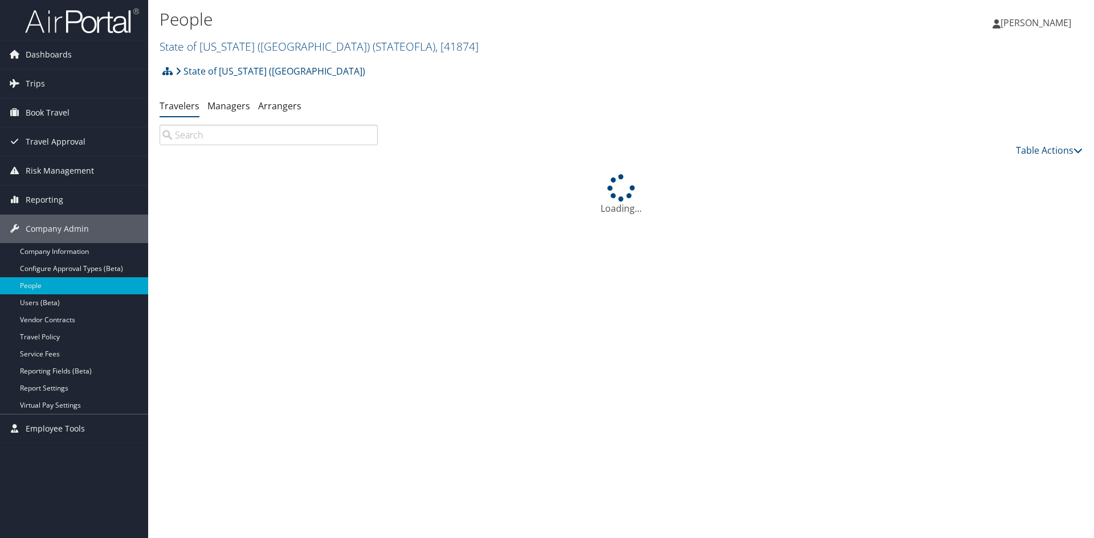
click at [201, 134] on input "search" at bounding box center [269, 135] width 218 height 21
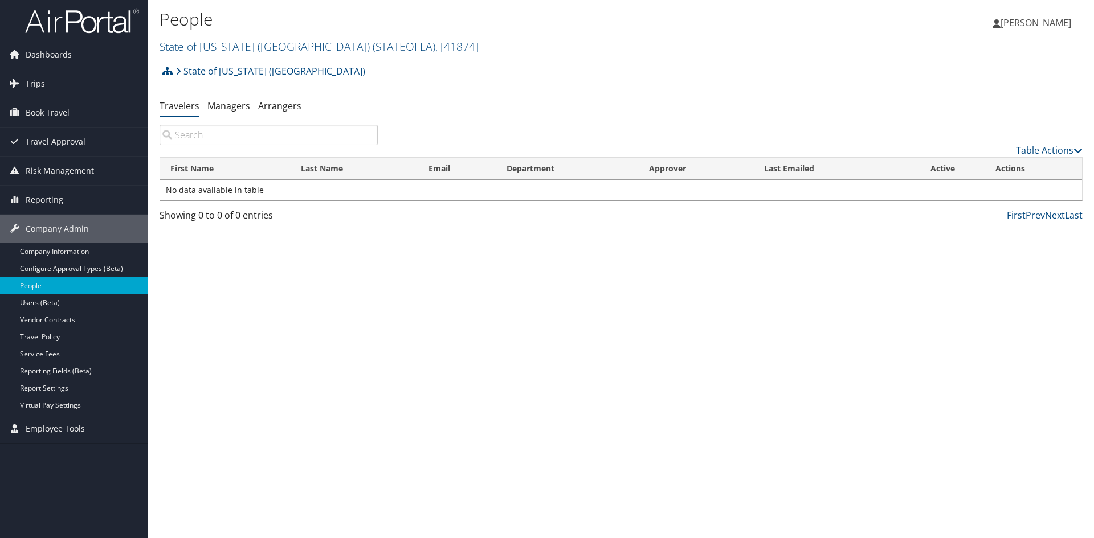
click at [207, 136] on input "search" at bounding box center [269, 135] width 218 height 21
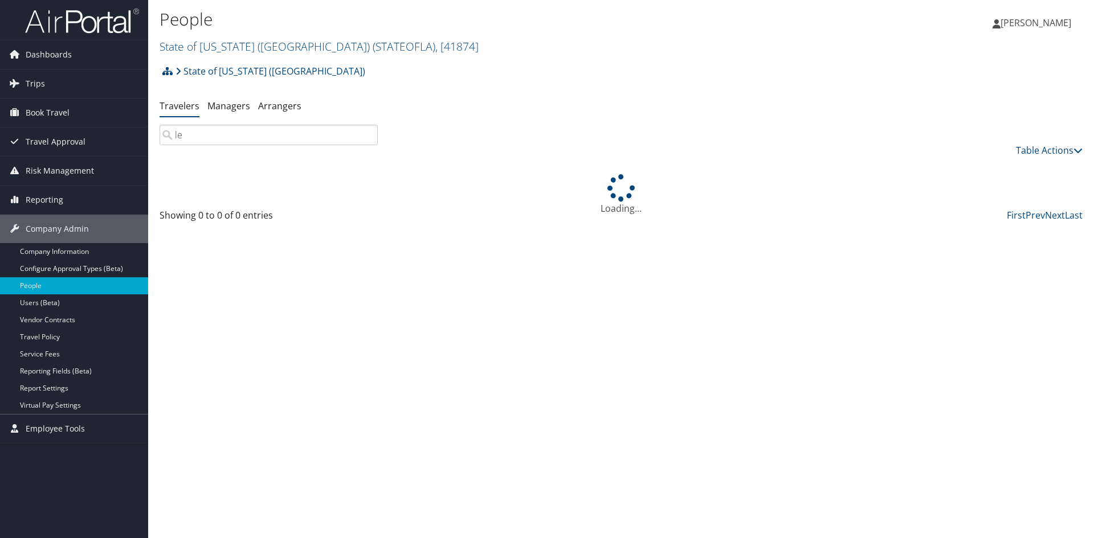
type input "[PERSON_NAME]"
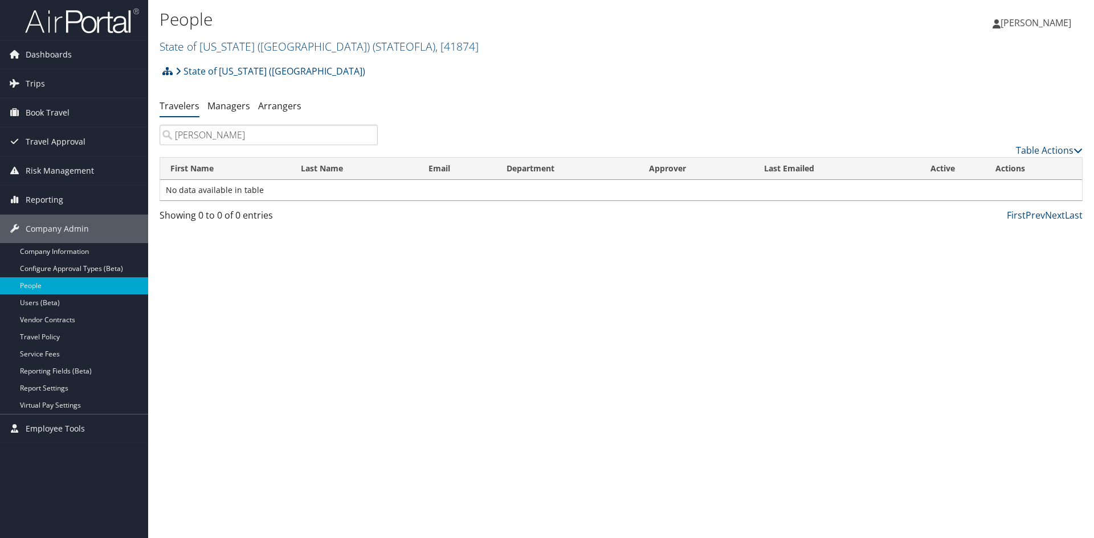
drag, startPoint x: 197, startPoint y: 137, endPoint x: 177, endPoint y: 140, distance: 19.6
click at [193, 138] on input "[PERSON_NAME]" at bounding box center [269, 135] width 218 height 21
drag, startPoint x: 177, startPoint y: 140, endPoint x: 162, endPoint y: 140, distance: 15.4
click at [162, 140] on input "lee" at bounding box center [269, 135] width 218 height 21
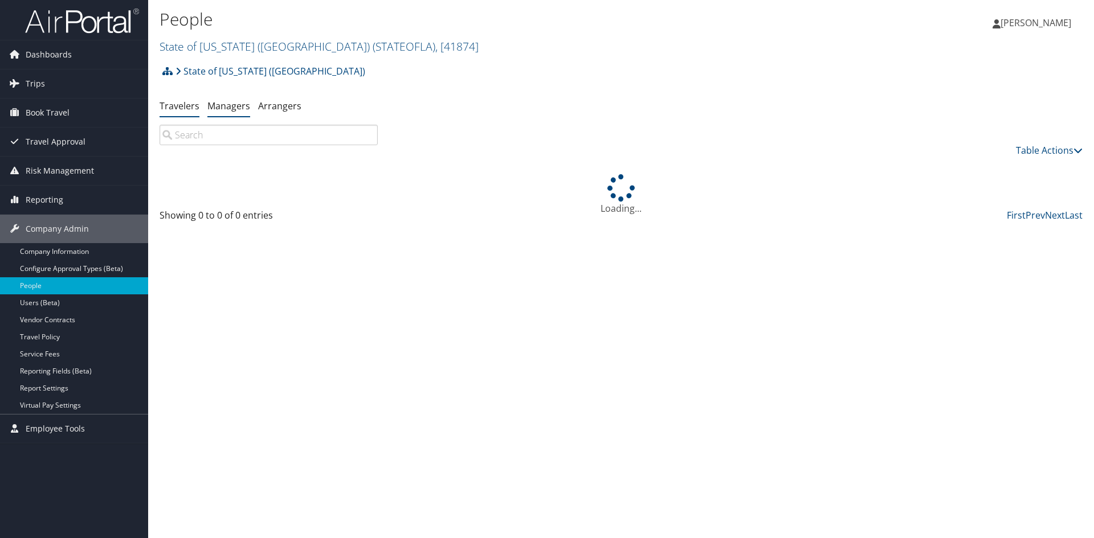
click at [235, 107] on link "Managers" at bounding box center [228, 106] width 43 height 13
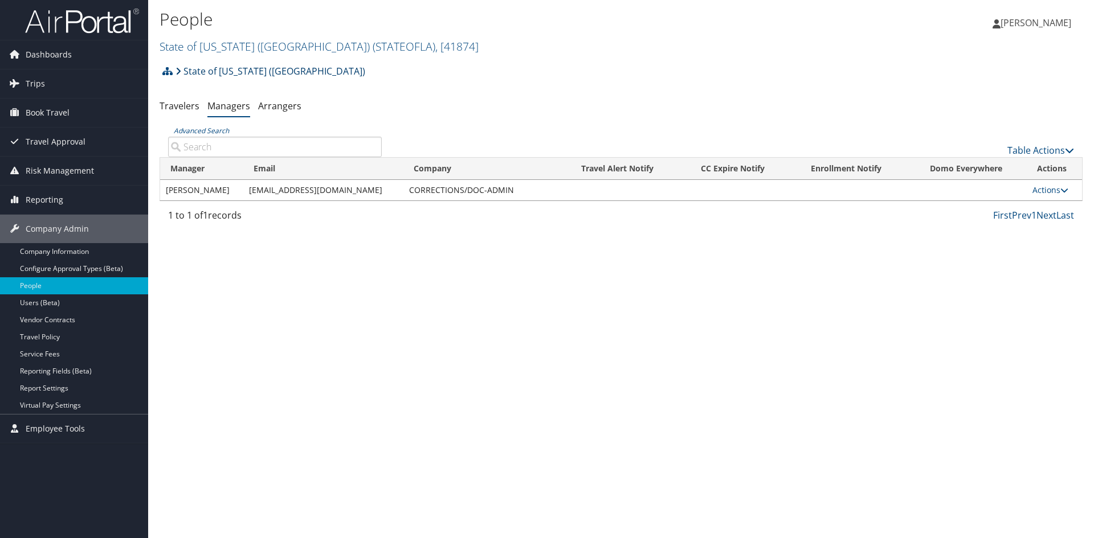
click at [180, 72] on icon at bounding box center [178, 71] width 6 height 9
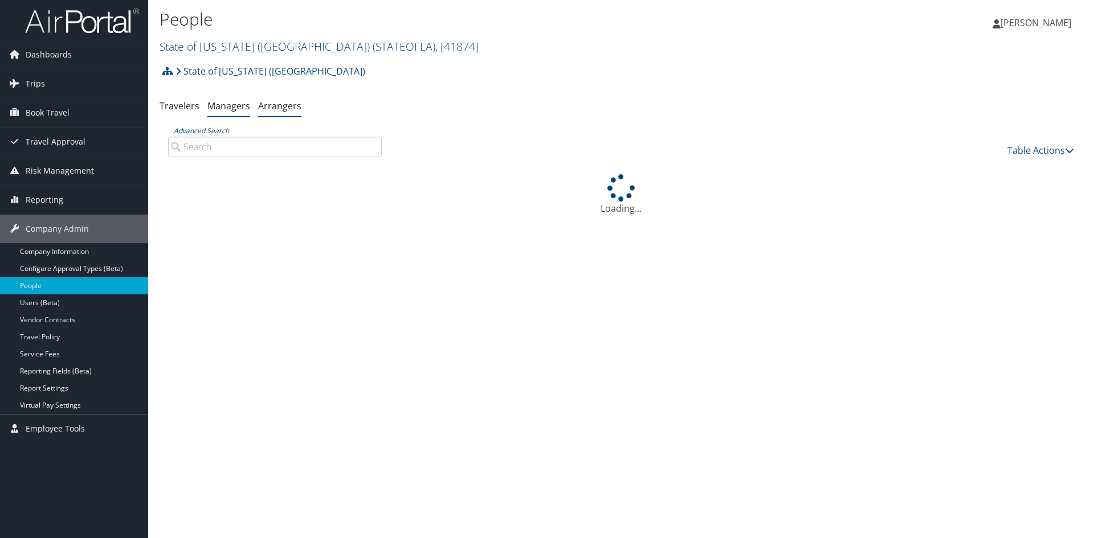
click at [276, 108] on link "Arrangers" at bounding box center [279, 106] width 43 height 13
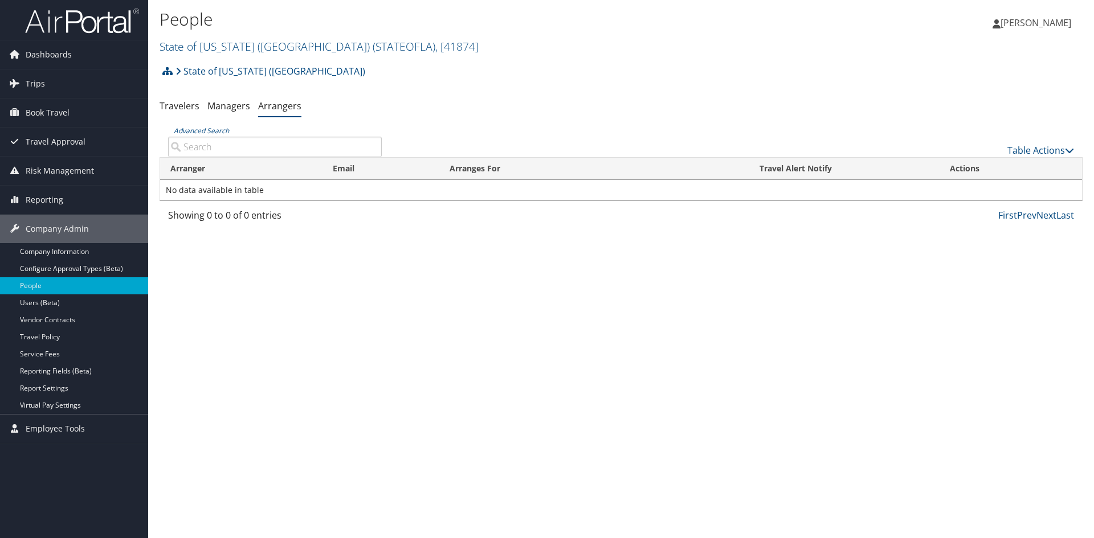
click at [207, 145] on input "Advanced Search" at bounding box center [275, 147] width 214 height 21
type input "lee"
click at [214, 132] on link "Advanced Search" at bounding box center [201, 131] width 55 height 10
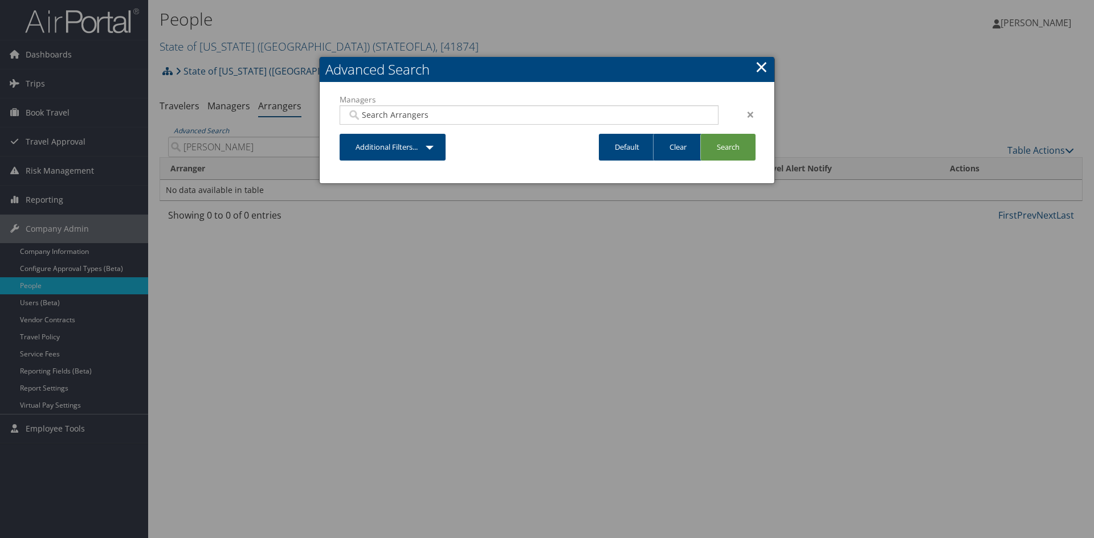
click at [761, 69] on link "×" at bounding box center [761, 66] width 13 height 23
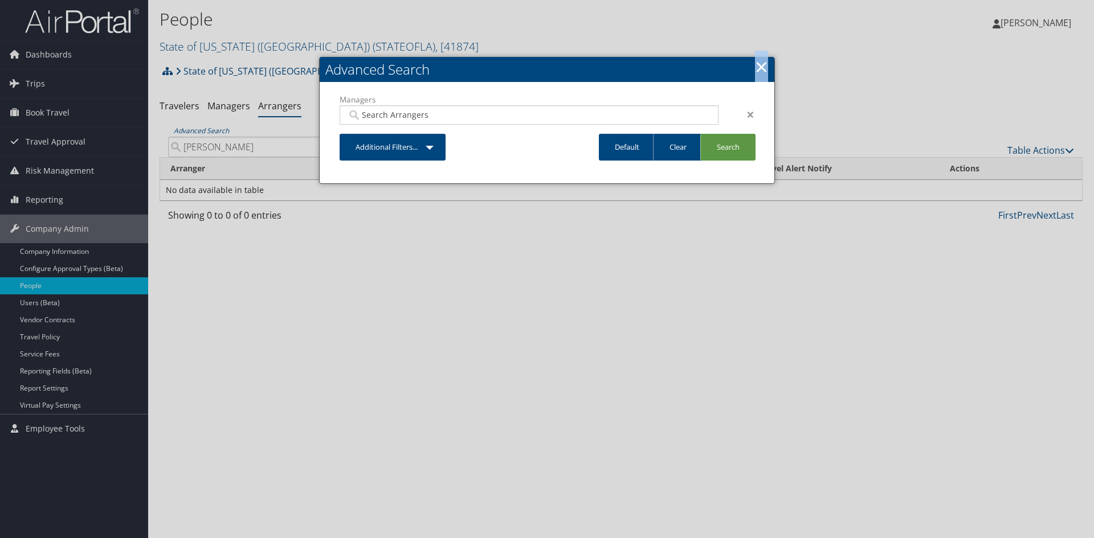
click at [761, 69] on link "×" at bounding box center [761, 66] width 13 height 23
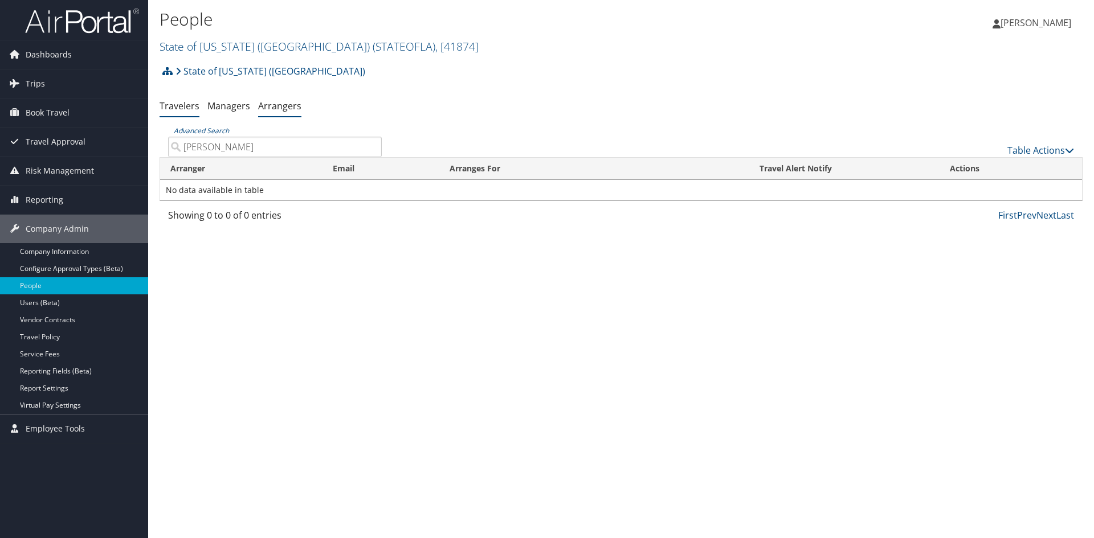
click at [173, 107] on link "Travelers" at bounding box center [180, 106] width 40 height 13
click at [174, 71] on li "State of [US_STATE] ([GEOGRAPHIC_DATA])" at bounding box center [269, 71] width 193 height 23
click at [181, 74] on link "State of [US_STATE] ([GEOGRAPHIC_DATA])" at bounding box center [270, 71] width 190 height 23
click at [177, 73] on icon at bounding box center [178, 71] width 6 height 9
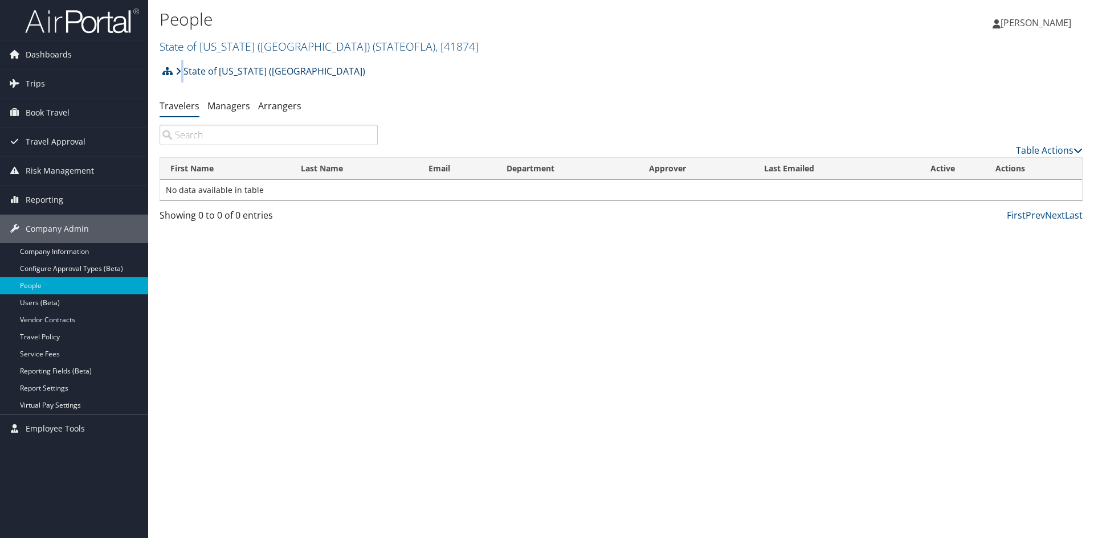
click at [206, 73] on link "State of [US_STATE] ([GEOGRAPHIC_DATA])" at bounding box center [270, 71] width 190 height 23
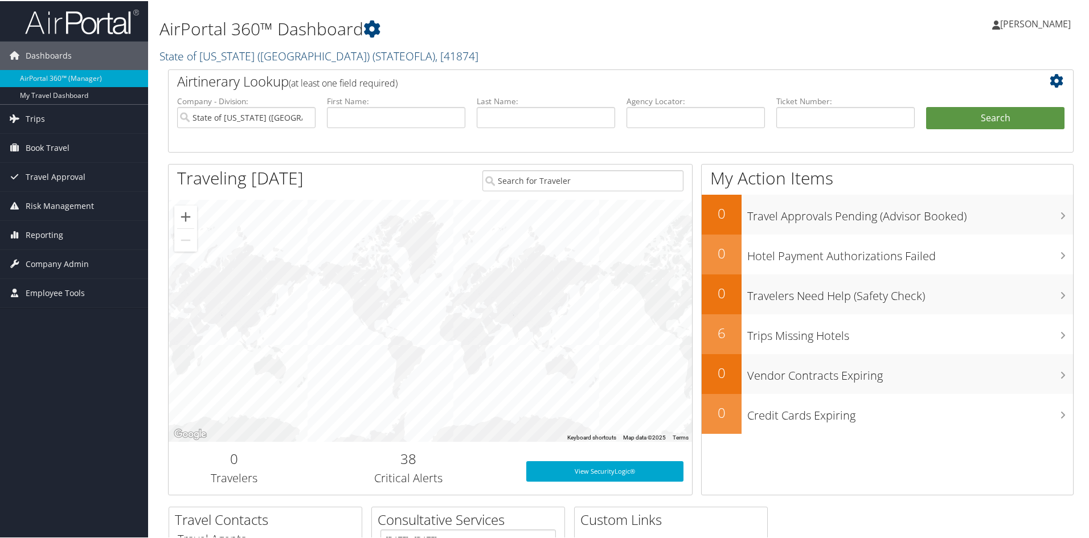
click at [435, 50] on span ", [ 41874 ]" at bounding box center [456, 54] width 43 height 15
click at [227, 105] on link "State of [US_STATE] ([GEOGRAPHIC_DATA]), [41874]" at bounding box center [235, 111] width 150 height 30
click at [60, 210] on span "Risk Management" at bounding box center [60, 205] width 68 height 28
click at [36, 332] on span "Company Admin" at bounding box center [57, 331] width 63 height 28
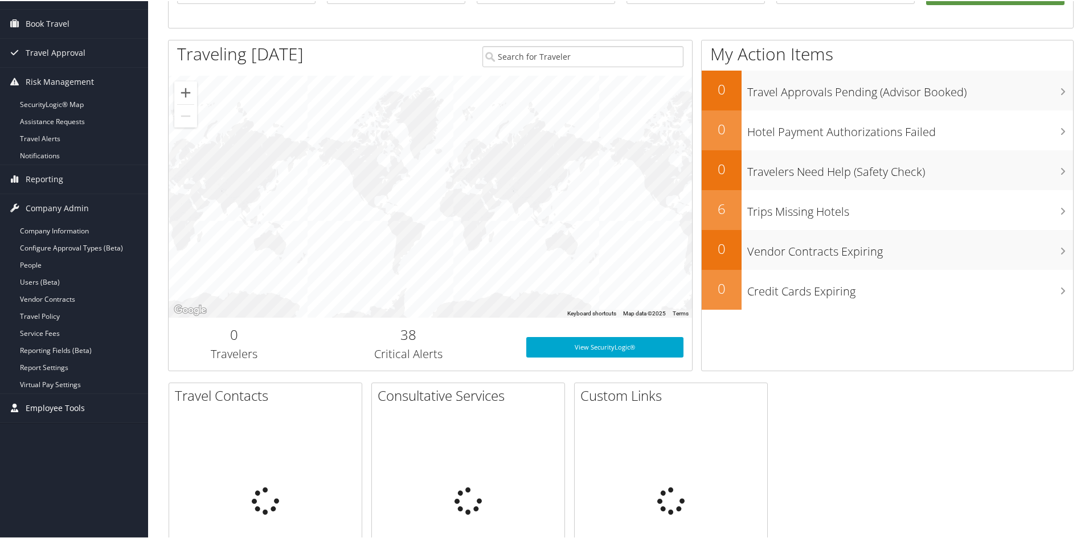
scroll to position [171, 0]
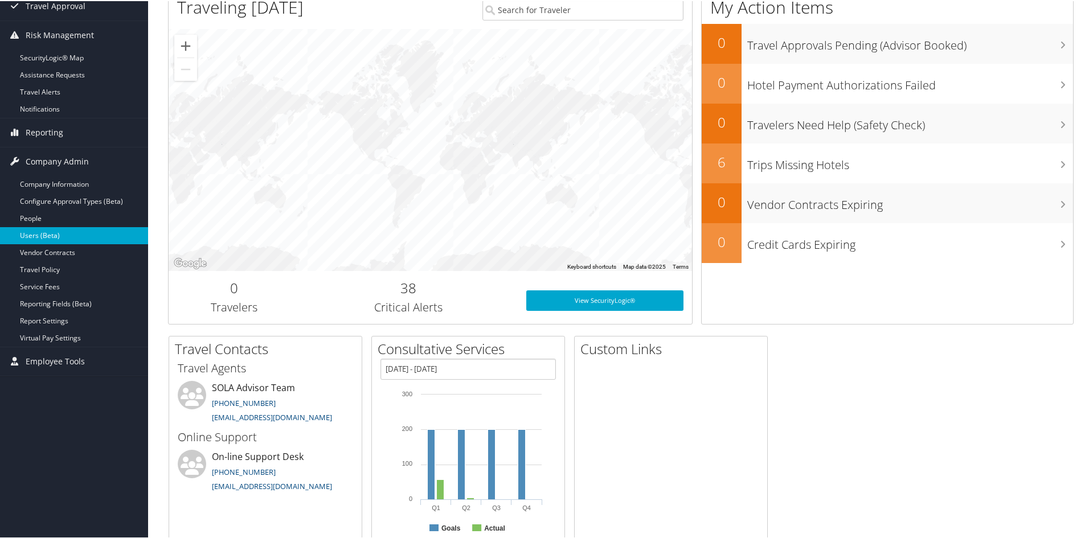
click at [63, 234] on link "Users (Beta)" at bounding box center [74, 234] width 148 height 17
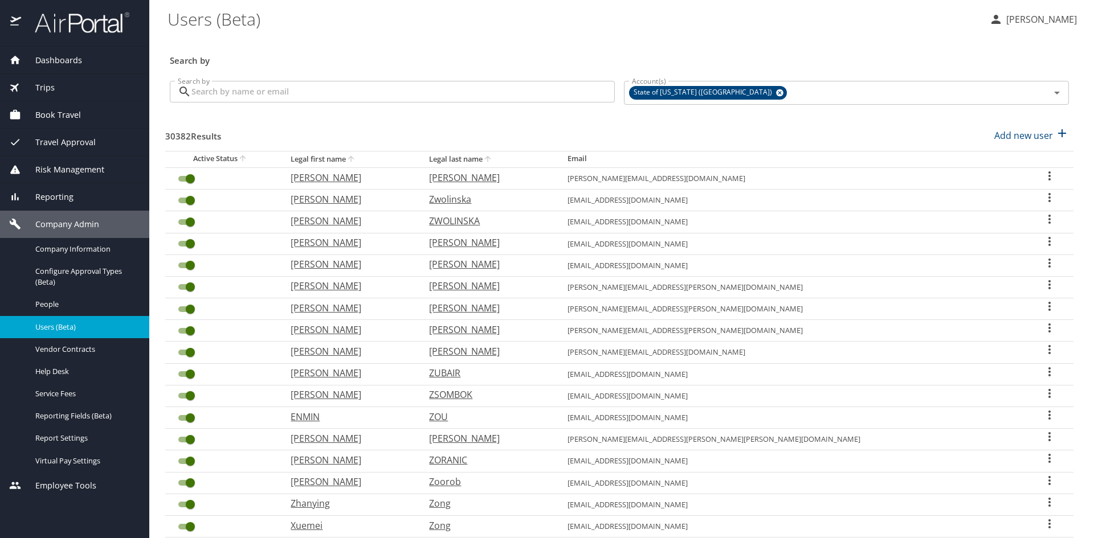
select select "US"
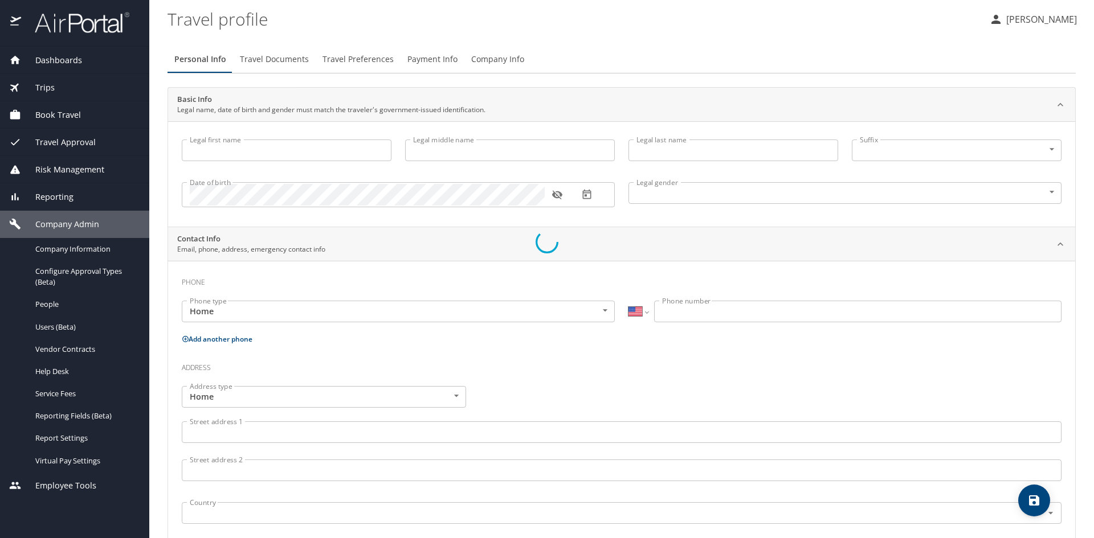
type input "[PERSON_NAME]"
type input "[DEMOGRAPHIC_DATA]"
select select "US"
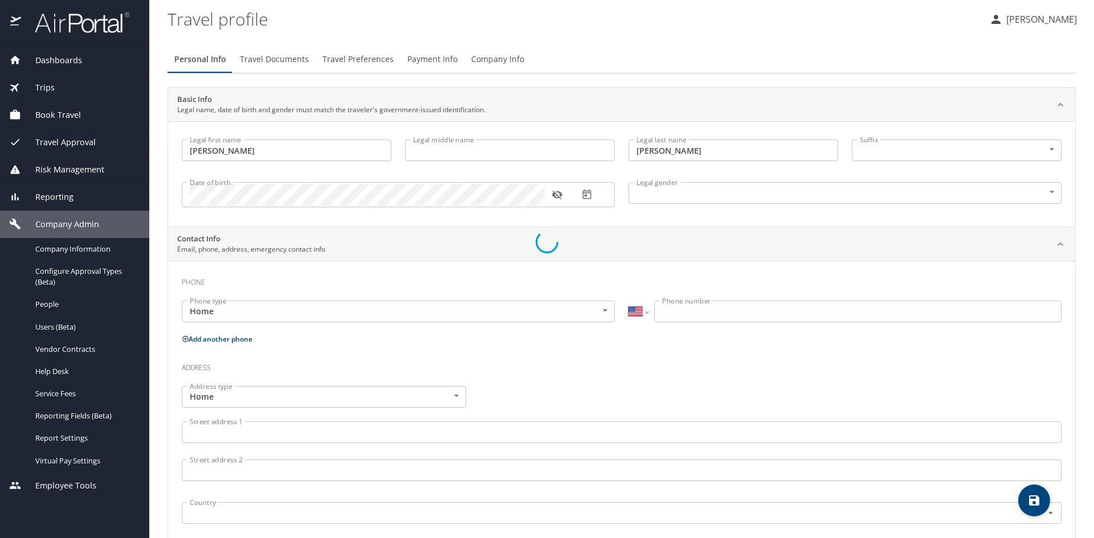
select select "US"
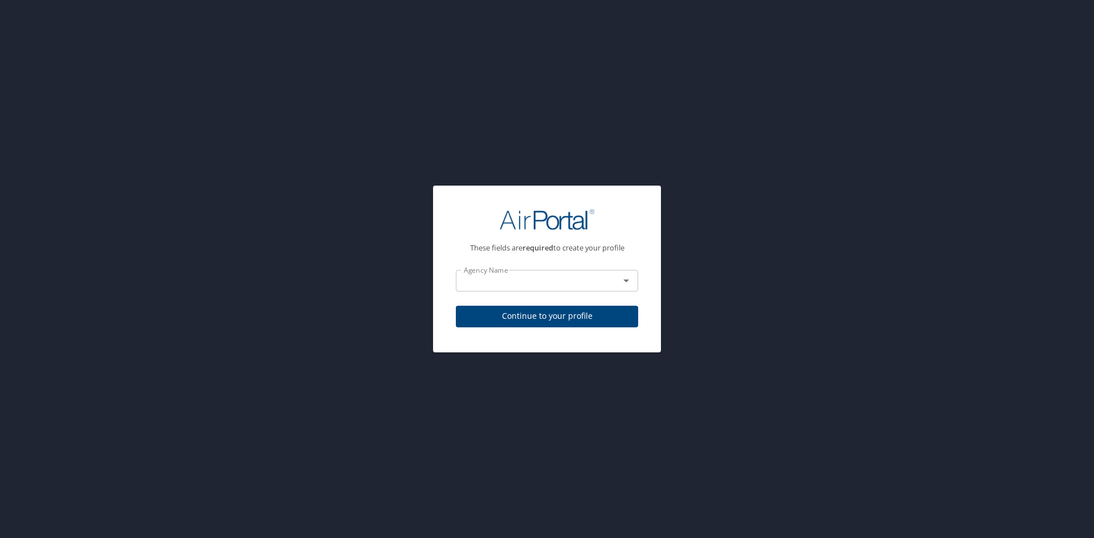
click at [530, 320] on span "Continue to your profile" at bounding box center [547, 316] width 164 height 14
select select "US"
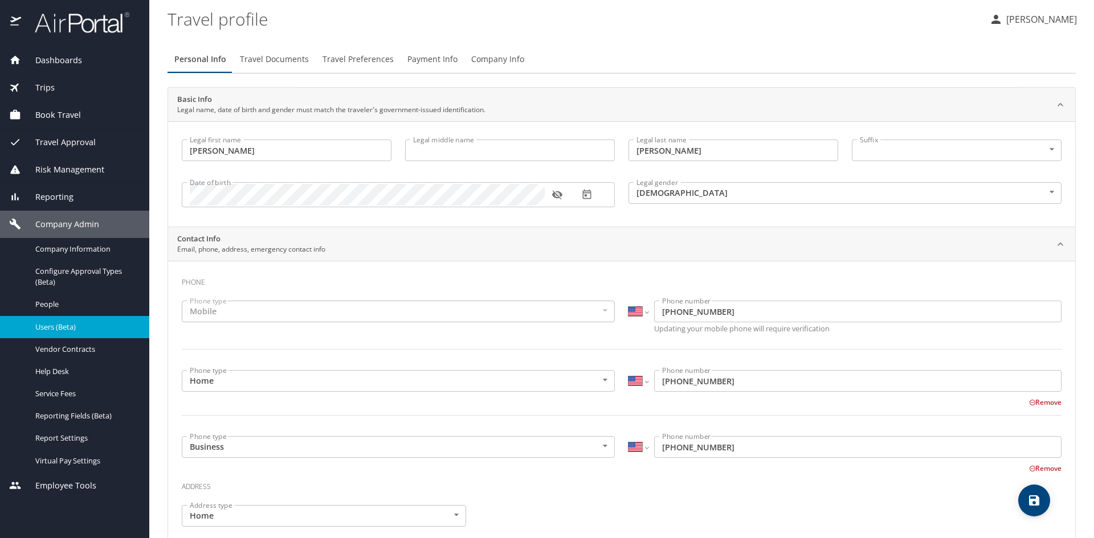
click at [71, 326] on span "Users (Beta)" at bounding box center [85, 327] width 100 height 11
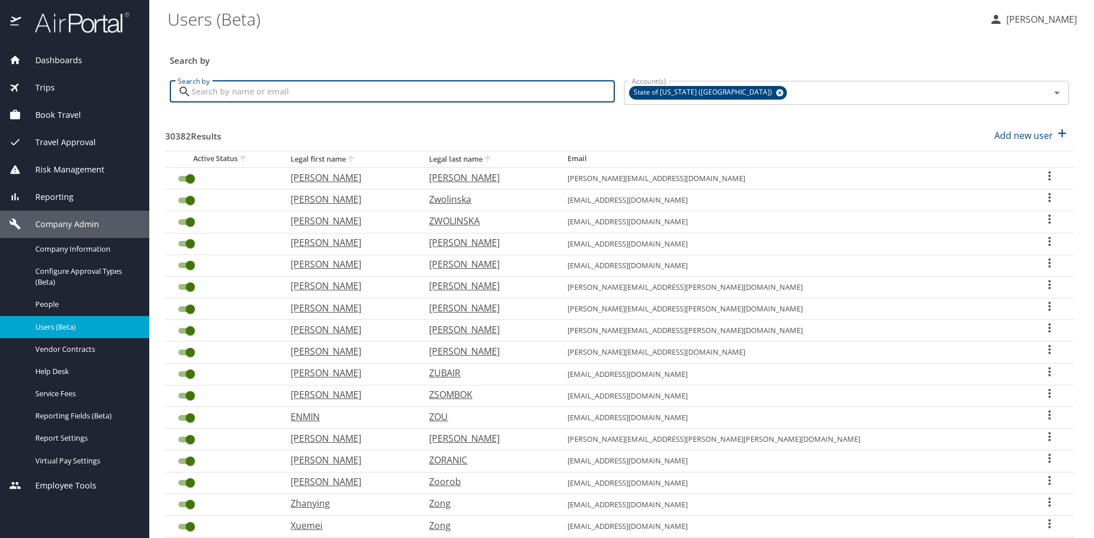
click at [433, 101] on input "Search by" at bounding box center [402, 92] width 423 height 22
type input "[PERSON_NAME]"
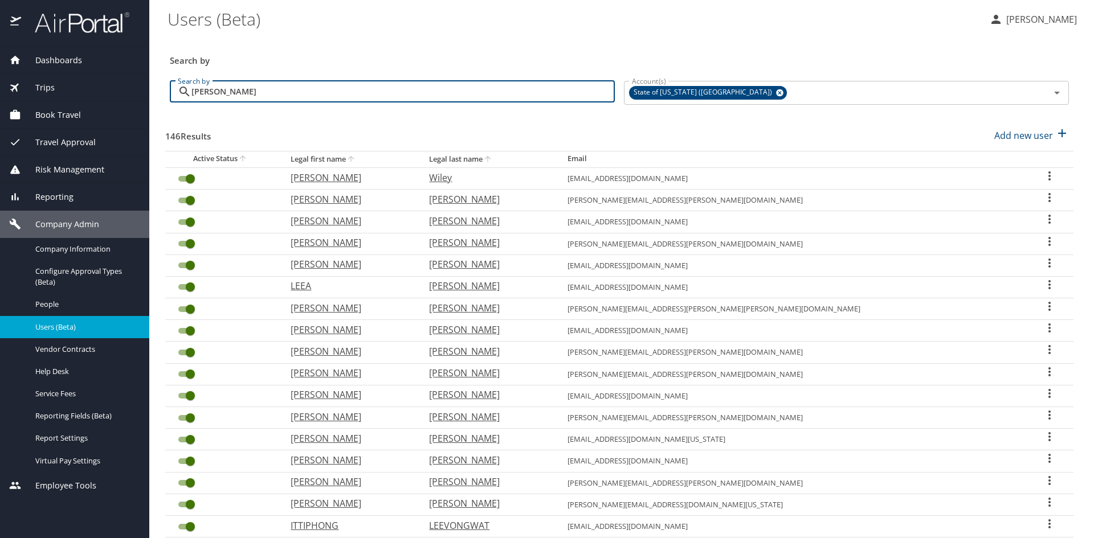
click at [491, 157] on icon "sort" at bounding box center [488, 159] width 6 height 6
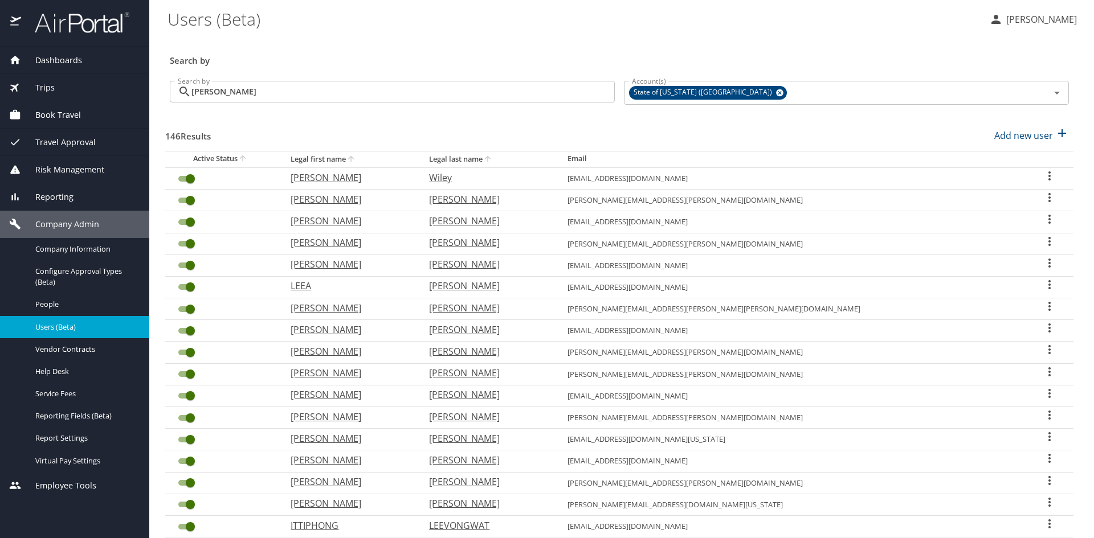
click at [491, 157] on icon "sort" at bounding box center [488, 159] width 6 height 6
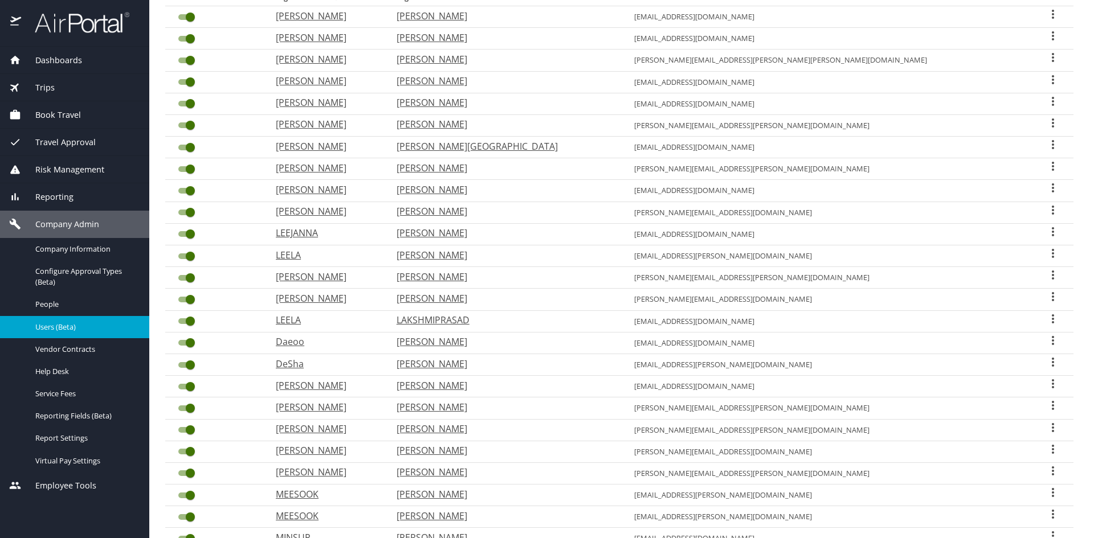
scroll to position [232, 0]
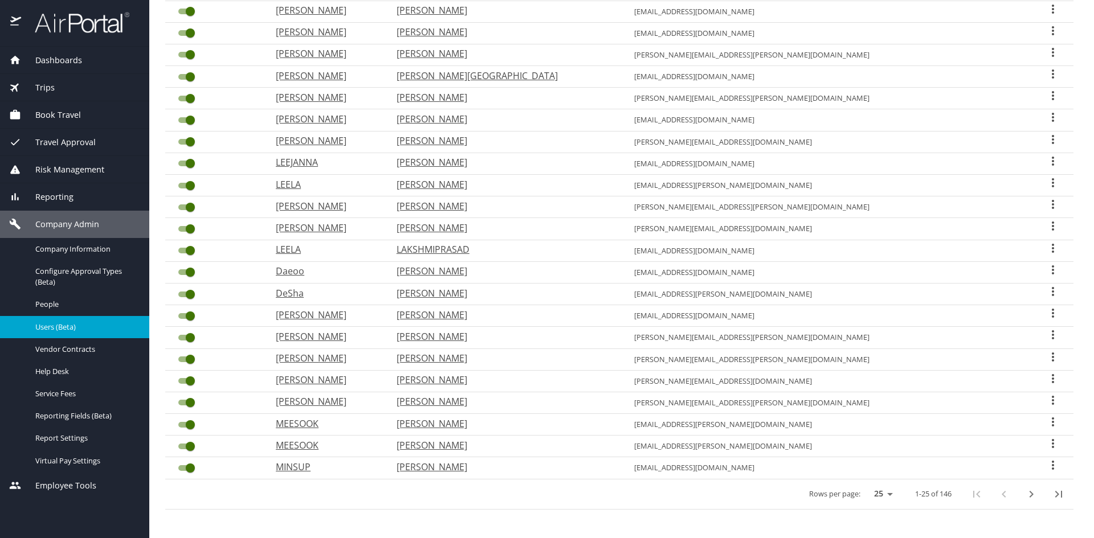
click at [358, 337] on p "[PERSON_NAME]" at bounding box center [325, 337] width 98 height 14
select select "US"
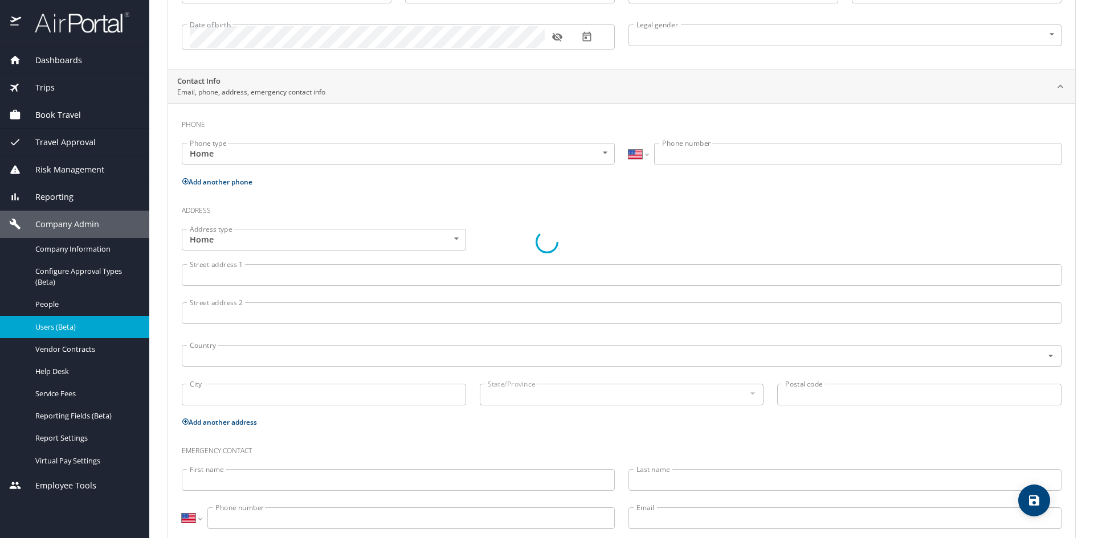
scroll to position [215, 0]
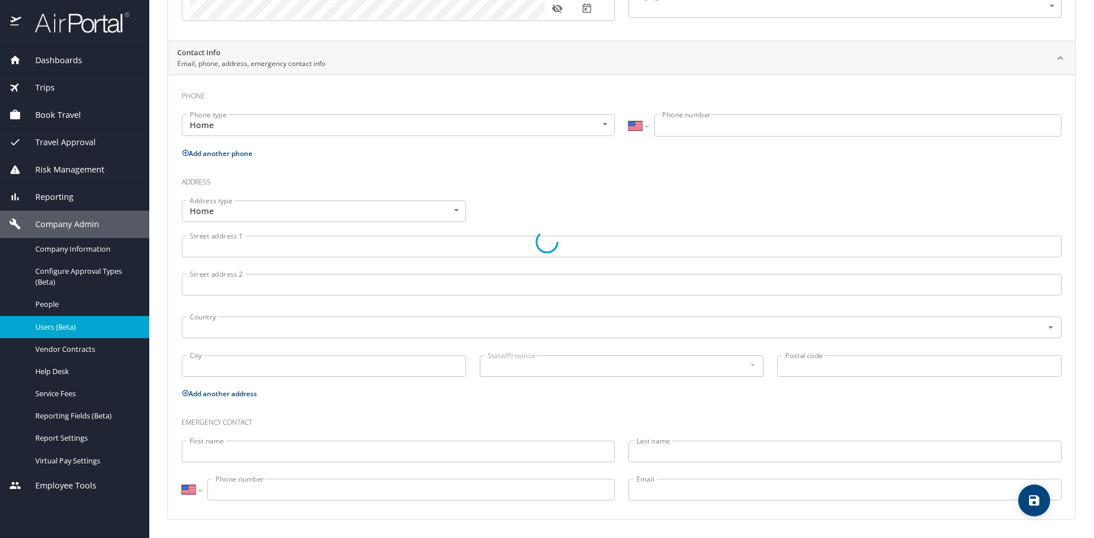
type input "[PERSON_NAME]"
type input "[DEMOGRAPHIC_DATA]"
select select "US"
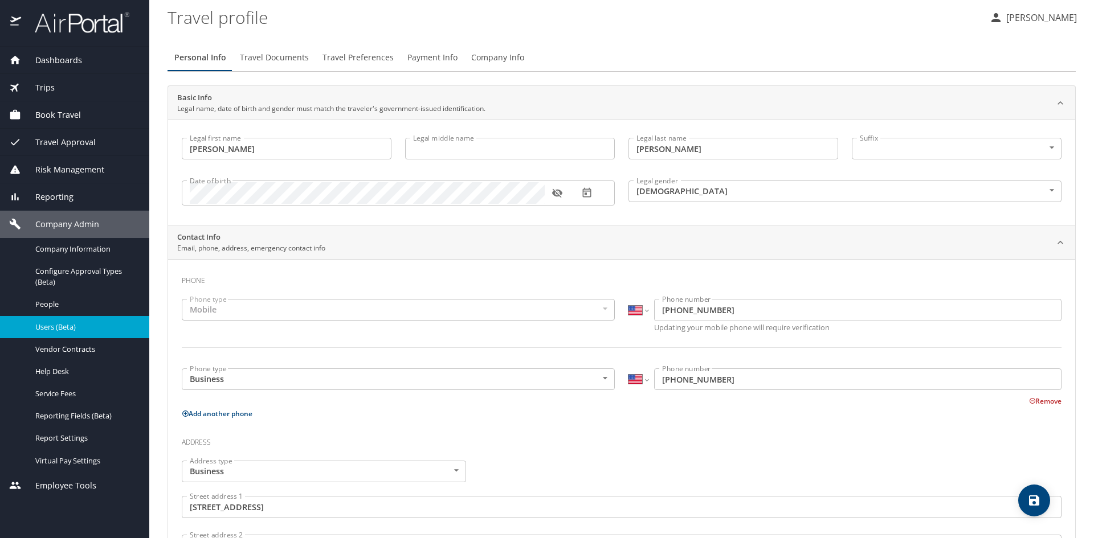
scroll to position [0, 0]
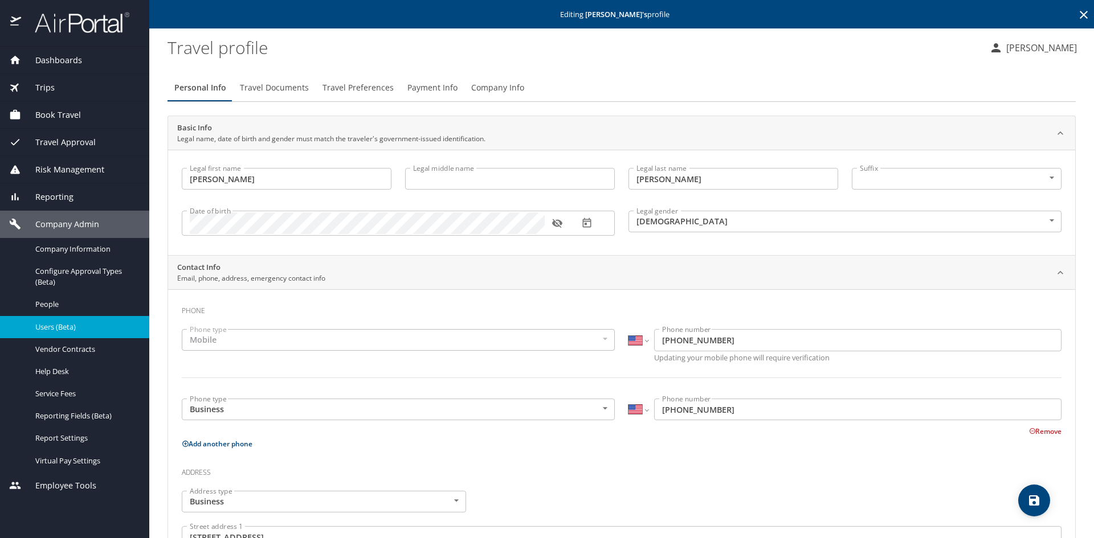
click at [264, 89] on span "Travel Documents" at bounding box center [274, 88] width 69 height 14
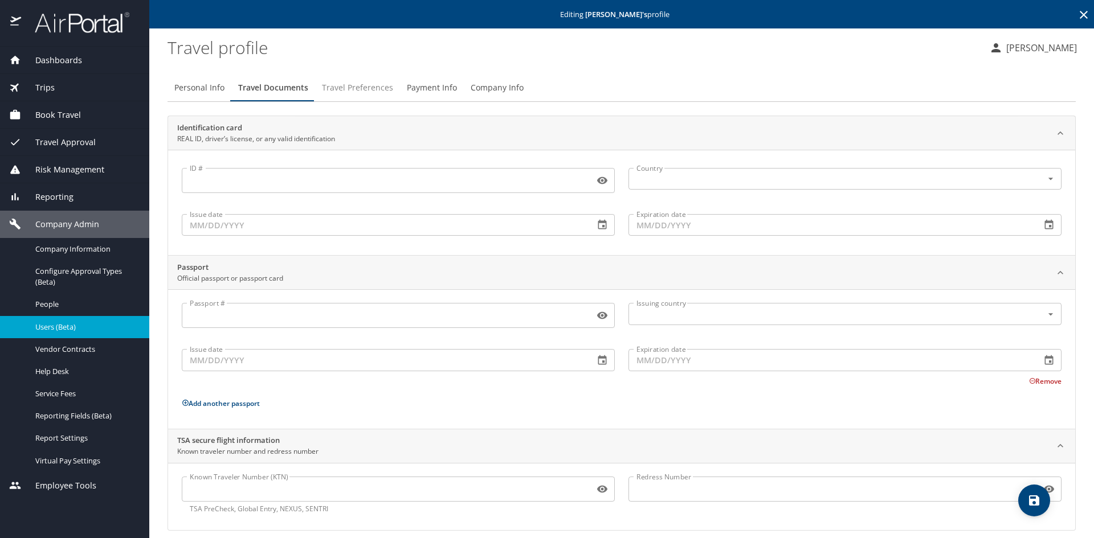
click at [358, 89] on span "Travel Preferences" at bounding box center [357, 88] width 71 height 14
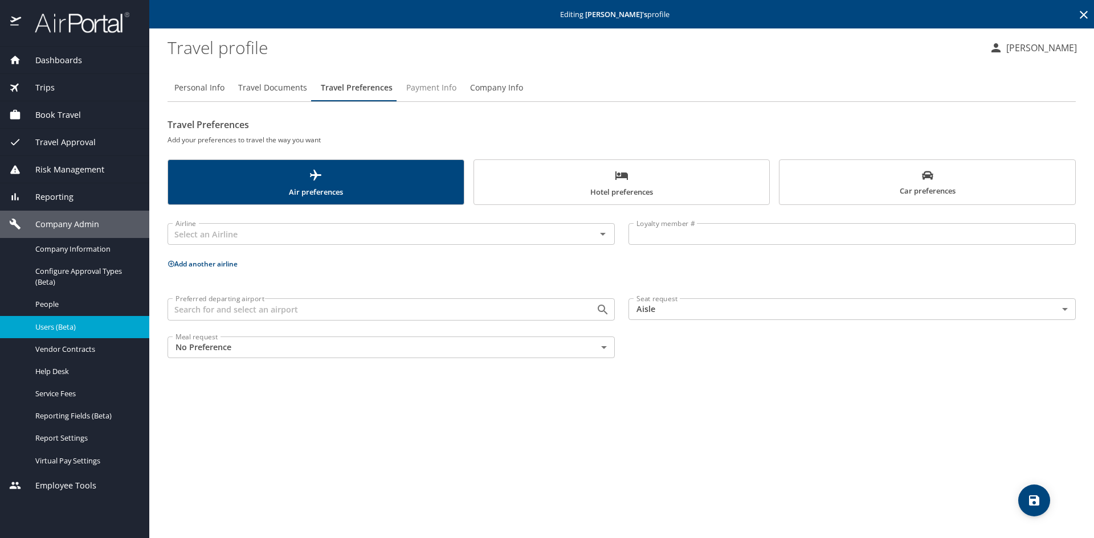
click at [424, 88] on span "Payment Info" at bounding box center [431, 88] width 50 height 14
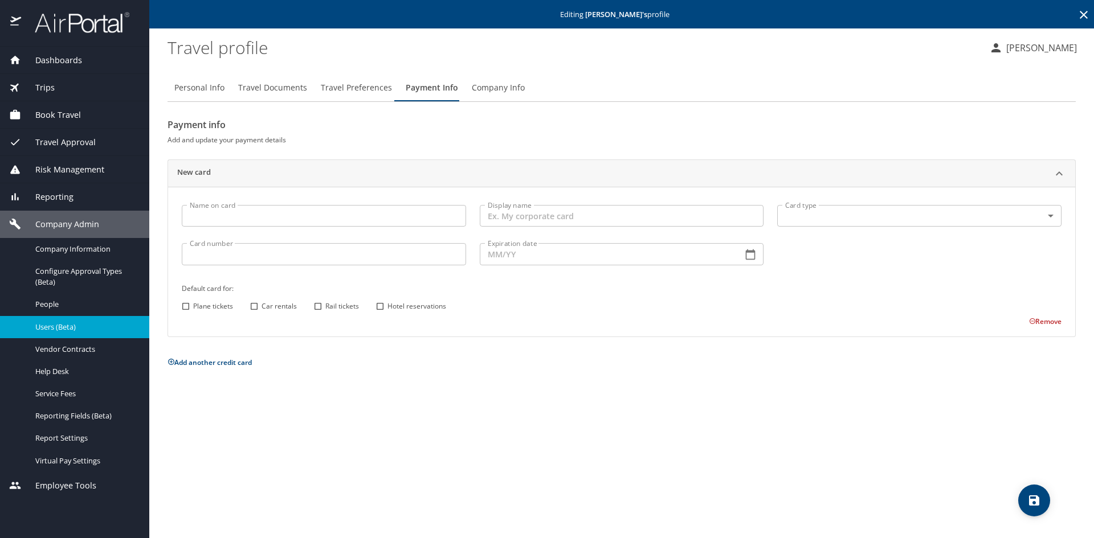
click at [487, 88] on span "Company Info" at bounding box center [498, 88] width 53 height 14
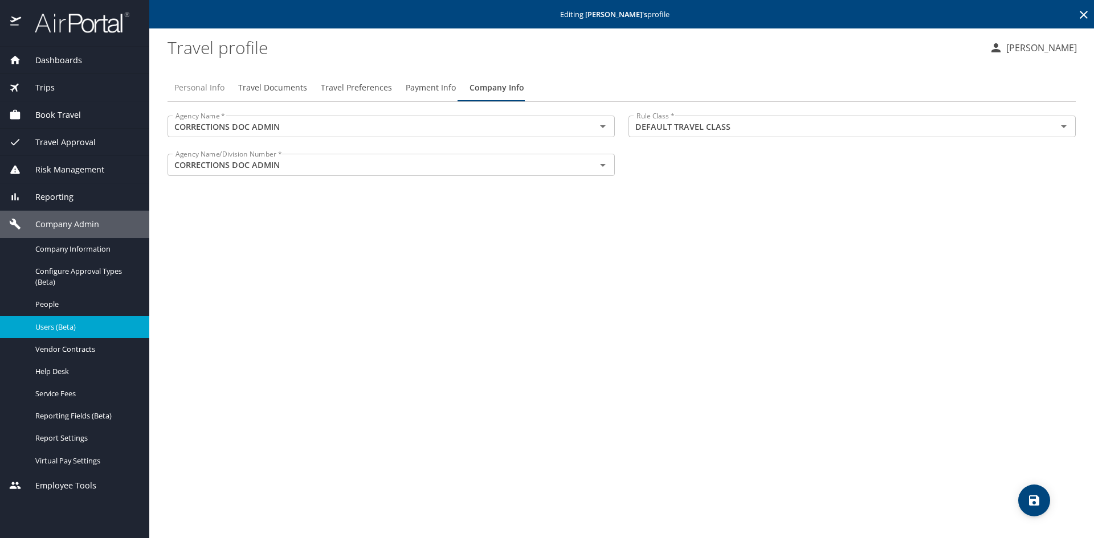
click at [206, 88] on span "Personal Info" at bounding box center [199, 88] width 50 height 14
select select "US"
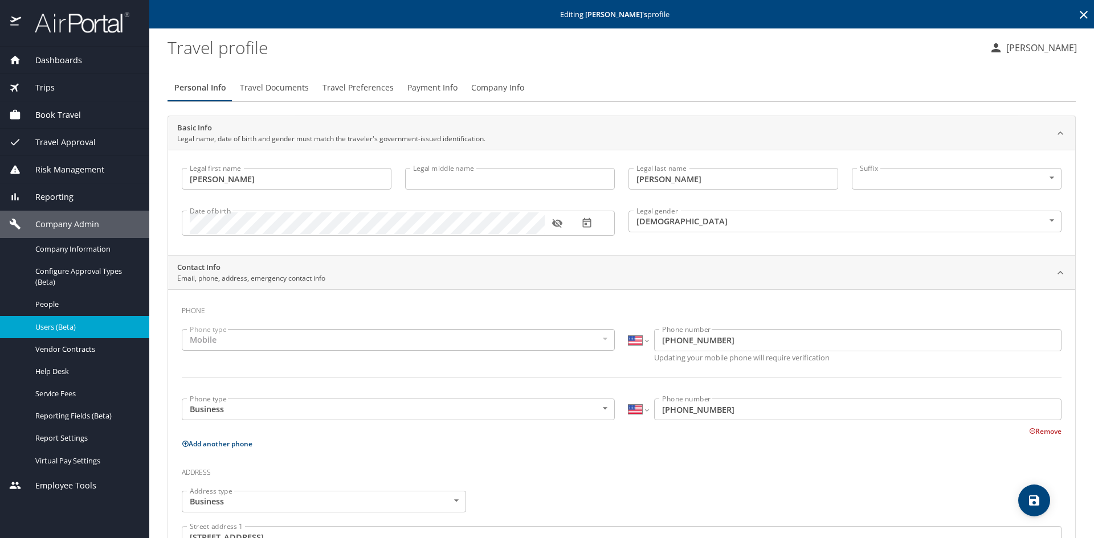
click at [55, 326] on span "Users (Beta)" at bounding box center [85, 327] width 100 height 11
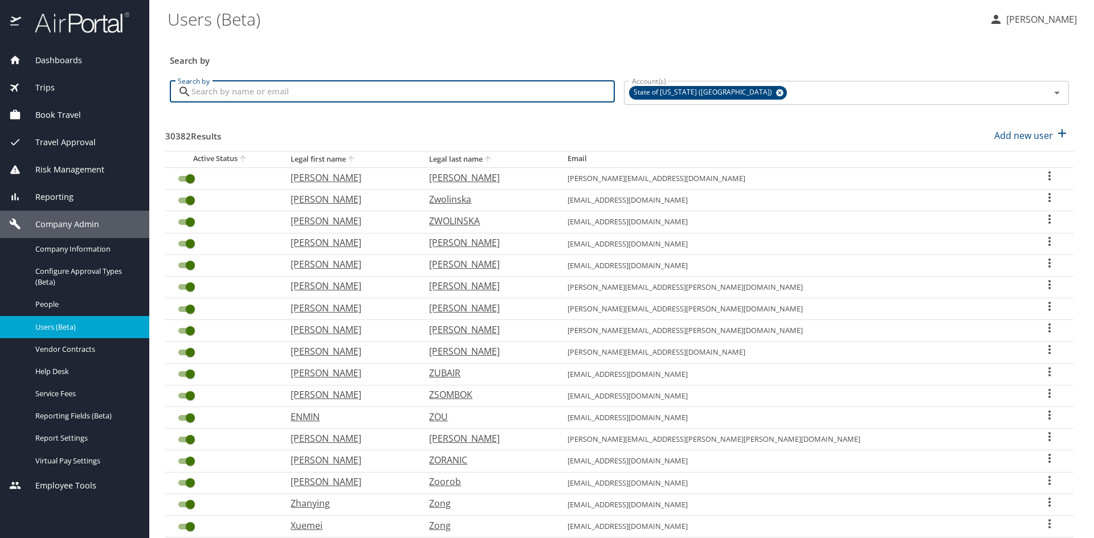
click at [346, 92] on input "Search by" at bounding box center [402, 92] width 423 height 22
type input "[PERSON_NAME]"
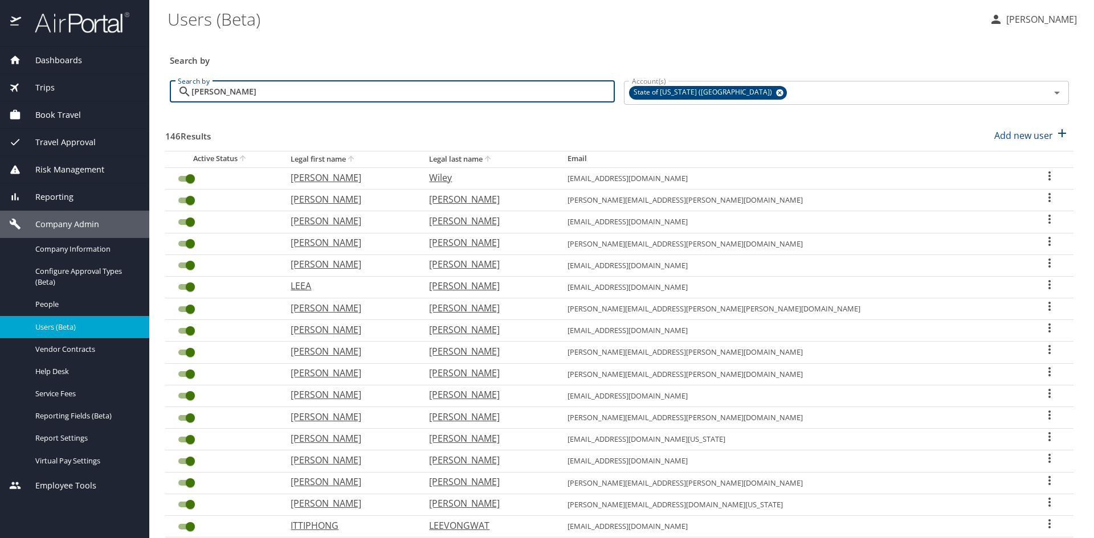
click at [492, 161] on icon "sort" at bounding box center [487, 158] width 9 height 9
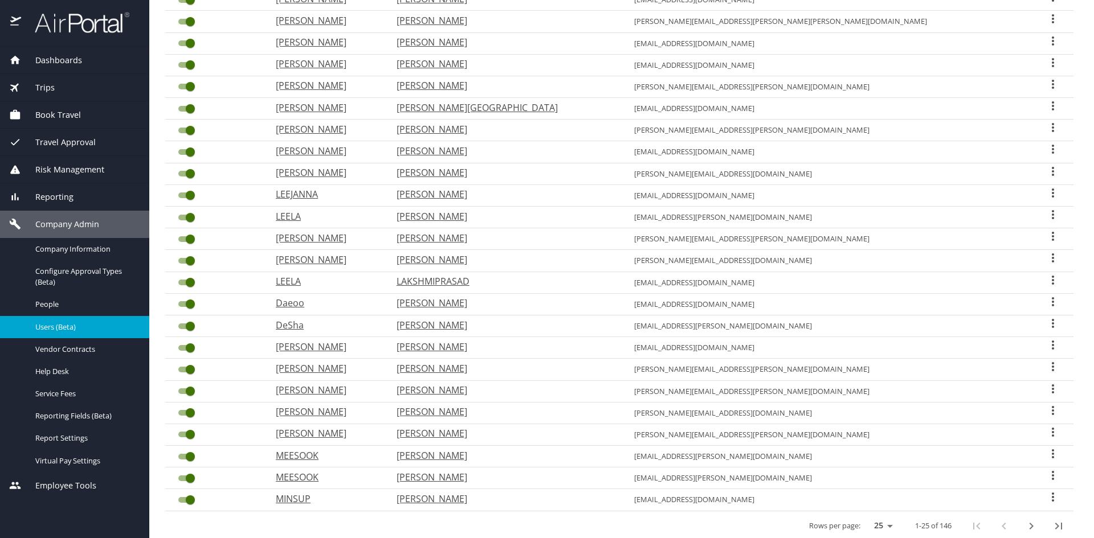
scroll to position [228, 0]
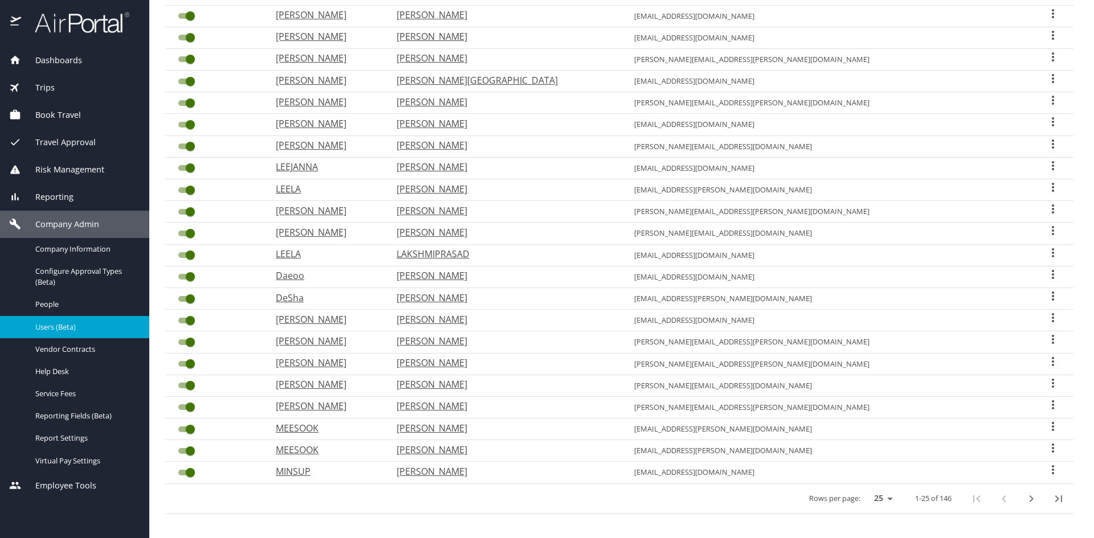
click at [1046, 340] on icon "User Search Table" at bounding box center [1053, 340] width 14 height 14
click at [989, 341] on p "View profile" at bounding box center [974, 341] width 50 height 14
select select "US"
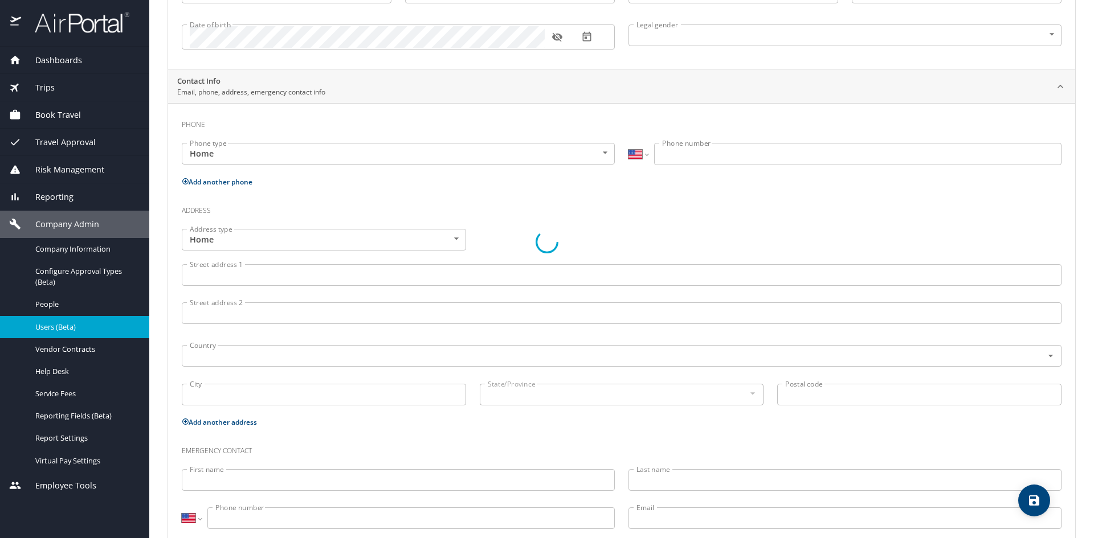
scroll to position [215, 0]
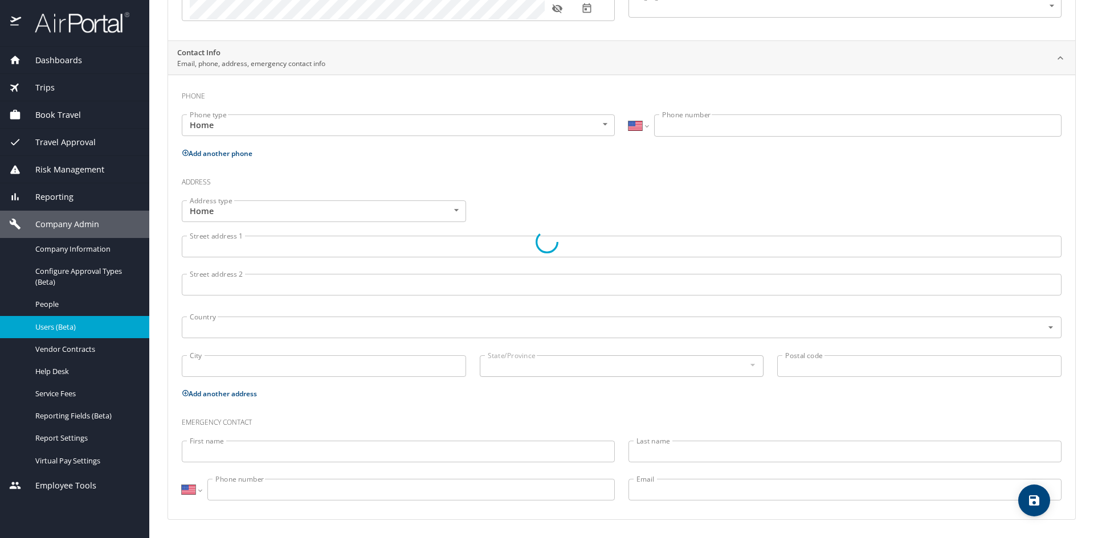
type input "[PERSON_NAME]"
type input "[DEMOGRAPHIC_DATA]"
select select "US"
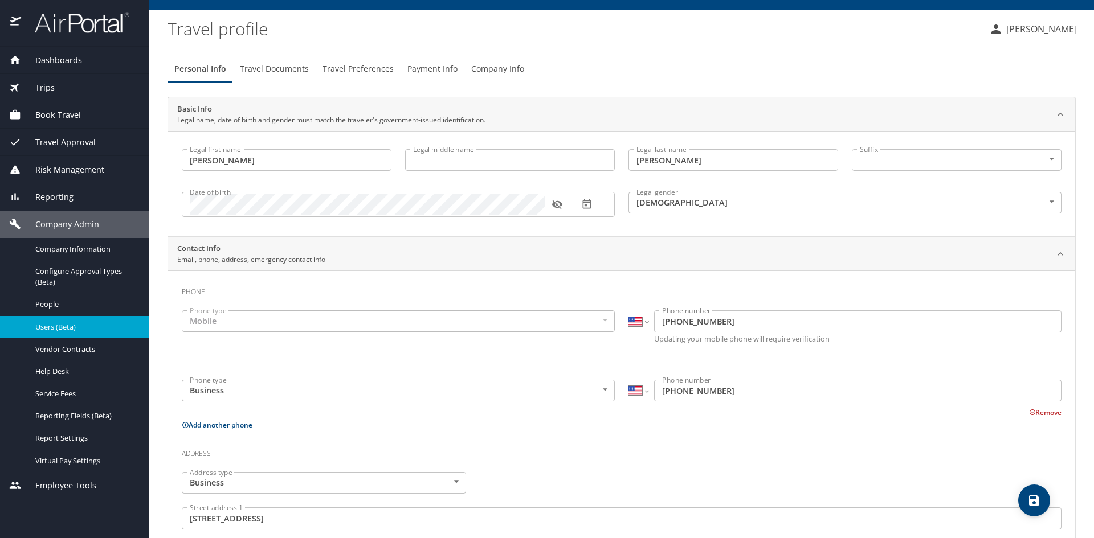
scroll to position [0, 0]
